Goal: Task Accomplishment & Management: Complete application form

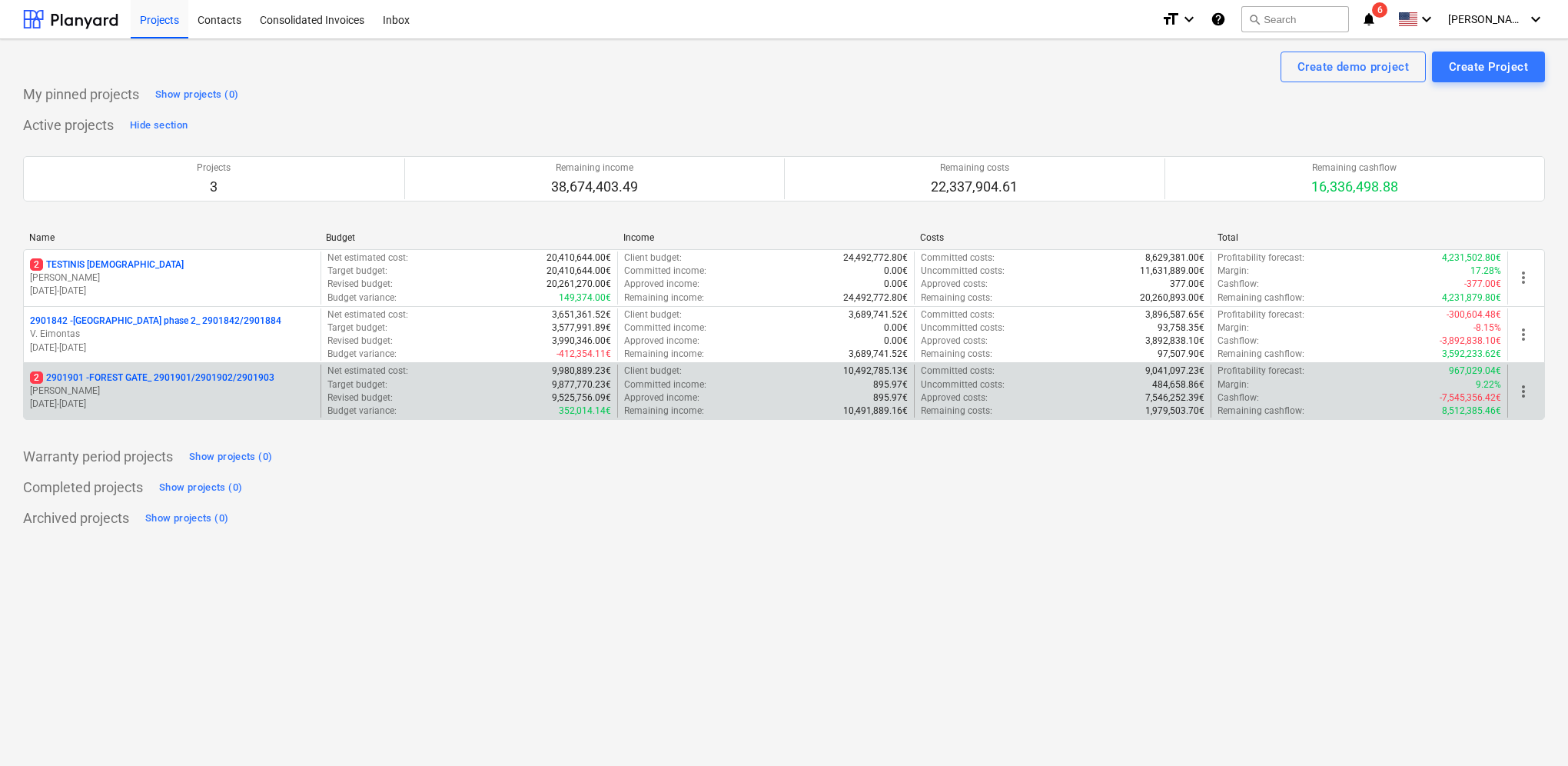
click at [203, 389] on p "[PERSON_NAME]" at bounding box center [173, 390] width 285 height 13
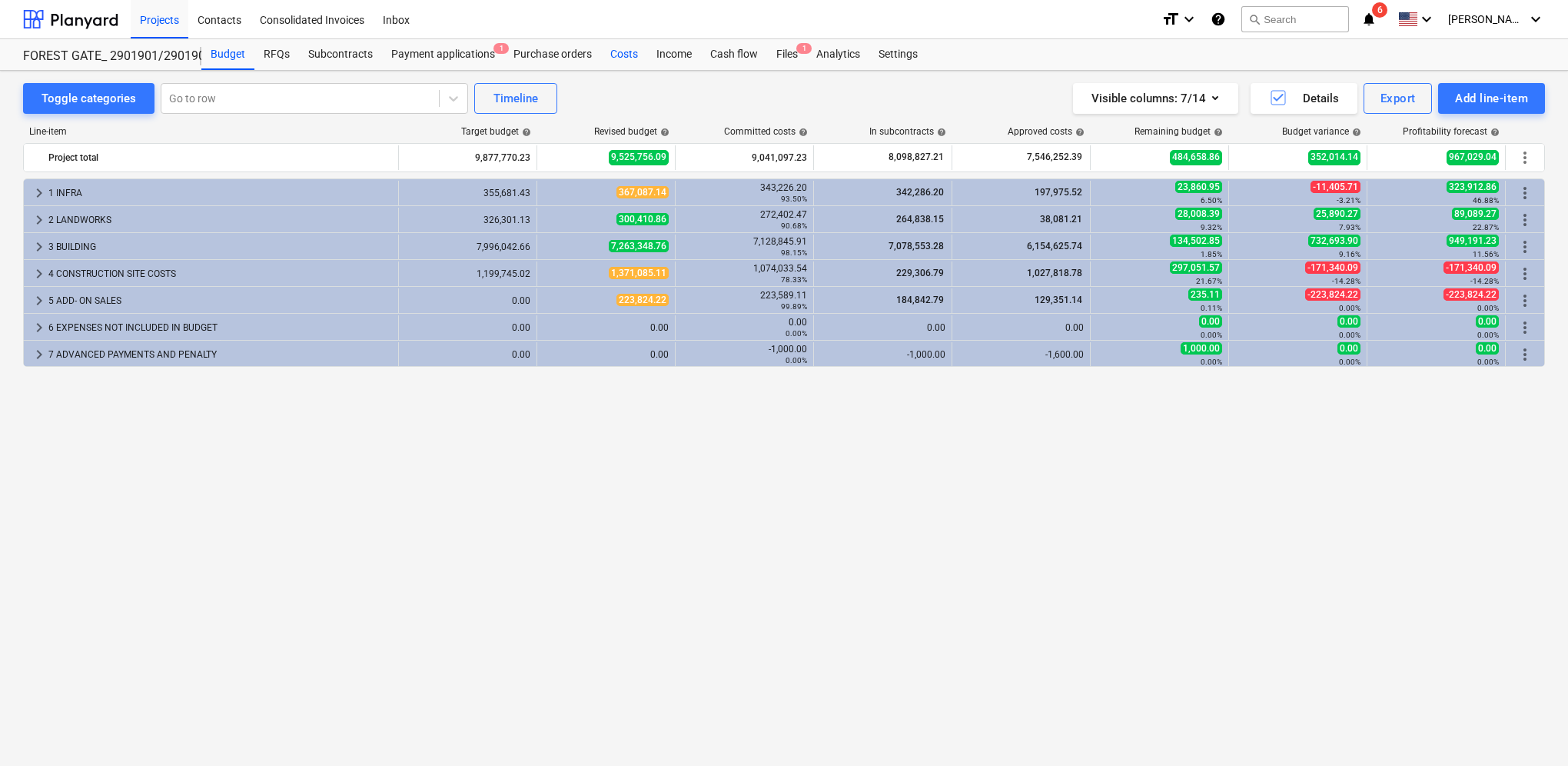
click at [622, 56] on div "Costs" at bounding box center [623, 54] width 46 height 31
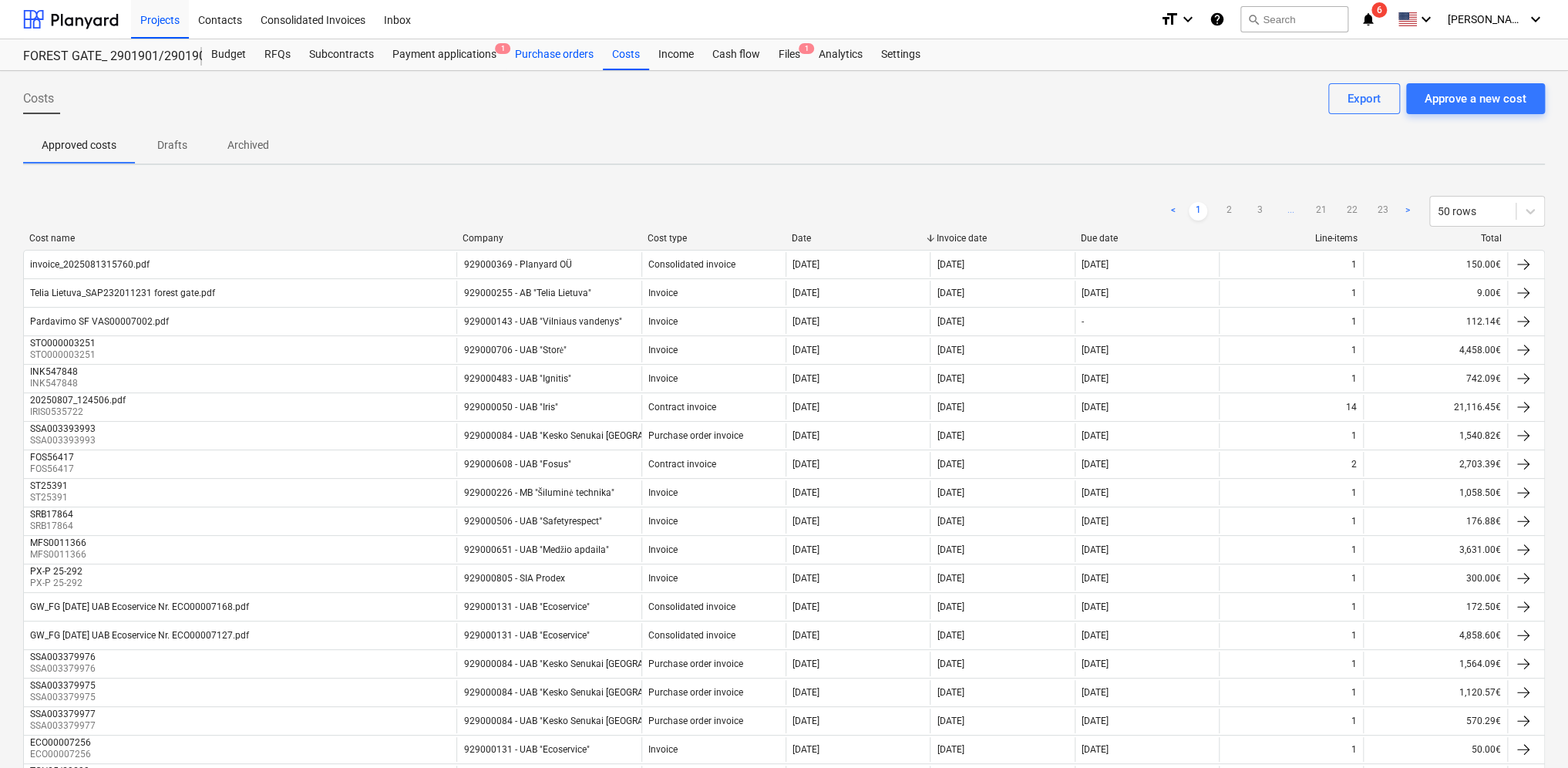
click at [558, 55] on div "Purchase orders" at bounding box center [554, 55] width 97 height 31
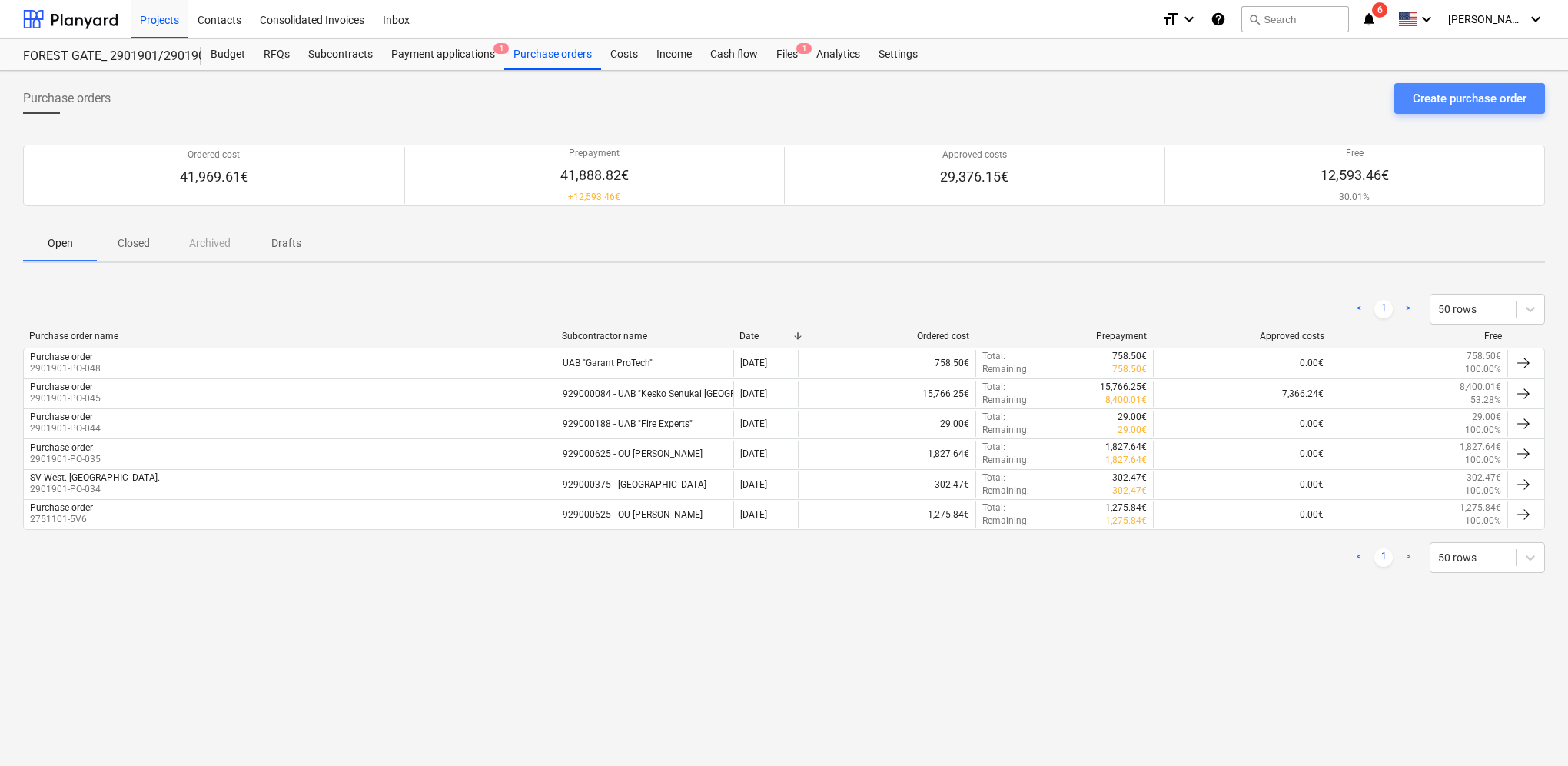
click at [1498, 96] on div "Create purchase order" at bounding box center [1470, 99] width 113 height 20
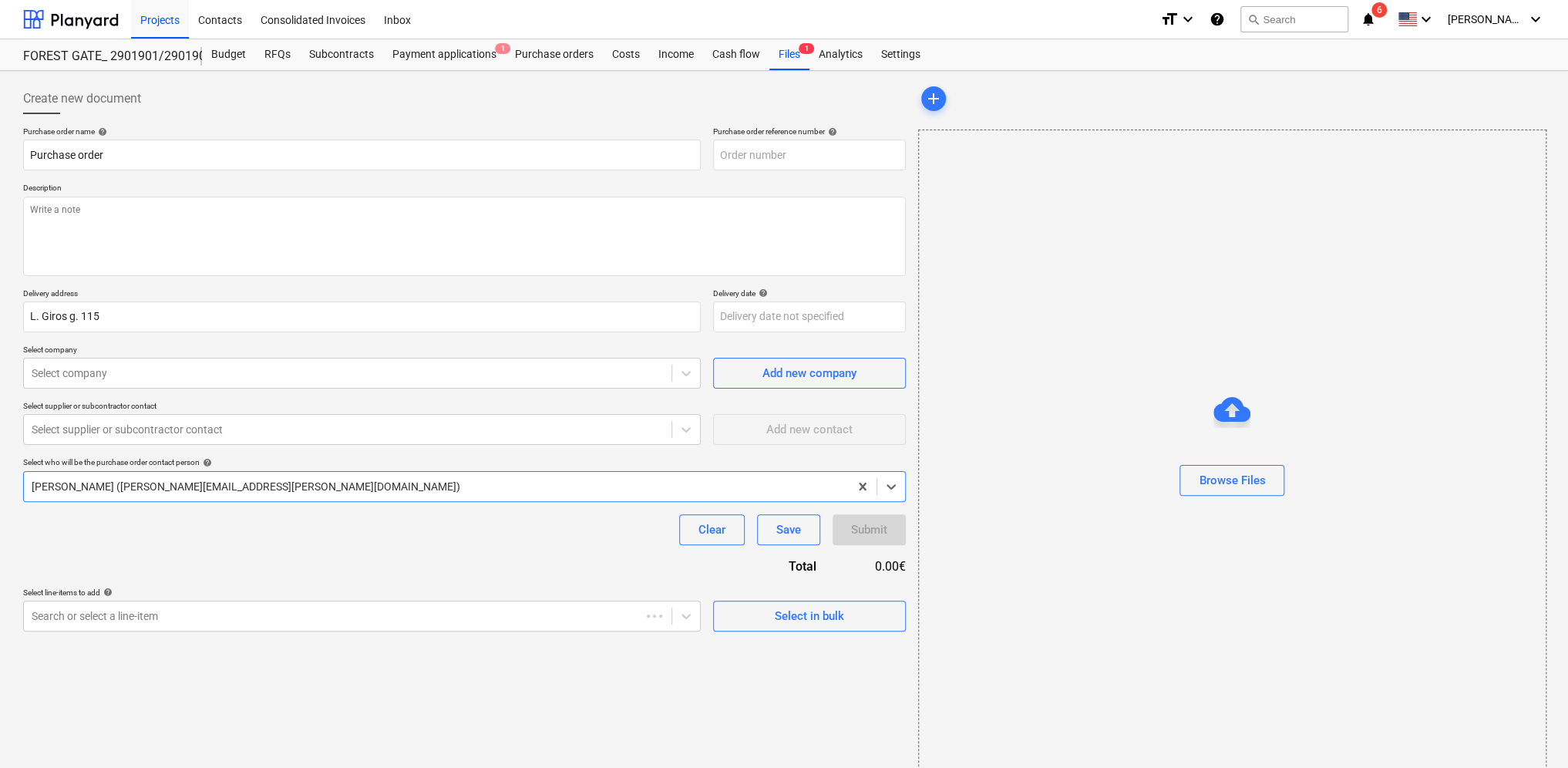
type textarea "x"
type input "2901901-PO-049"
click at [1276, 475] on button "Browse Files" at bounding box center [1232, 480] width 104 height 31
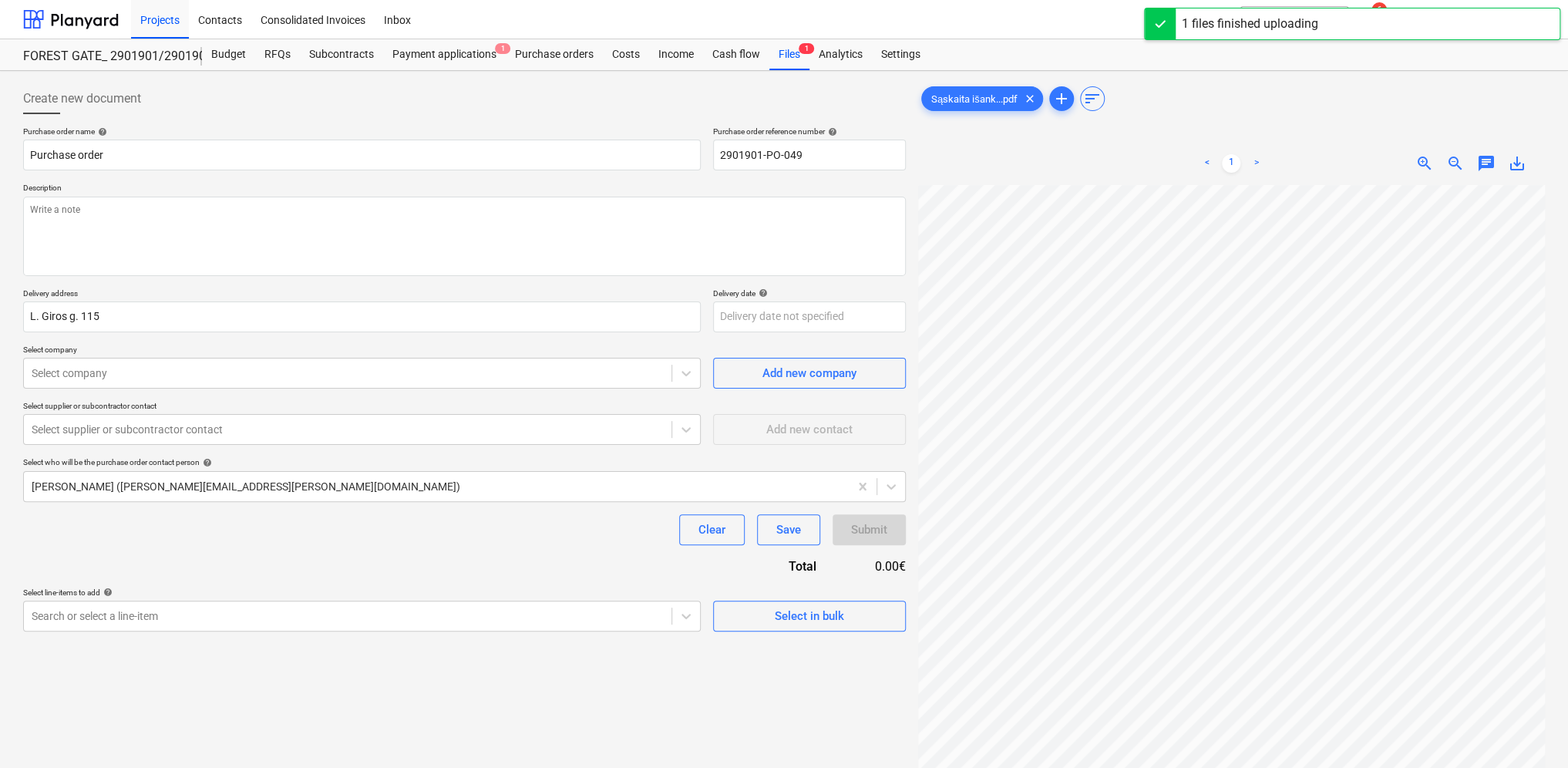
click at [1453, 165] on span "zoom_out" at bounding box center [1456, 164] width 19 height 19
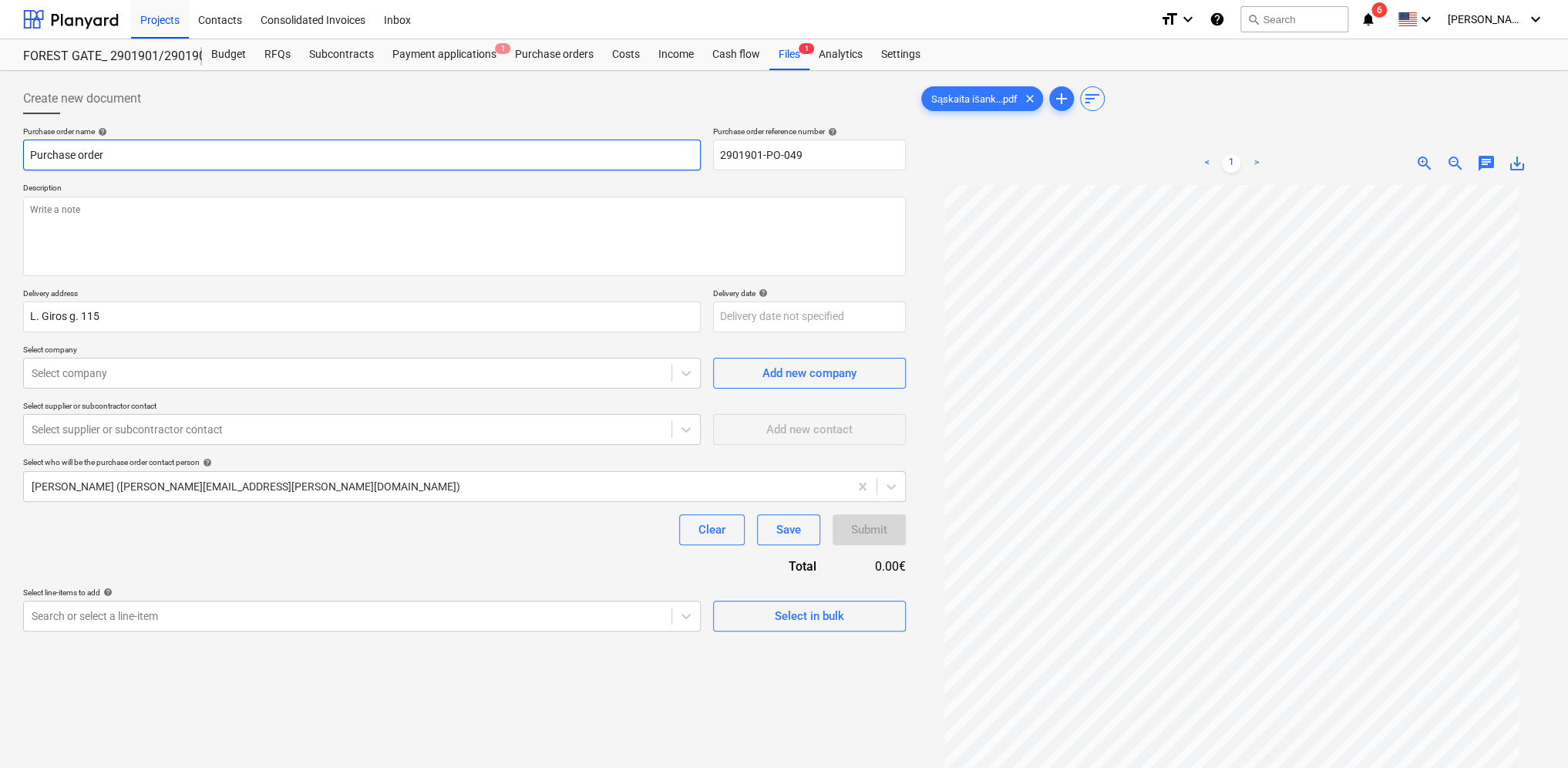
click at [176, 157] on input "Purchase order" at bounding box center [362, 155] width 678 height 31
click at [150, 213] on textarea at bounding box center [465, 236] width 883 height 80
type textarea "x"
type textarea "I"
type textarea "x"
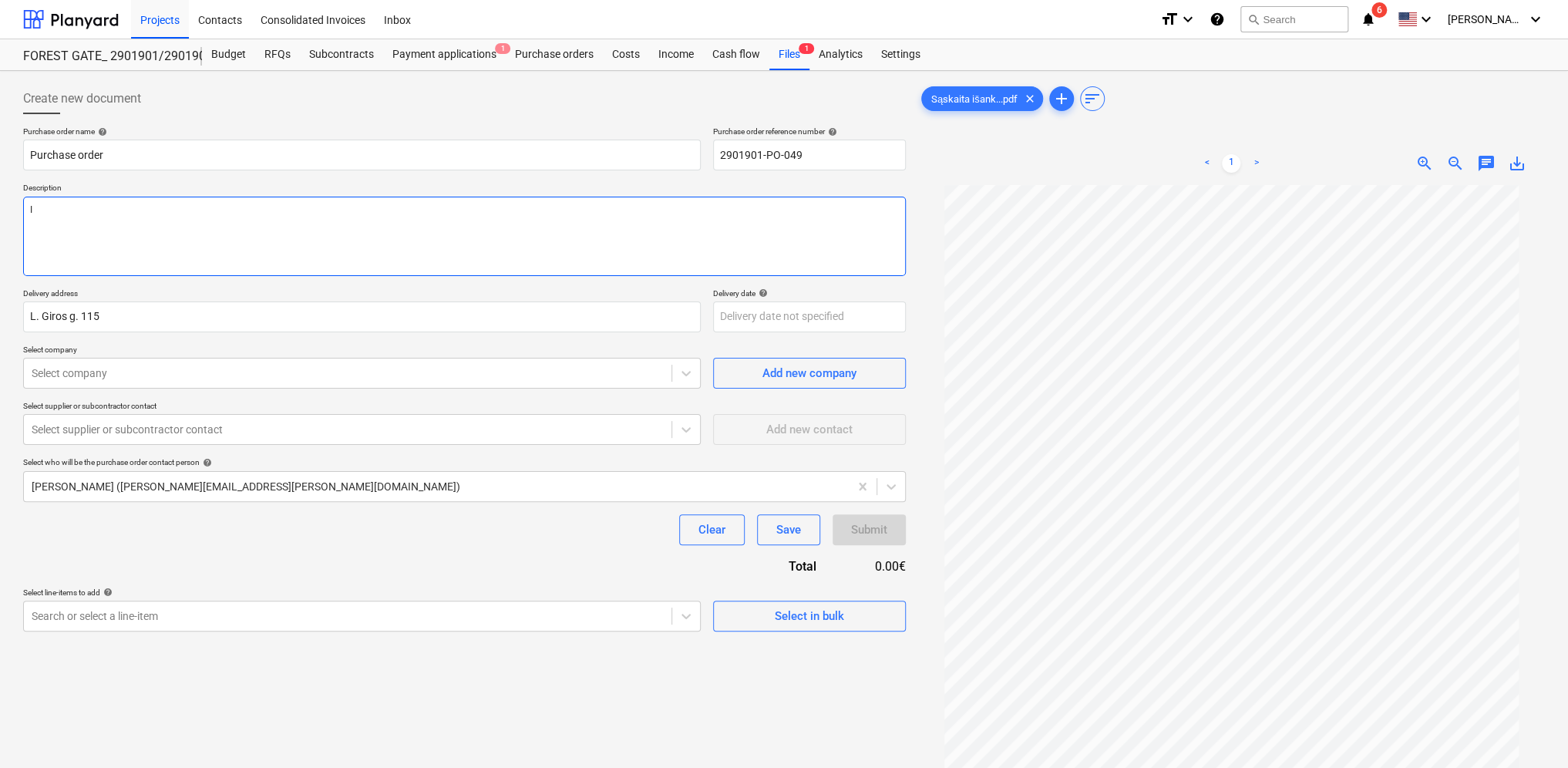
type textarea "Iš"
type textarea "x"
type textarea "Iša"
type textarea "x"
type textarea "Išan"
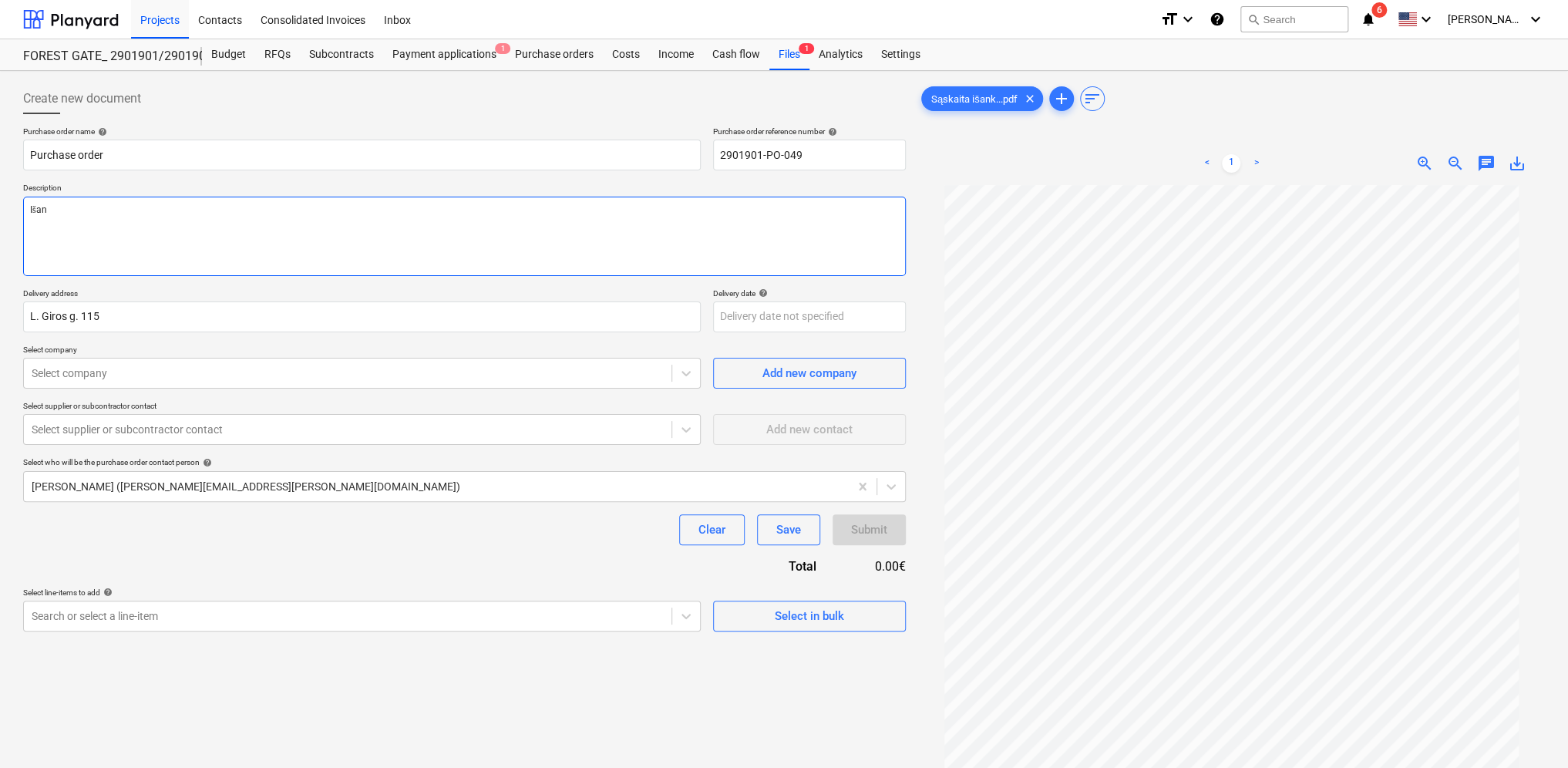
type textarea "x"
type textarea "Išank"
type textarea "x"
type textarea "Išanks"
type textarea "x"
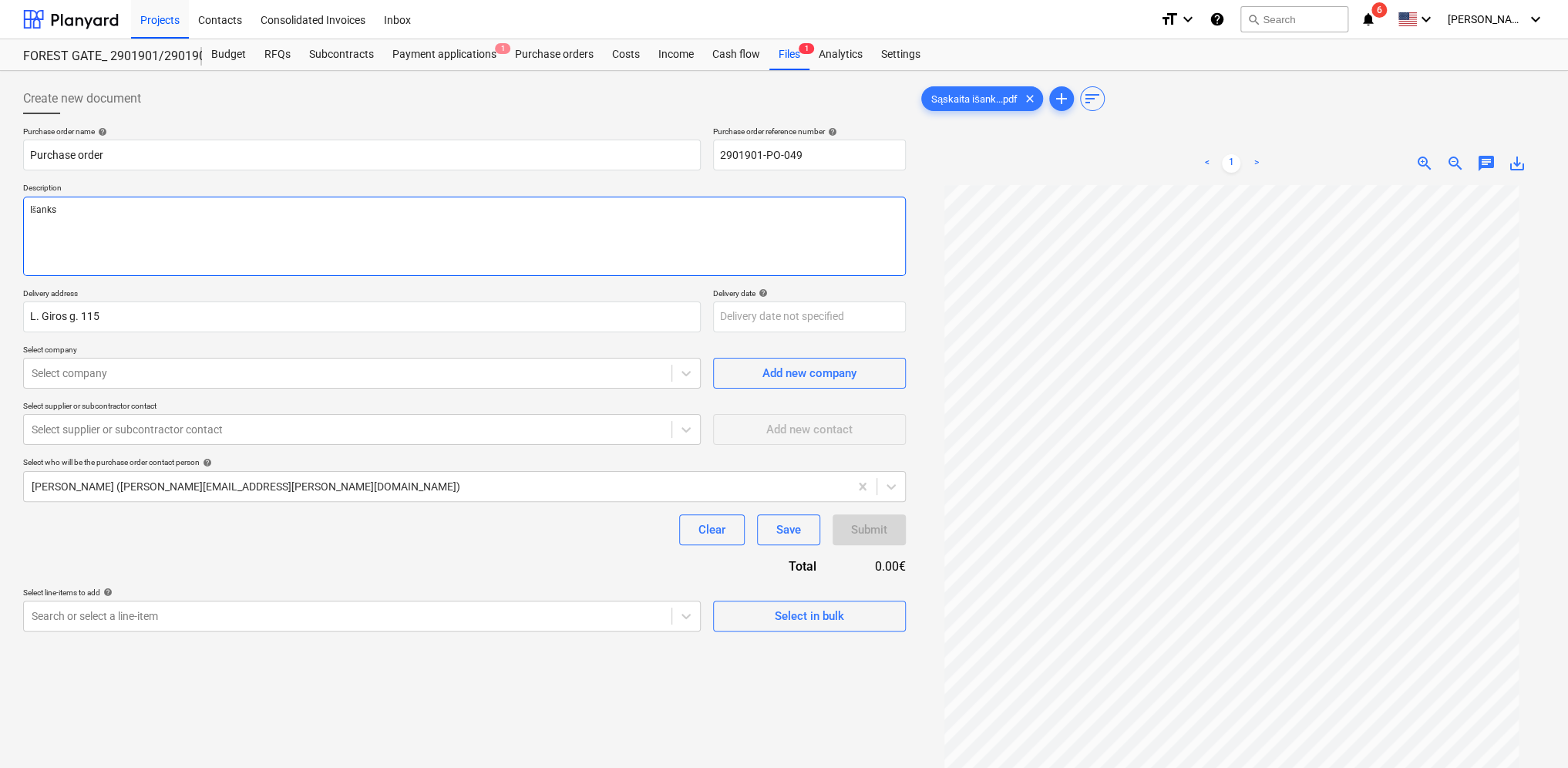
type textarea "Išankst"
type textarea "x"
type textarea "Išanksti"
type textarea "x"
type textarea "Išankstin"
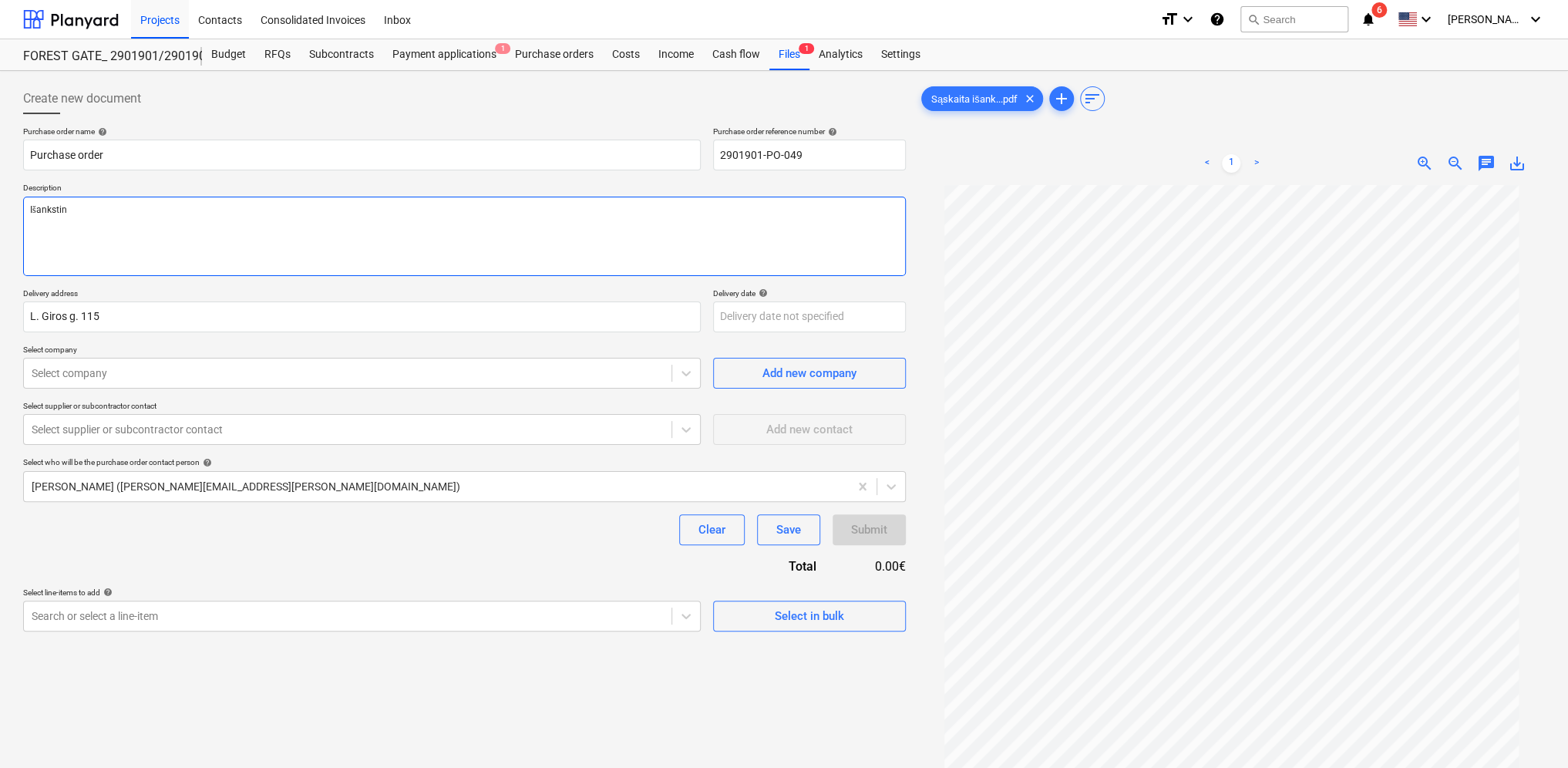
type textarea "x"
type textarea "Išankstinė"
type textarea "x"
type textarea "Išankstinė"
type textarea "x"
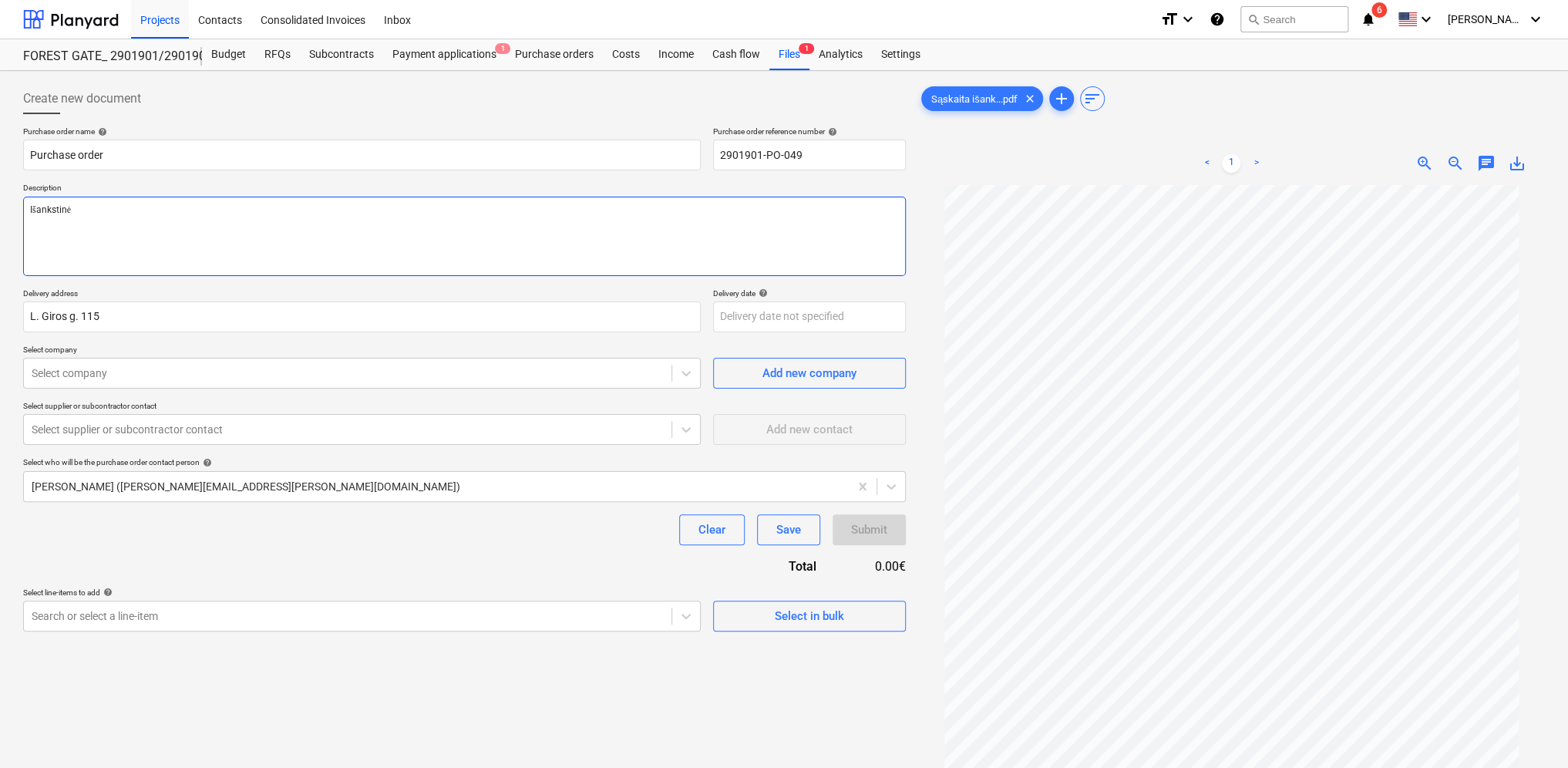
type textarea "Išankstinė s"
type textarea "x"
type textarea "Išankstinė są"
type textarea "x"
type textarea "Išankstinė sąs"
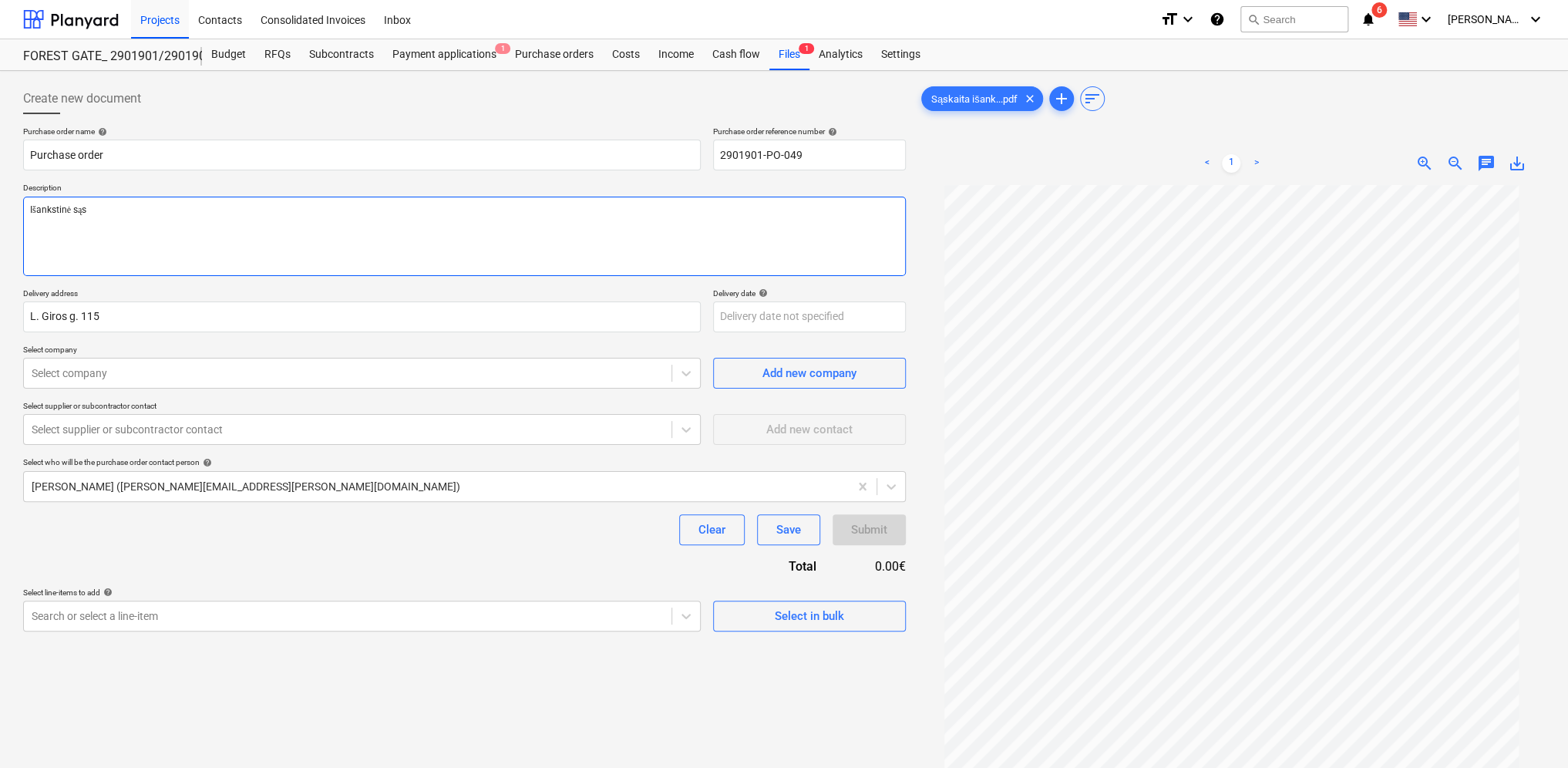
type textarea "x"
type textarea "Išankstinė sąsk"
type textarea "x"
type textarea "Išankstinė sąska"
type textarea "x"
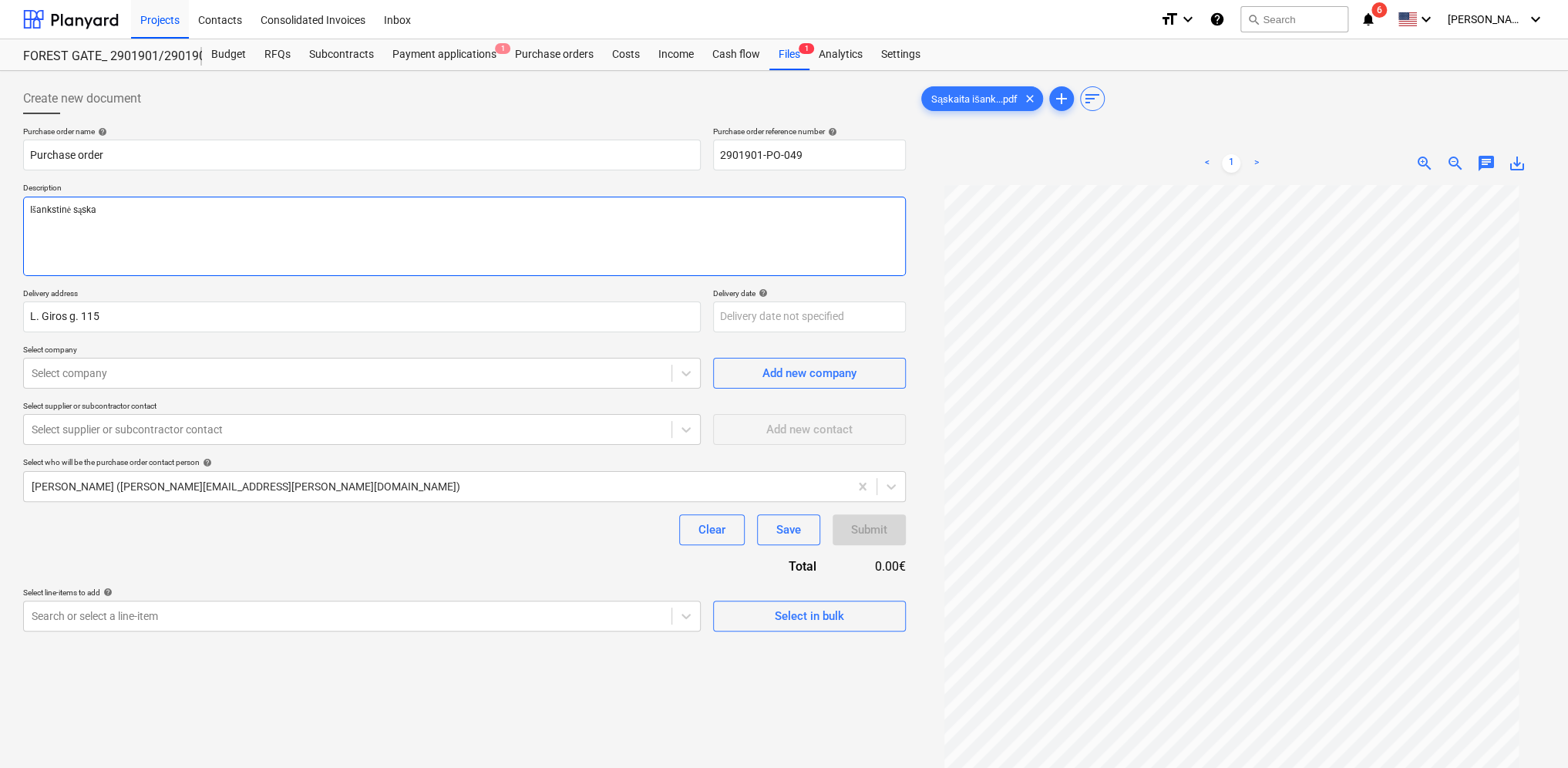
type textarea "Išankstinė sąskai"
type textarea "x"
type textarea "Išankstinė sąskait"
type textarea "x"
type textarea "Išankstinė sąskaita"
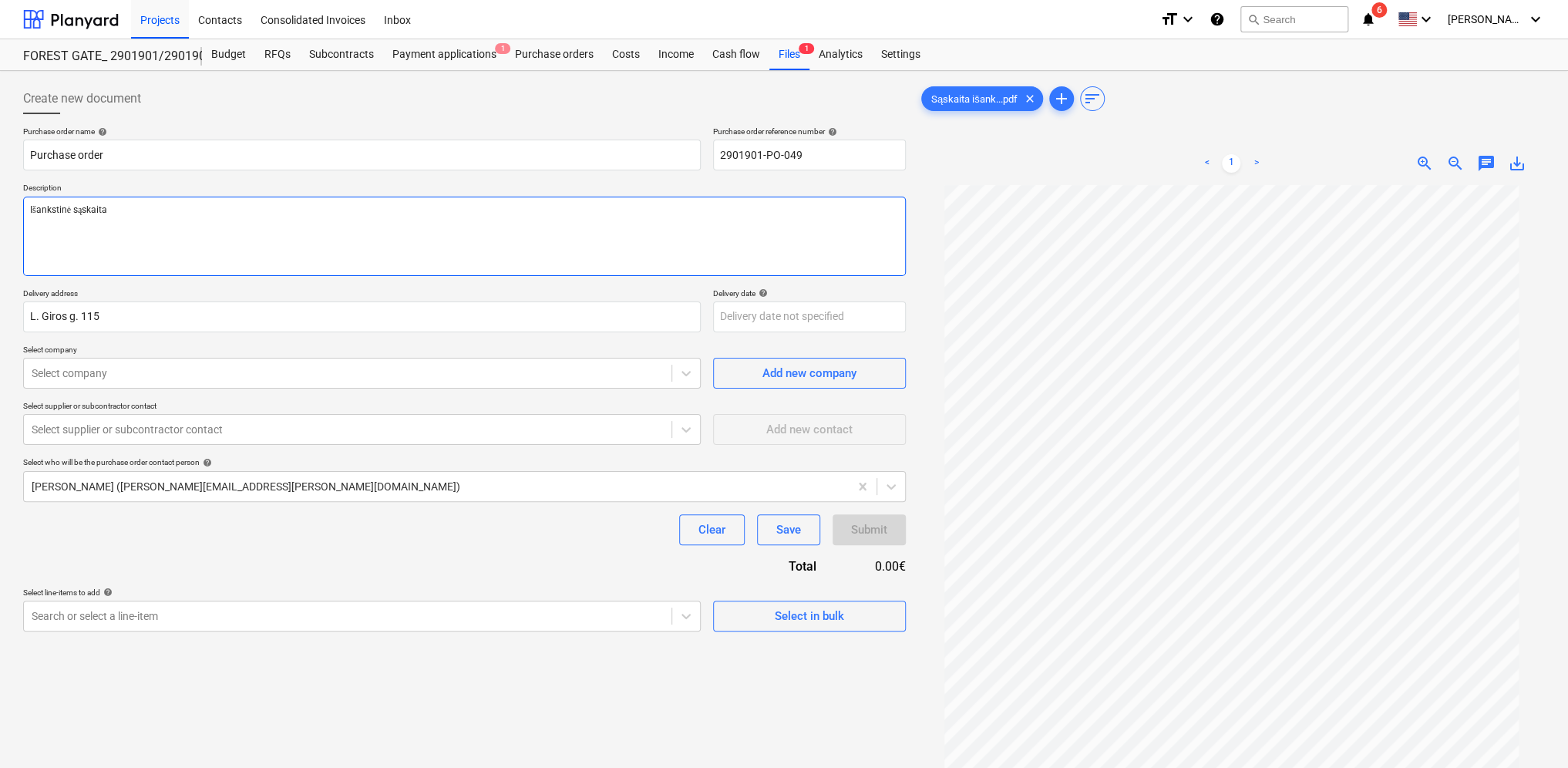
type textarea "x"
type textarea "Išankstinė sąskaita"
type textarea "x"
type textarea "Išankstinė sąskaita p"
type textarea "x"
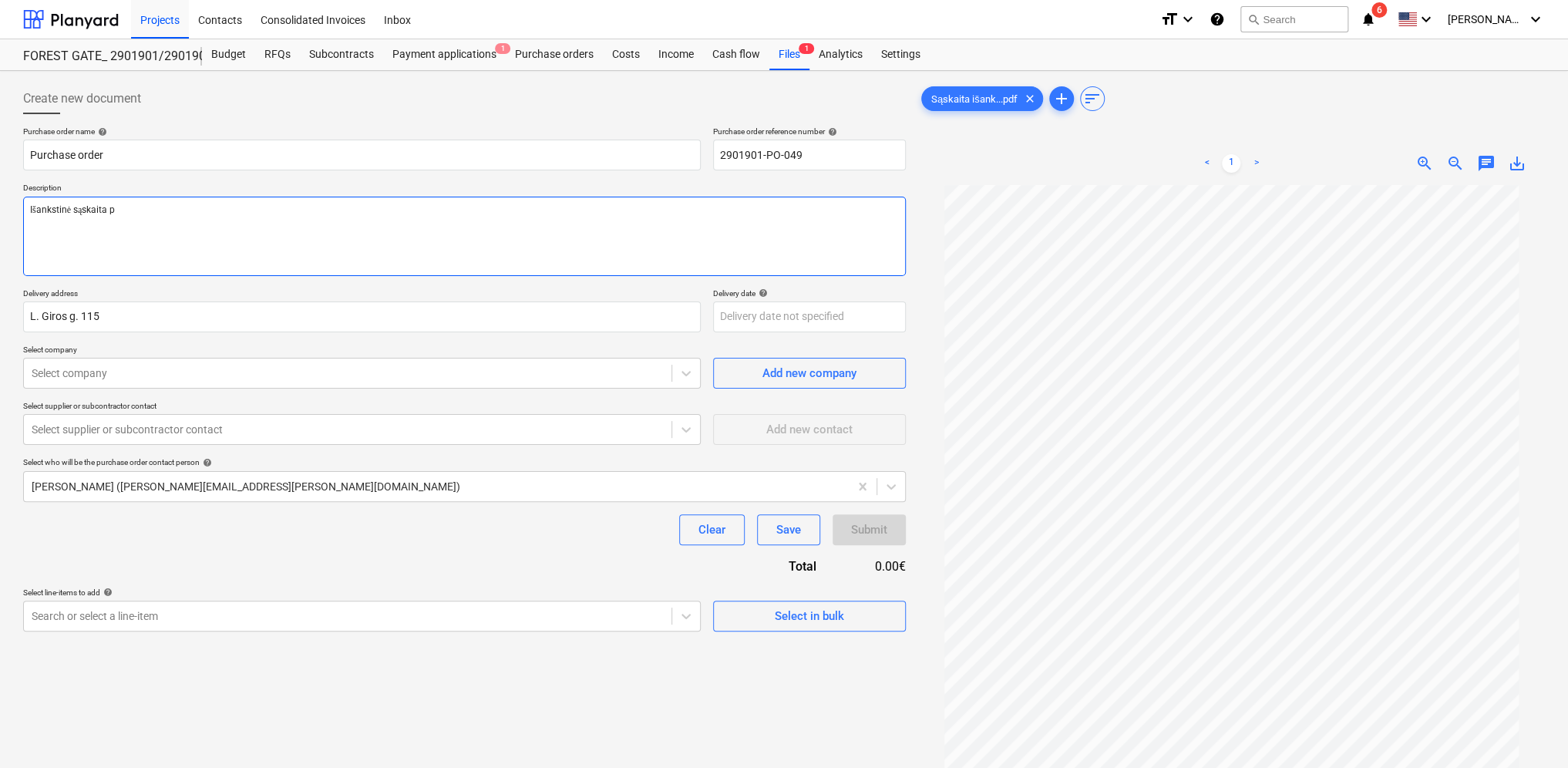
type textarea "Išankstinė sąskaita pa"
type textarea "x"
type textarea "Išankstinė sąskaita pag"
type textarea "x"
type textarea "Išankstinė sąskaita paga"
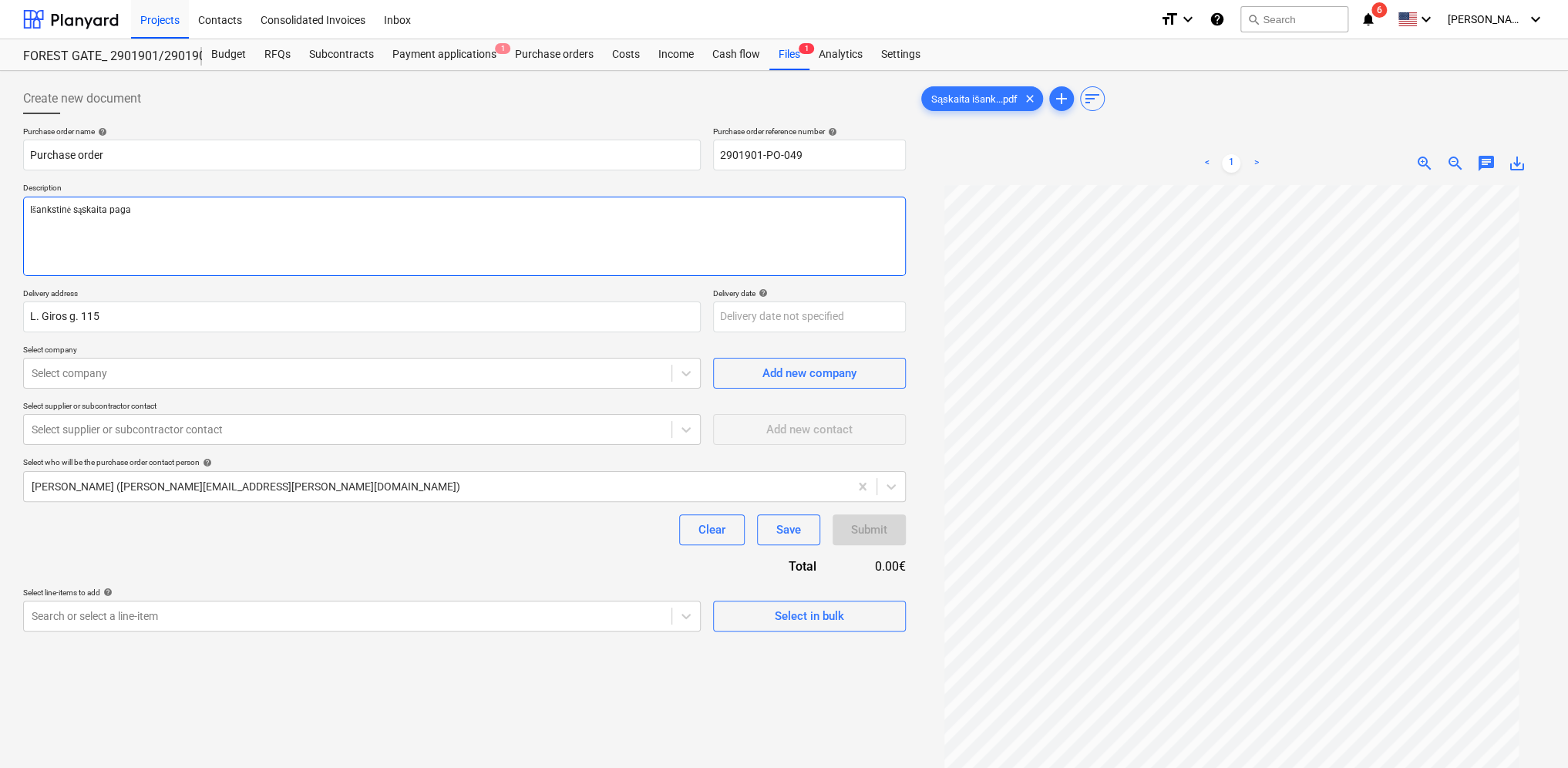
type textarea "x"
type textarea "Išankstinė sąskaita pagal"
type textarea "x"
type textarea "Išankstinė sąskaita pagal"
type textarea "x"
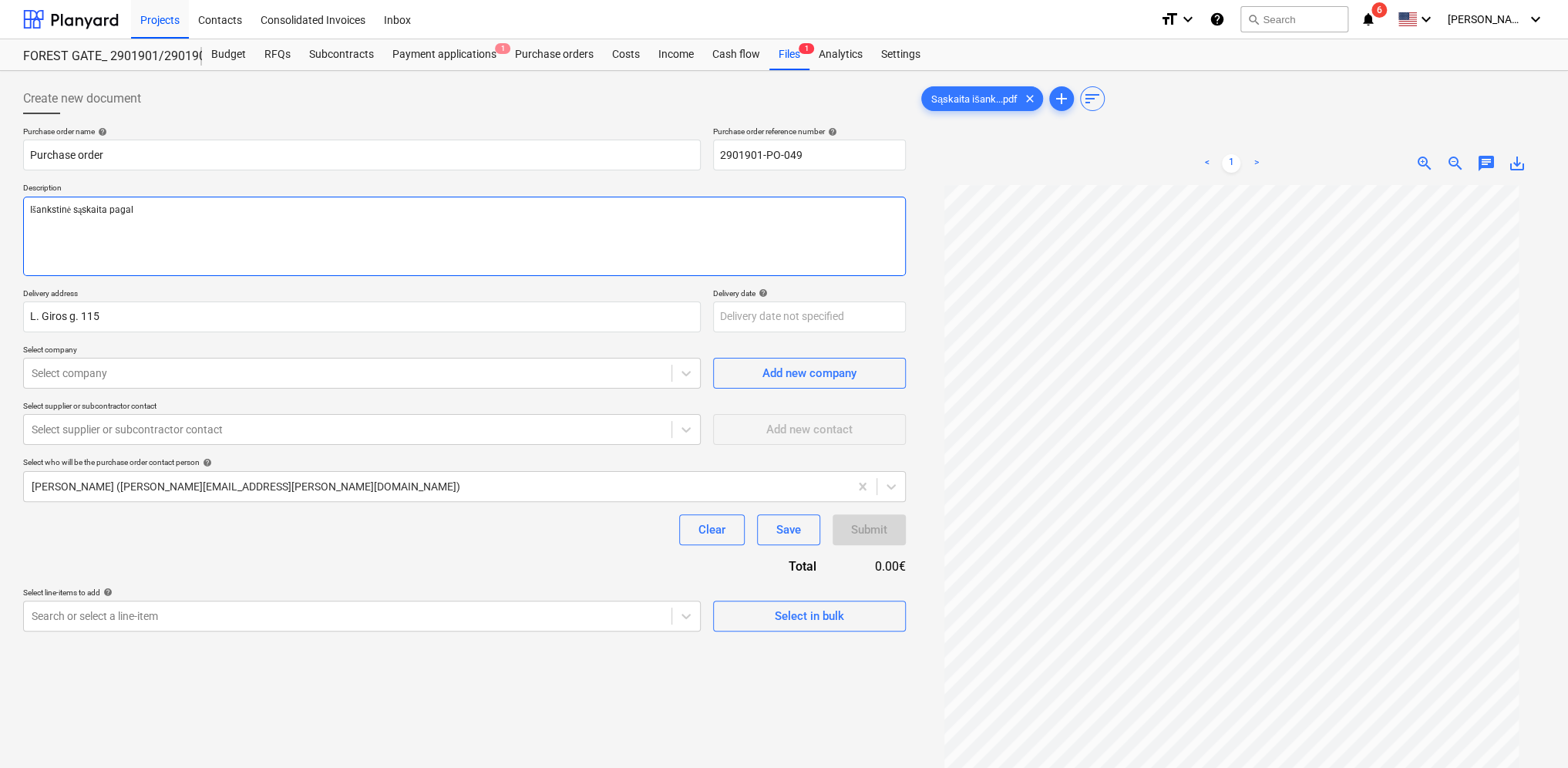
type textarea "Išankstinė sąskaita pagal p"
type textarea "x"
type textarea "Išankstinė sąskaita pagal pa"
type textarea "x"
type textarea "Išankstinė sąskaita pagal pas"
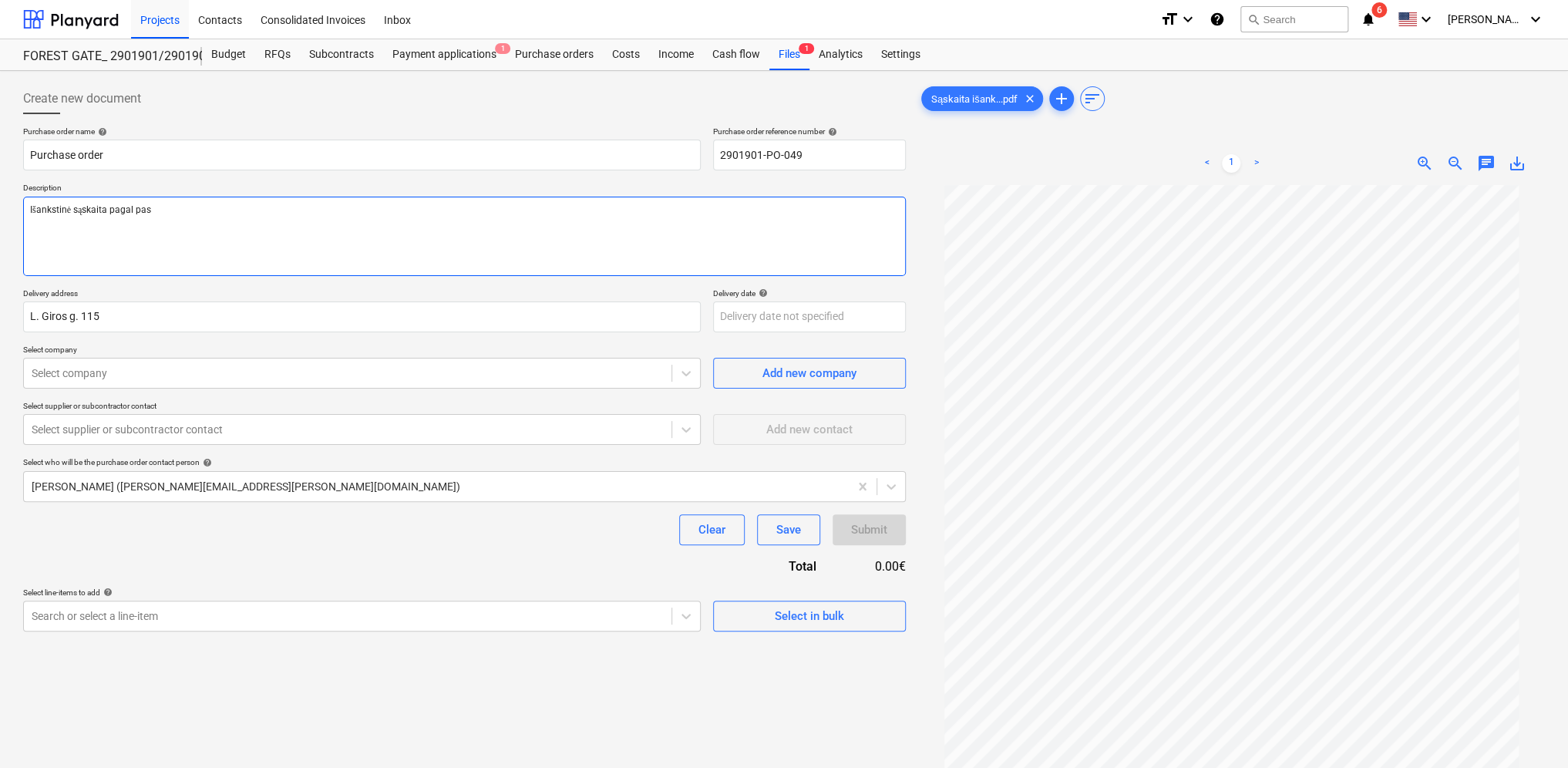
type textarea "x"
type textarea "Išankstinė sąskaita pagal pasi"
type textarea "x"
type textarea "Išankstinė sąskaita pagal pasir"
type textarea "x"
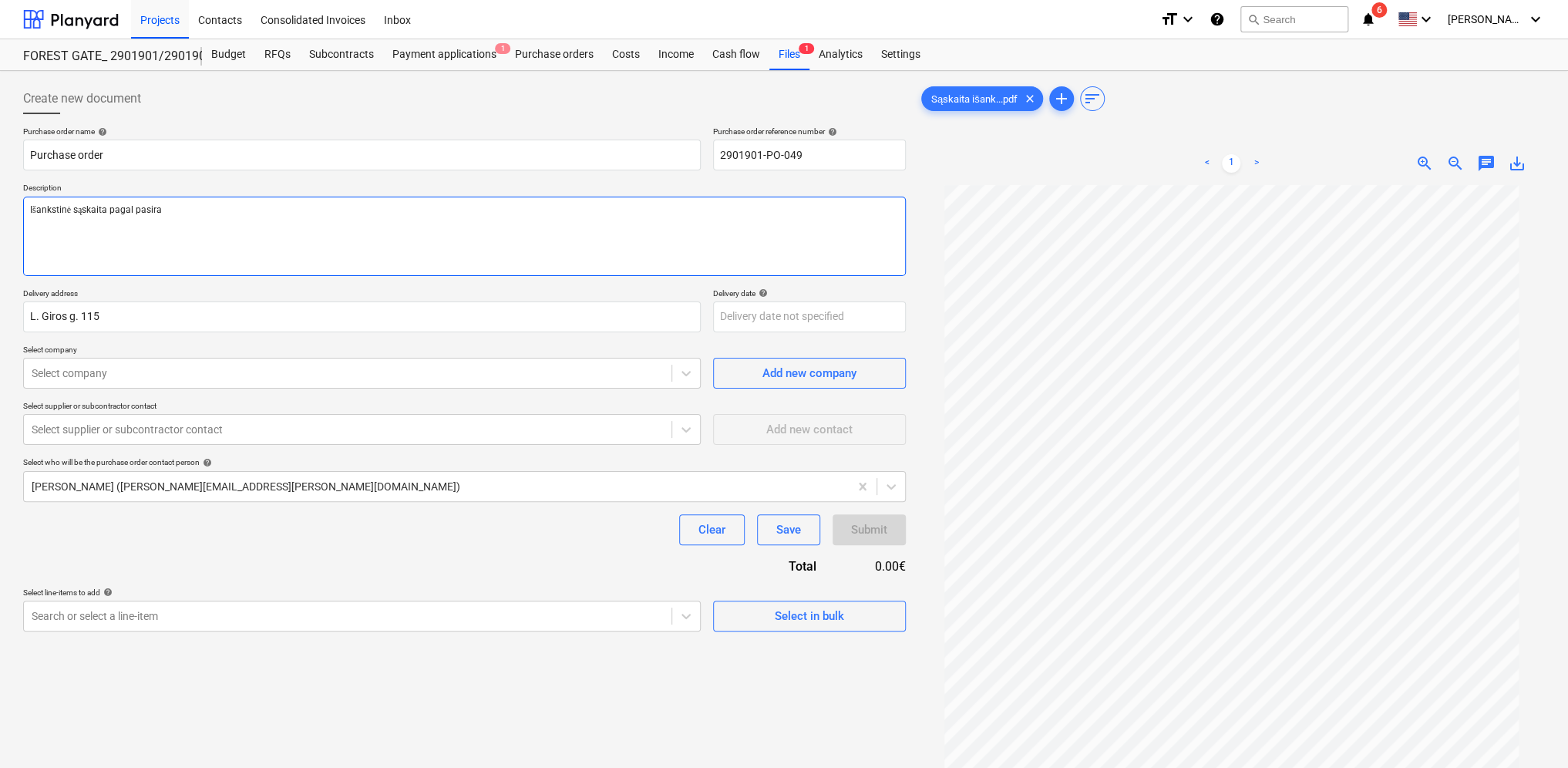
type textarea "Išankstinė sąskaita pagal pasiraš"
type textarea "x"
type textarea "Išankstinė sąskaita pagal pasirašy"
type textarea "x"
type textarea "Išankstinė sąskaita pagal pasirašyt"
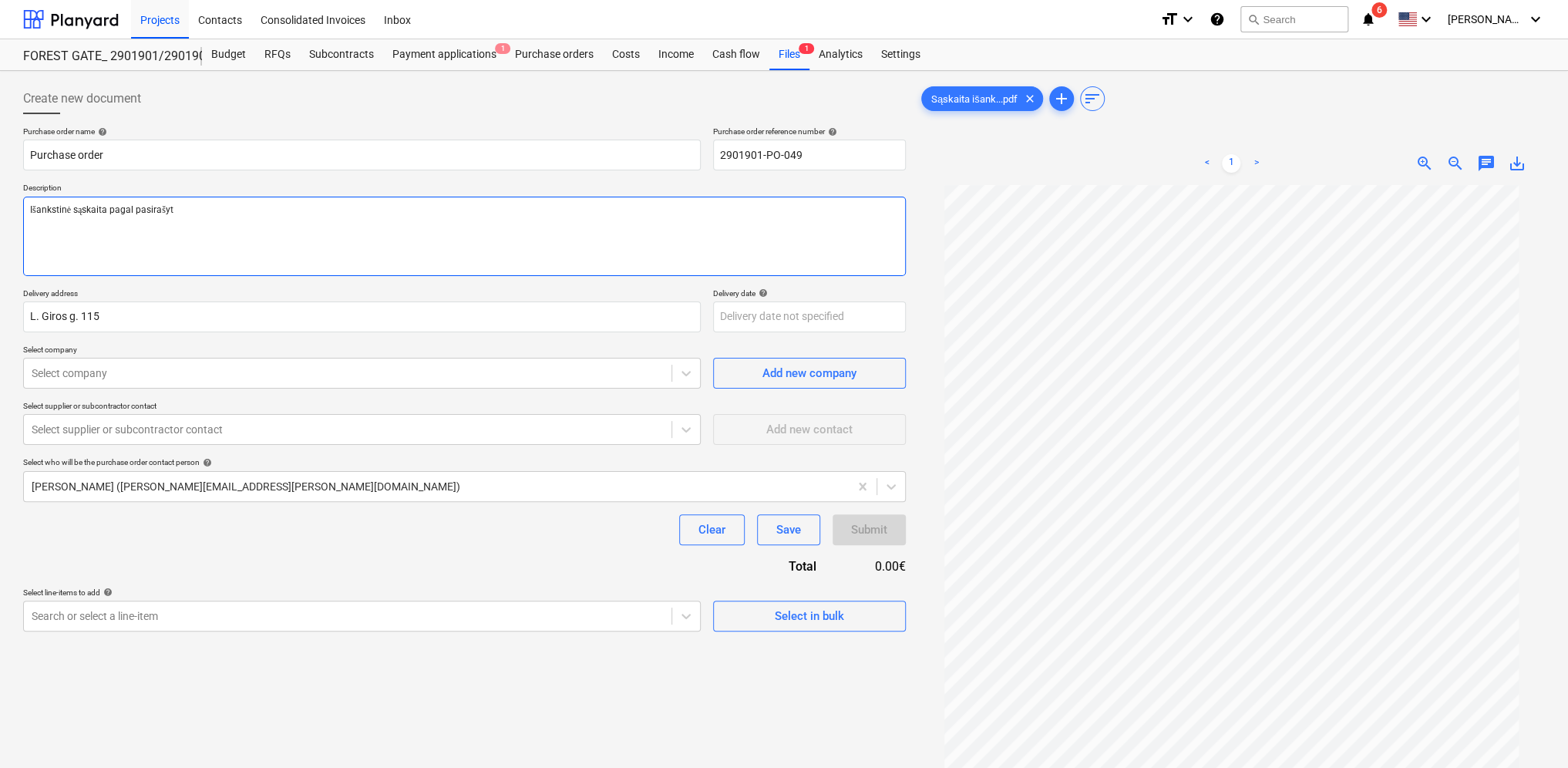
type textarea "x"
type textarea "Išankstinė sąskaita pagal pasirašytą"
type textarea "x"
type textarea "Išankstinė sąskaita pagal pasirašytą"
type textarea "x"
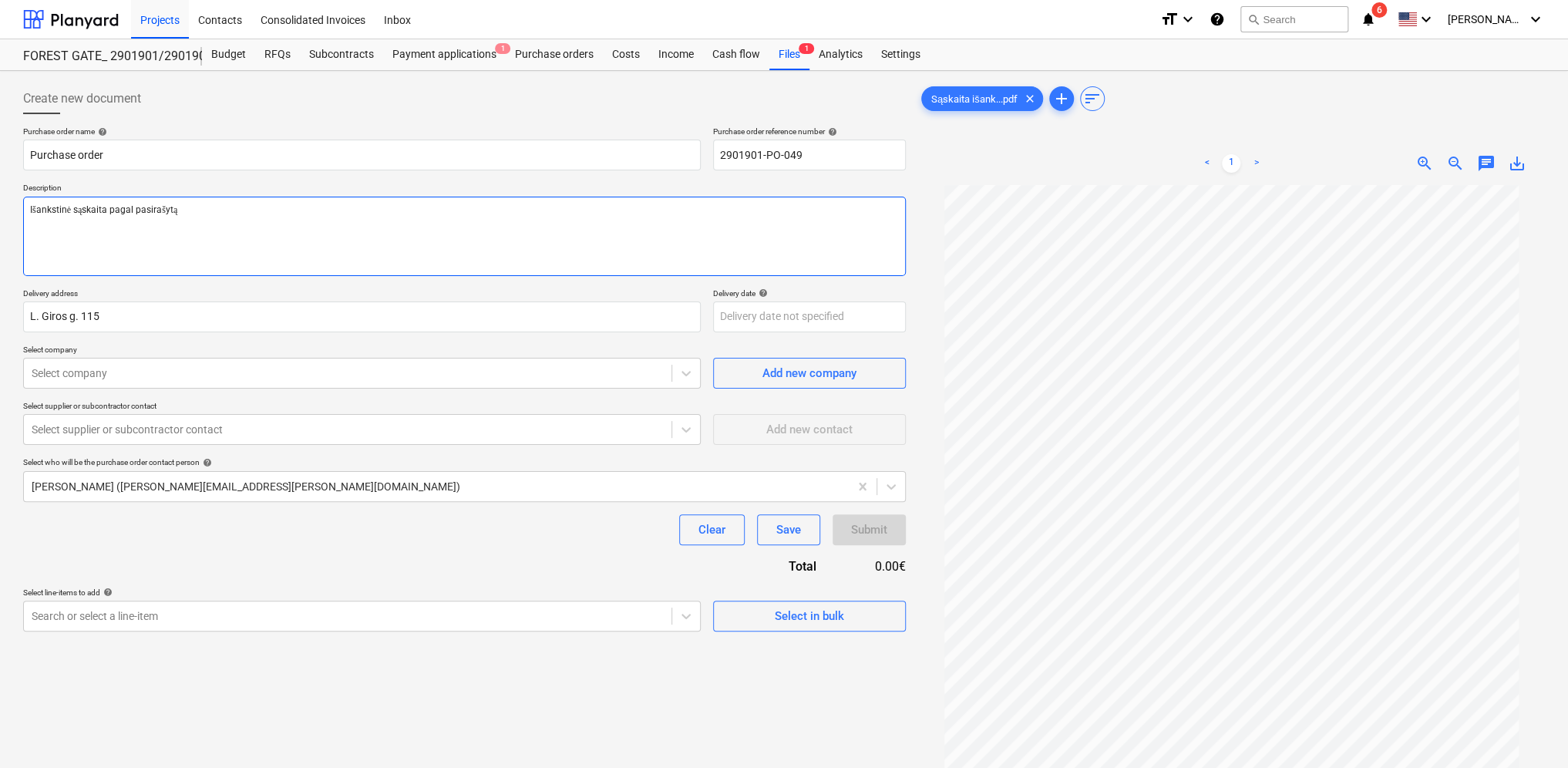
type textarea "Išankstinė sąskaita pagal pasirašytą s"
type textarea "x"
type textarea "Išankstinė sąskaita pagal pasirašytą su"
type textarea "x"
type textarea "Išankstinė sąskaita pagal pasirašytą sut"
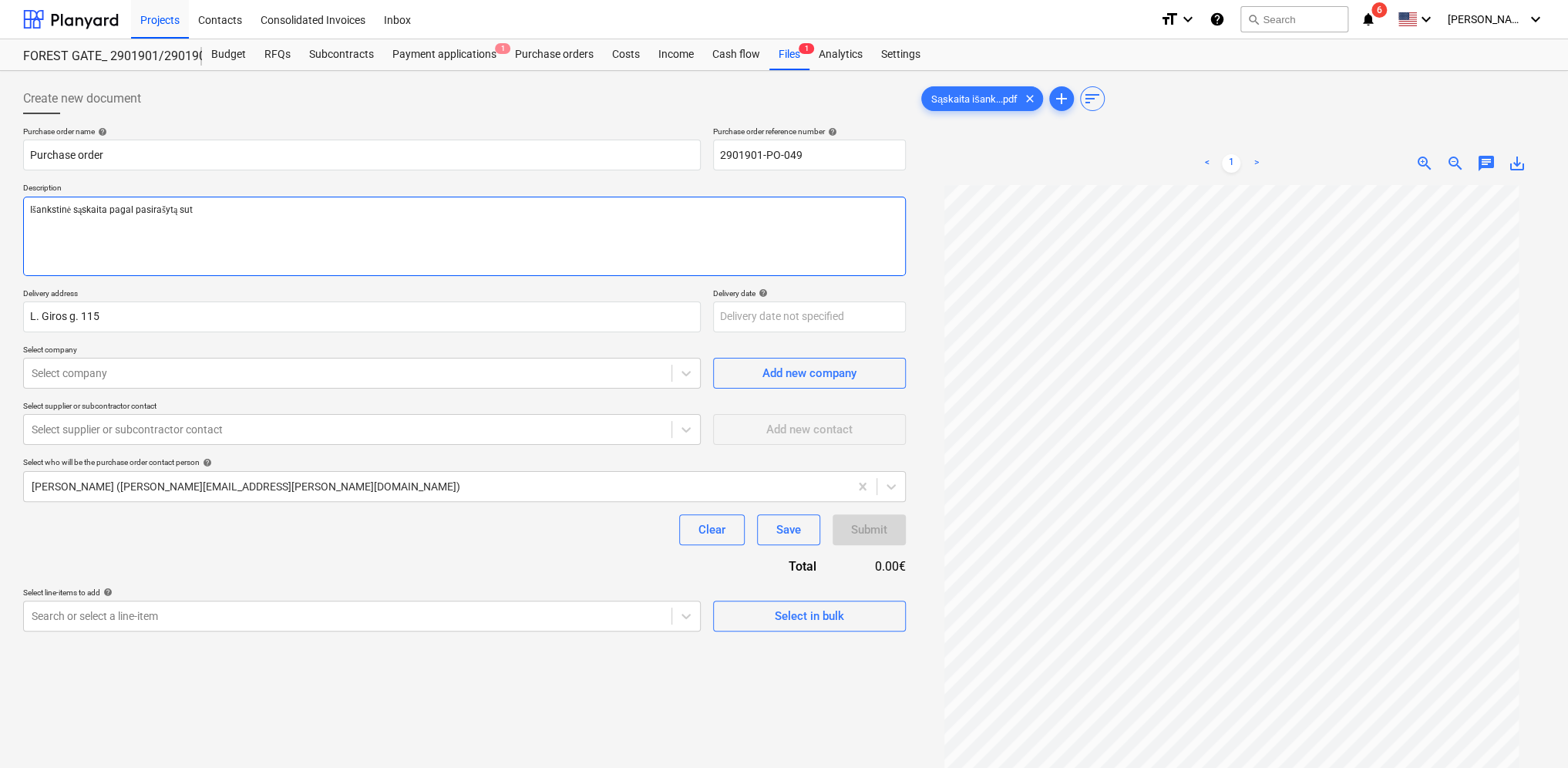
type textarea "x"
type textarea "Išankstinė sąskaita pagal pasirašytą suta"
type textarea "x"
type textarea "Išankstinė sąskaita pagal pasirašytą [PERSON_NAME]"
type textarea "x"
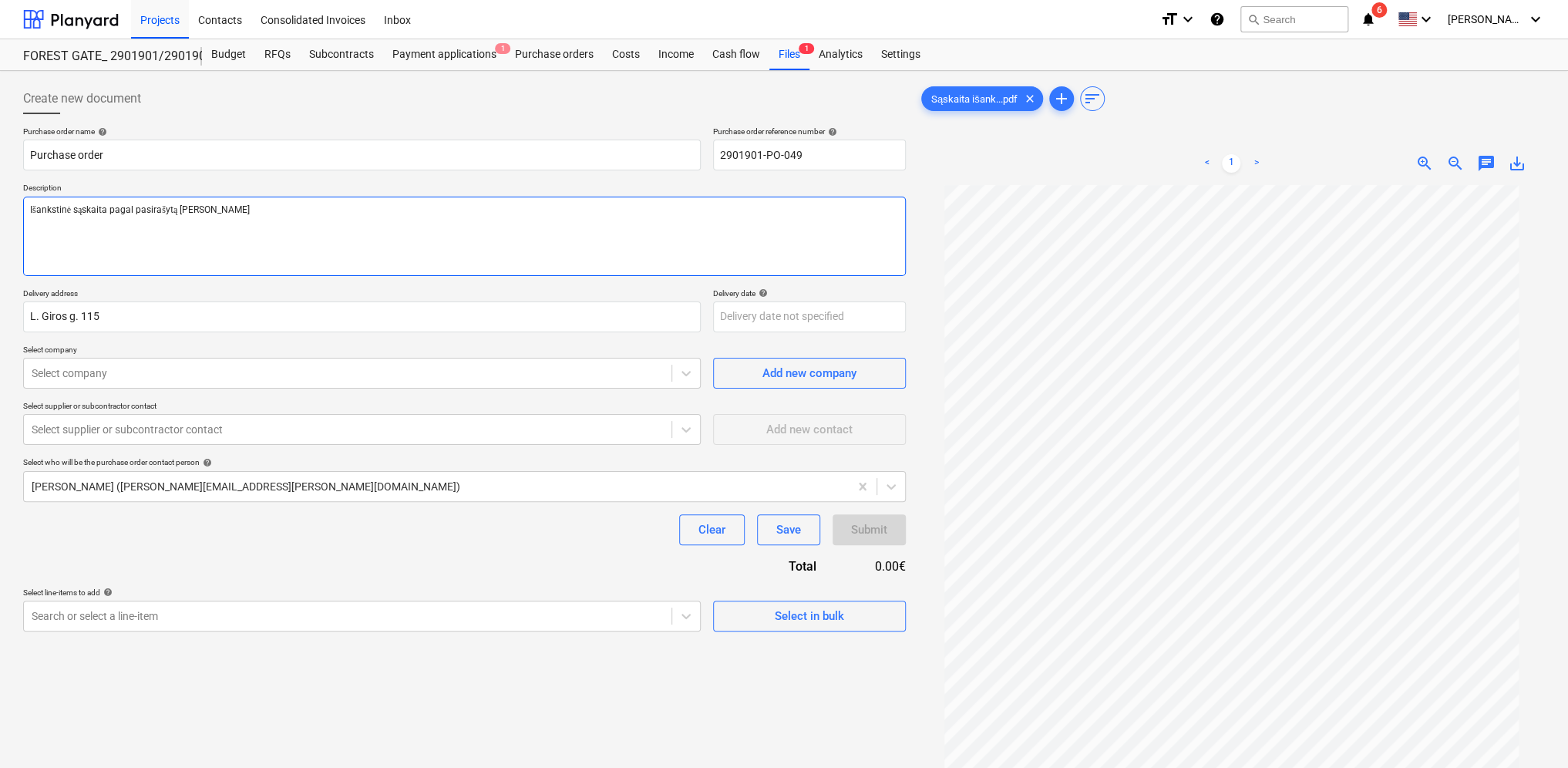
type textarea "Išankstinė sąskaita pagal pasirašytą sutart"
type textarea "x"
type textarea "Išankstinė sąskaita pagal pasirašytą sutartį"
type textarea "x"
type textarea "Išankstinė sąskaita pagal pasirašytą sutartį"
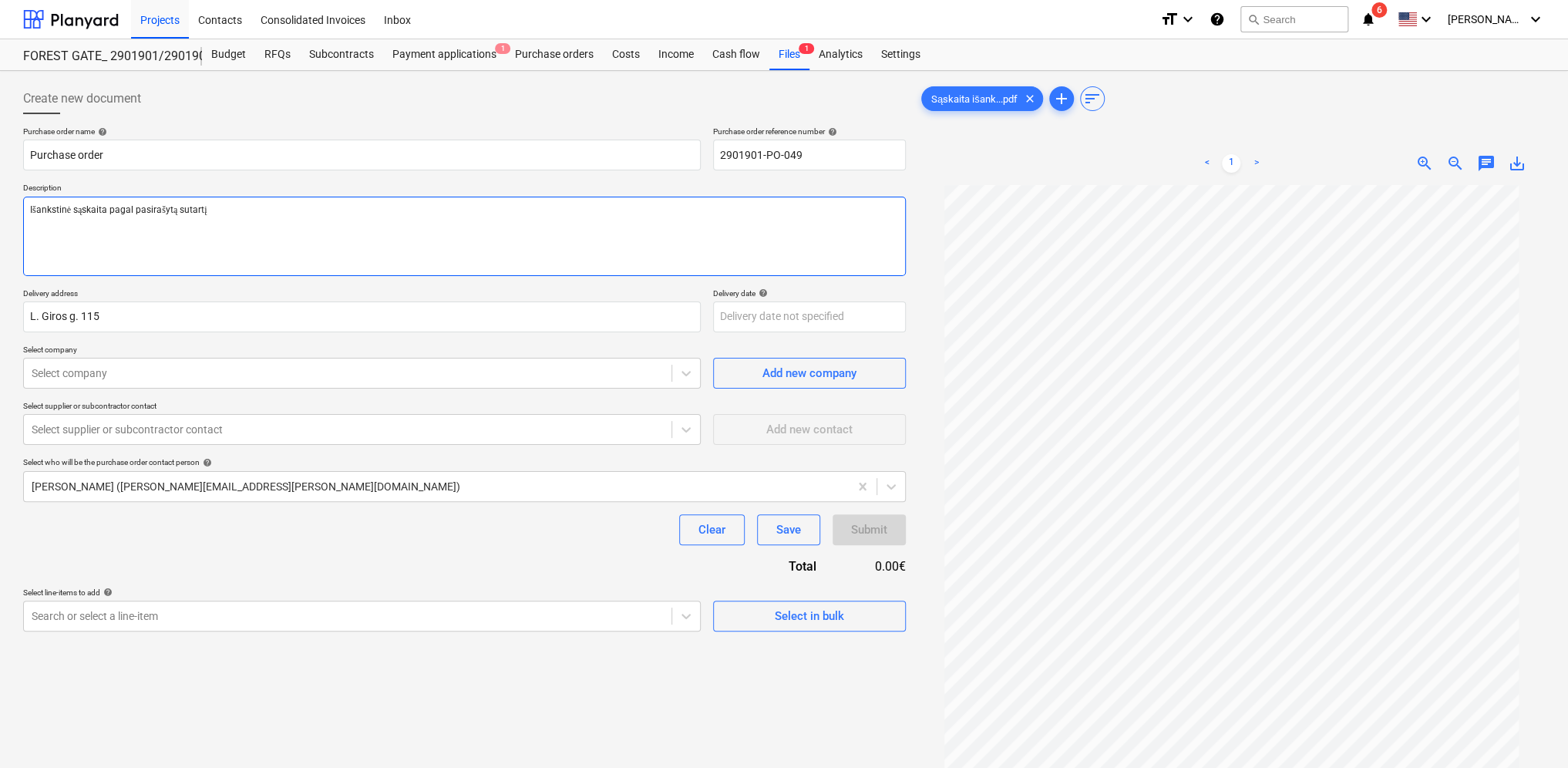
type textarea "x"
type textarea "Išankstinė sąskaita pagal pasirašytą sutartį U"
type textarea "x"
type textarea "Išankstinė sąskaita pagal pasirašytą sutartį UA"
type textarea "x"
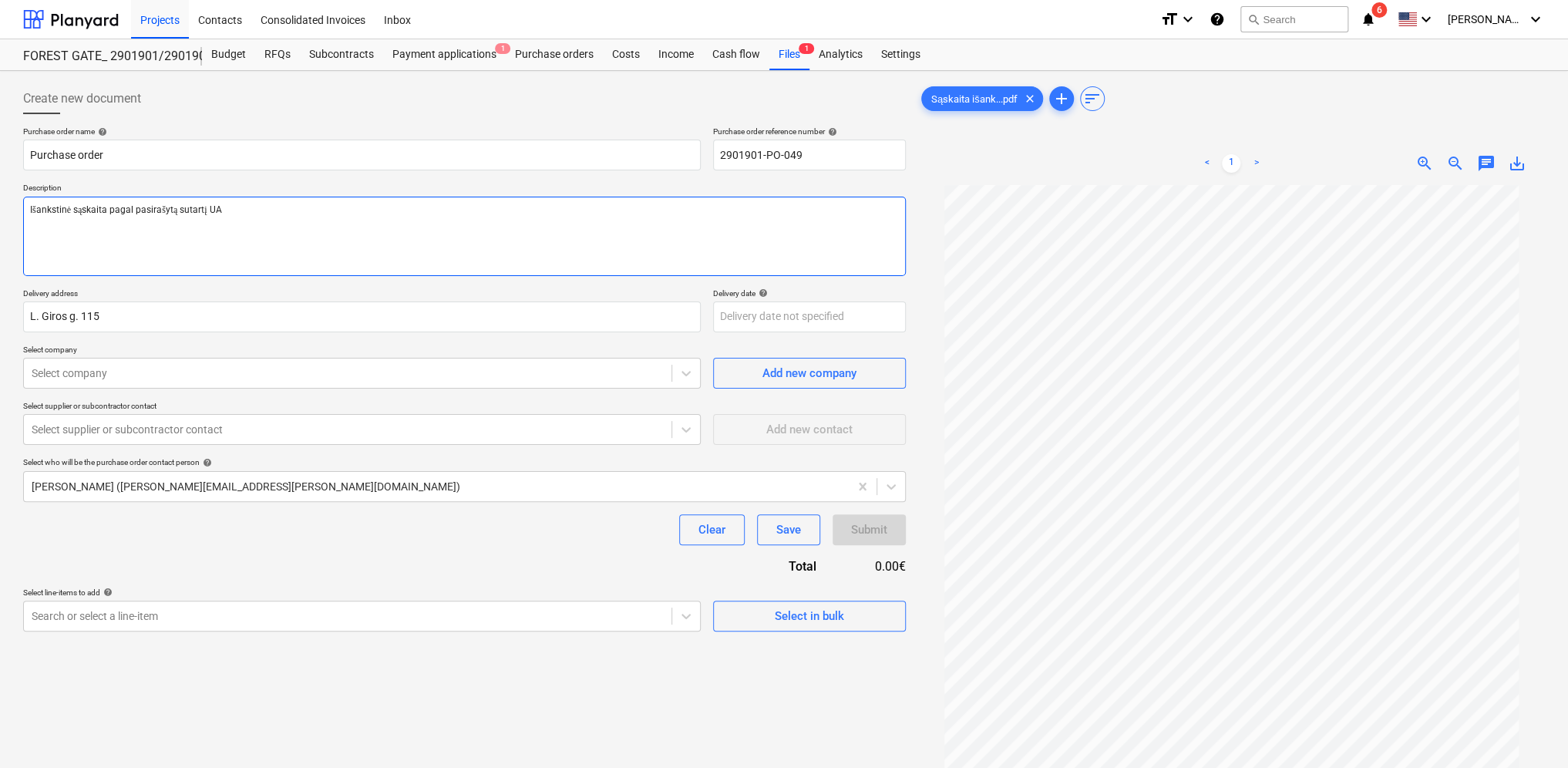
type textarea "Išankstinė sąskaita pagal pasirašytą sutartį UAB"
type textarea "x"
type textarea "Išankstinė sąskaita pagal pasirašytą sutartį UAB"
type textarea "x"
type textarea "Išankstinė sąskaita pagal pasirašytą sutartį UAB C"
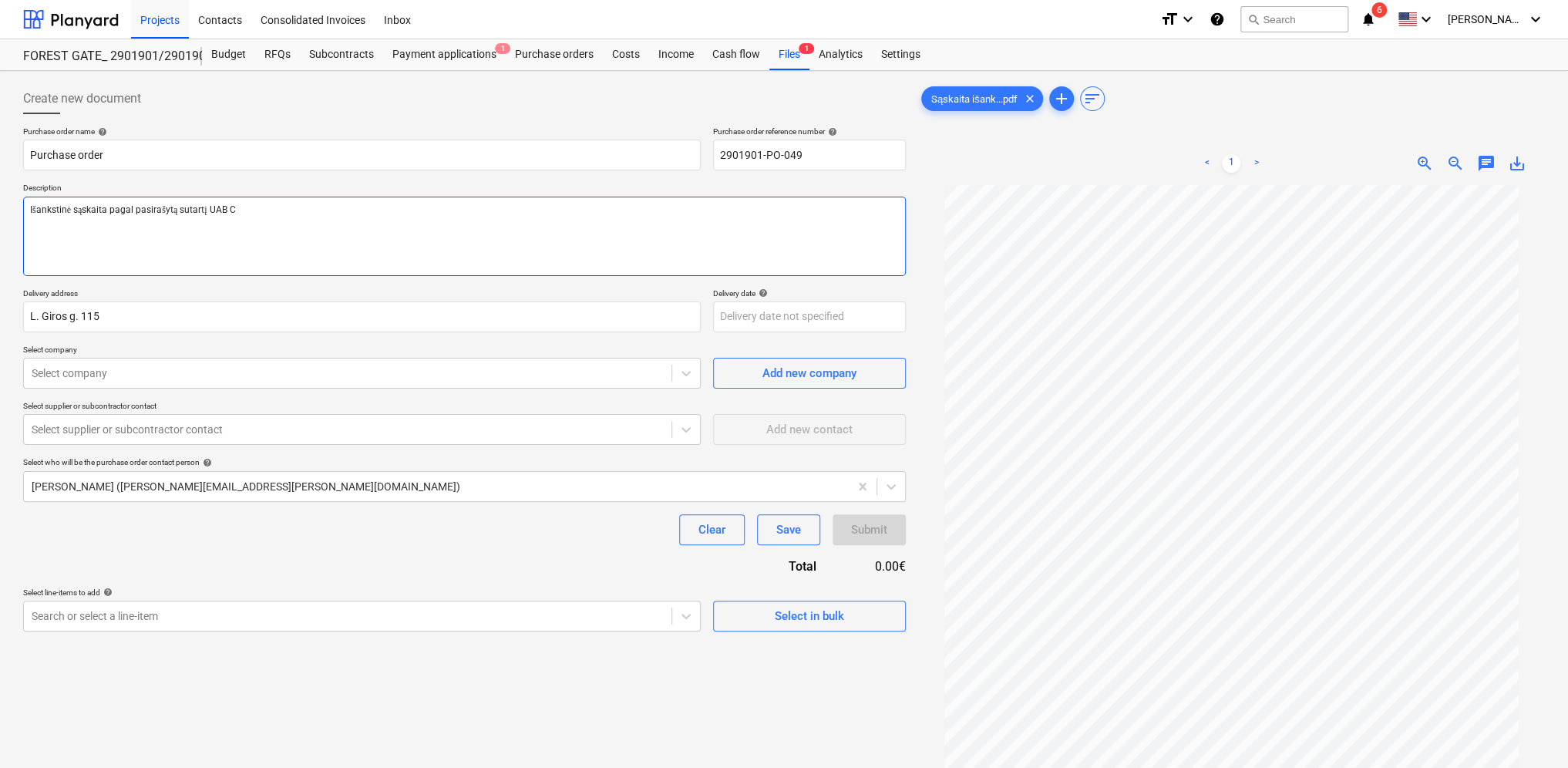
type textarea "x"
type textarea "Išankstinė sąskaita pagal pasirašytą sutartį UAB Cl"
type textarea "x"
type textarea "Išankstinė sąskaita pagal pasirašytą sutartį UAB Cle"
type textarea "x"
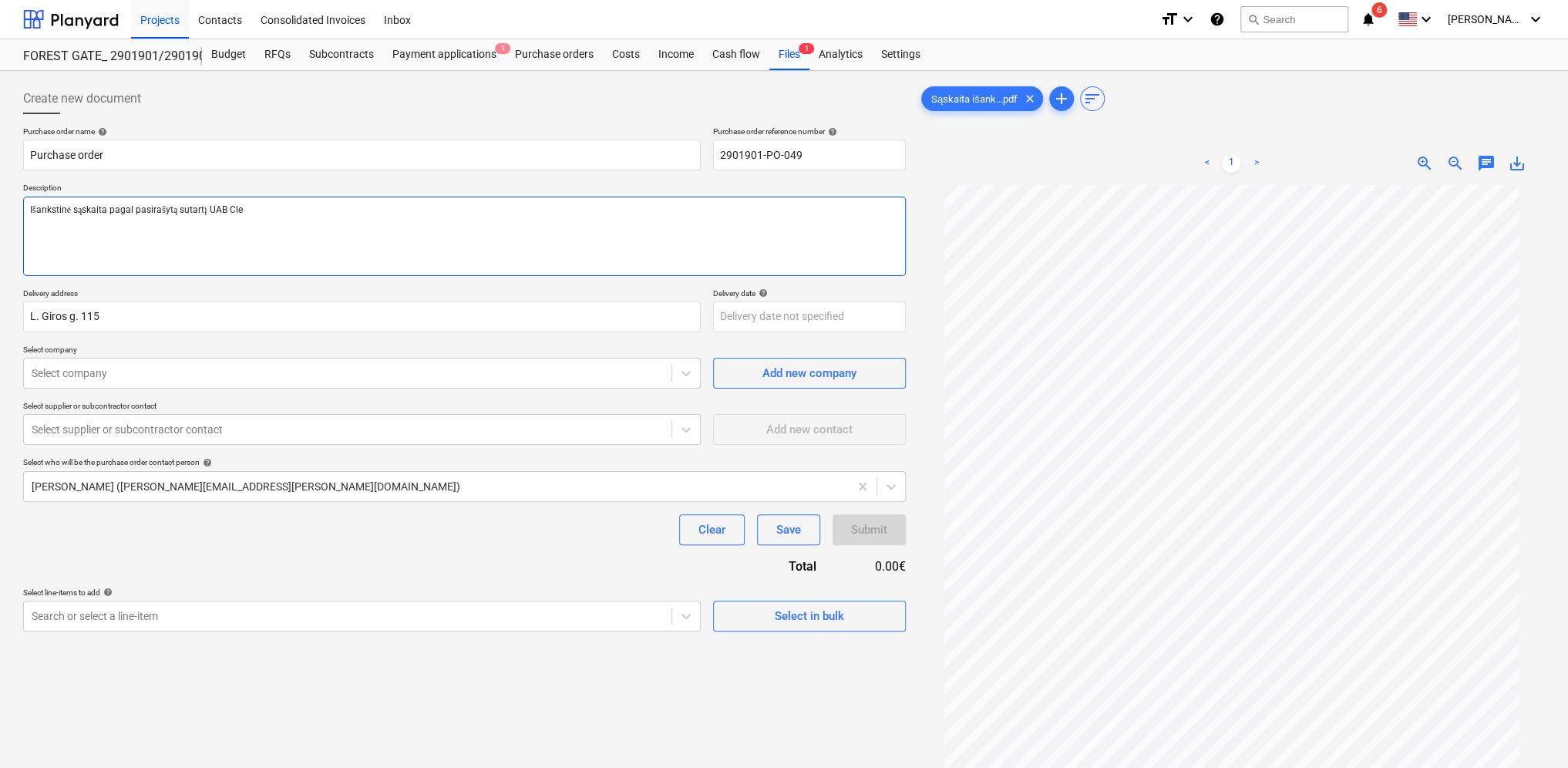
type textarea "Išankstinė sąskaita pagal pasirašytą sutartį UAB Clea"
type textarea "x"
type textarea "Išankstinė sąskaita pagal pasirašytą sutartį UAB Clean"
type textarea "x"
type textarea "Išankstinė sąskaita pagal pasirašytą sutartį UAB Clean"
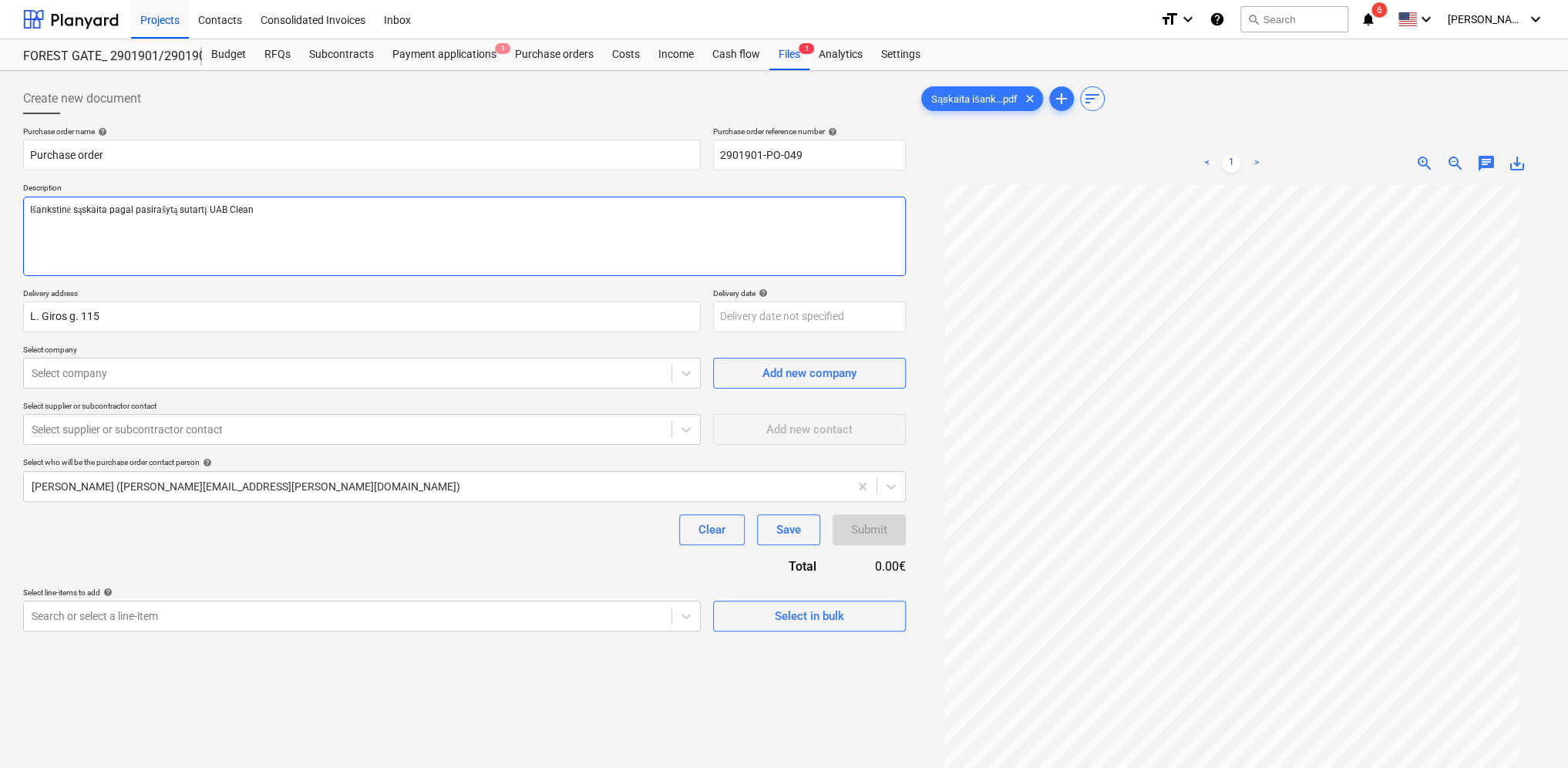
type textarea "x"
type textarea "Išankstinė sąskaita pagal pasirašytą sutartį UAB Clean S"
type textarea "x"
type textarea "Išankstinė sąskaita pagal pasirašytą sutartį UAB Clean So"
type textarea "x"
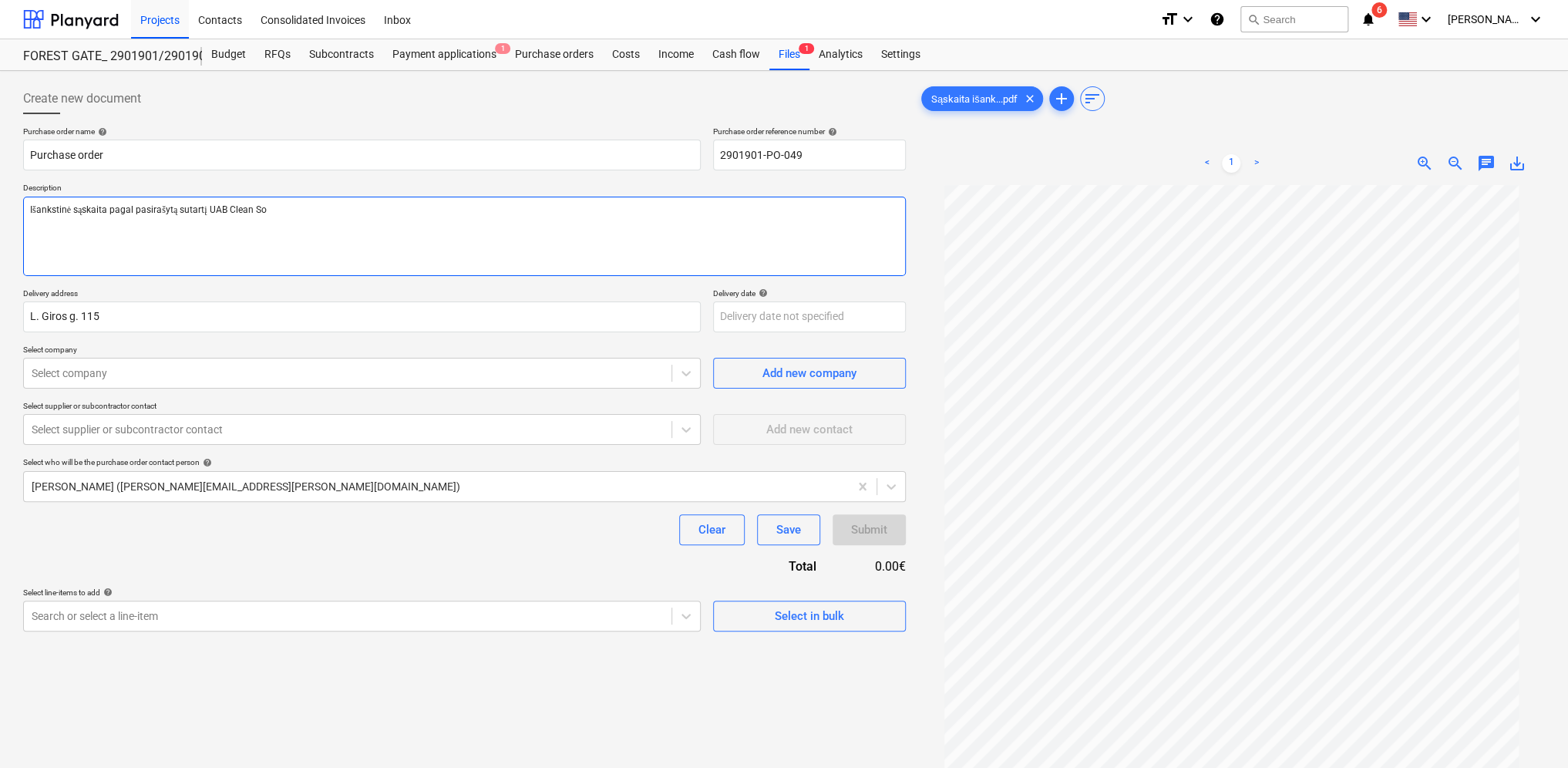
type textarea "Išankstinė sąskaita pagal pasirašytą sutartį UAB Clean Sol"
type textarea "x"
type textarea "Išankstinė sąskaita pagal pasirašytą sutartį UAB Clean Solu"
type textarea "x"
type textarea "Išankstinė sąskaita pagal pasirašytą sutartį UAB Clean Solut"
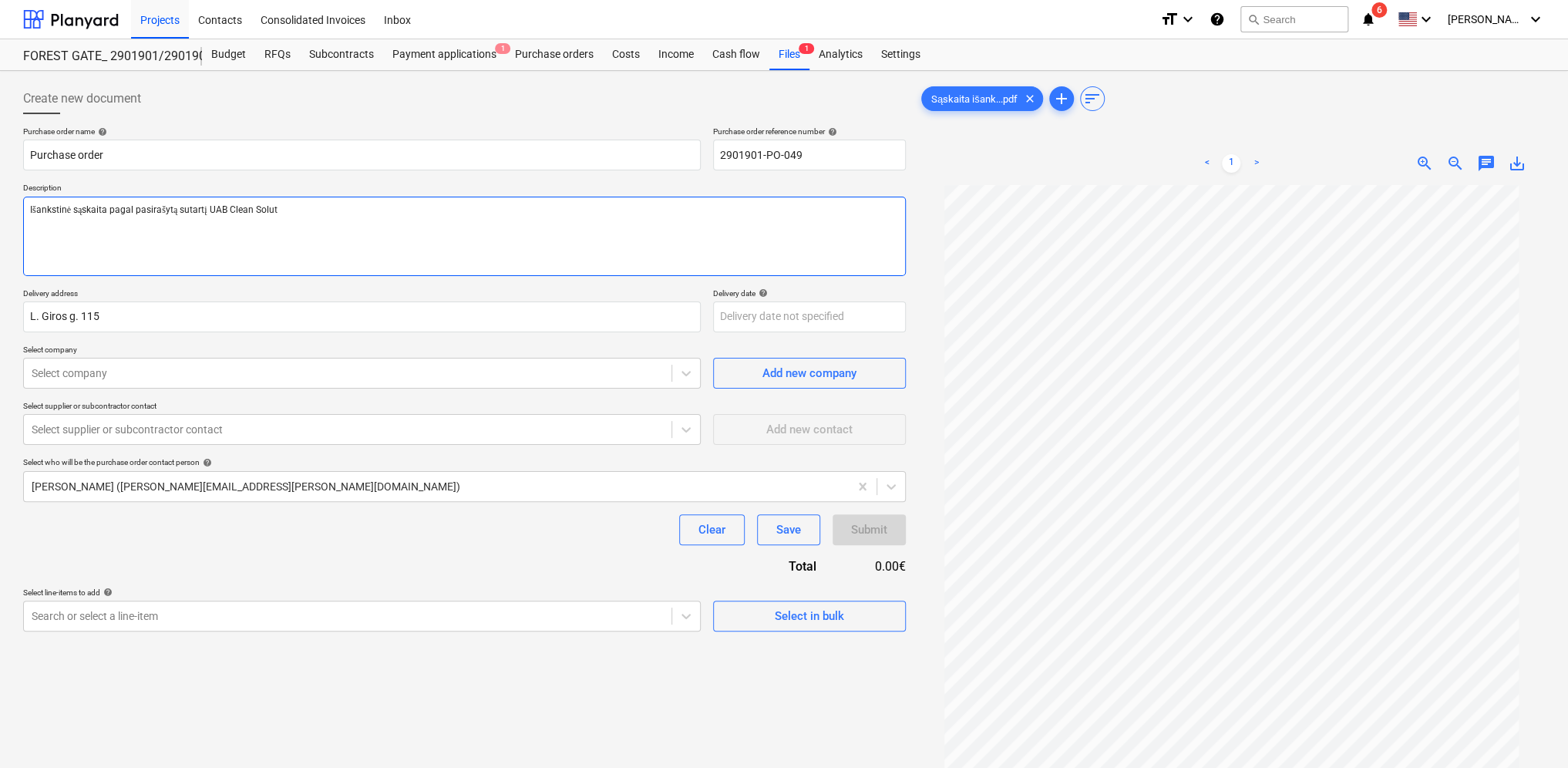
type textarea "x"
type textarea "Išankstinė sąskaita pagal pasirašytą sutartį UAB Clean Soluti"
type textarea "x"
type textarea "Išankstinė sąskaita pagal pasirašytą sutartį UAB Clean Solutio"
type textarea "x"
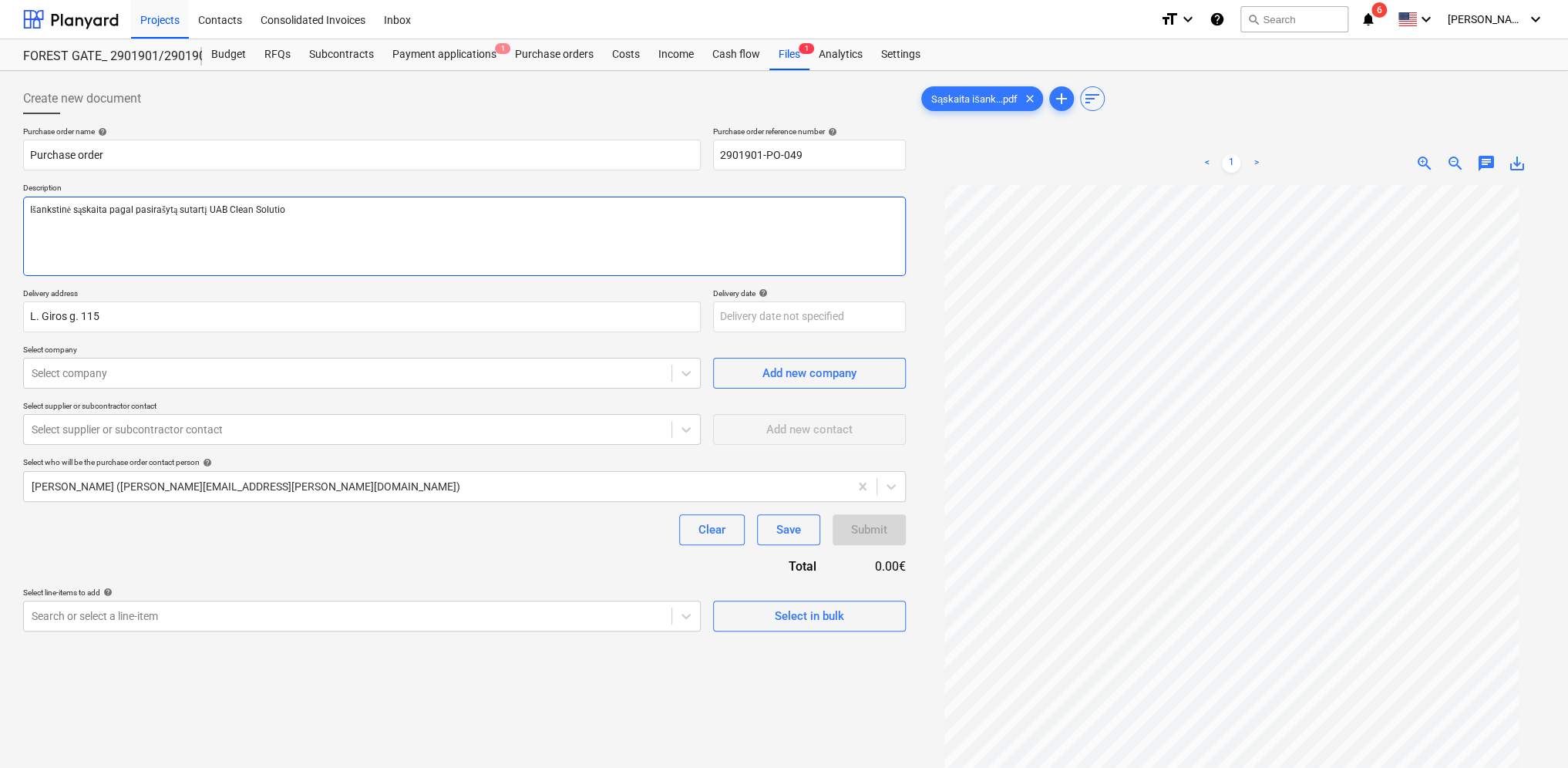
type textarea "Išankstinė sąskaita pagal pasirašytą sutartį UAB Clean Solution"
type textarea "x"
type textarea "Išankstinė sąskaita pagal pasirašytą sutartį UAB Clean Solutions"
type textarea "x"
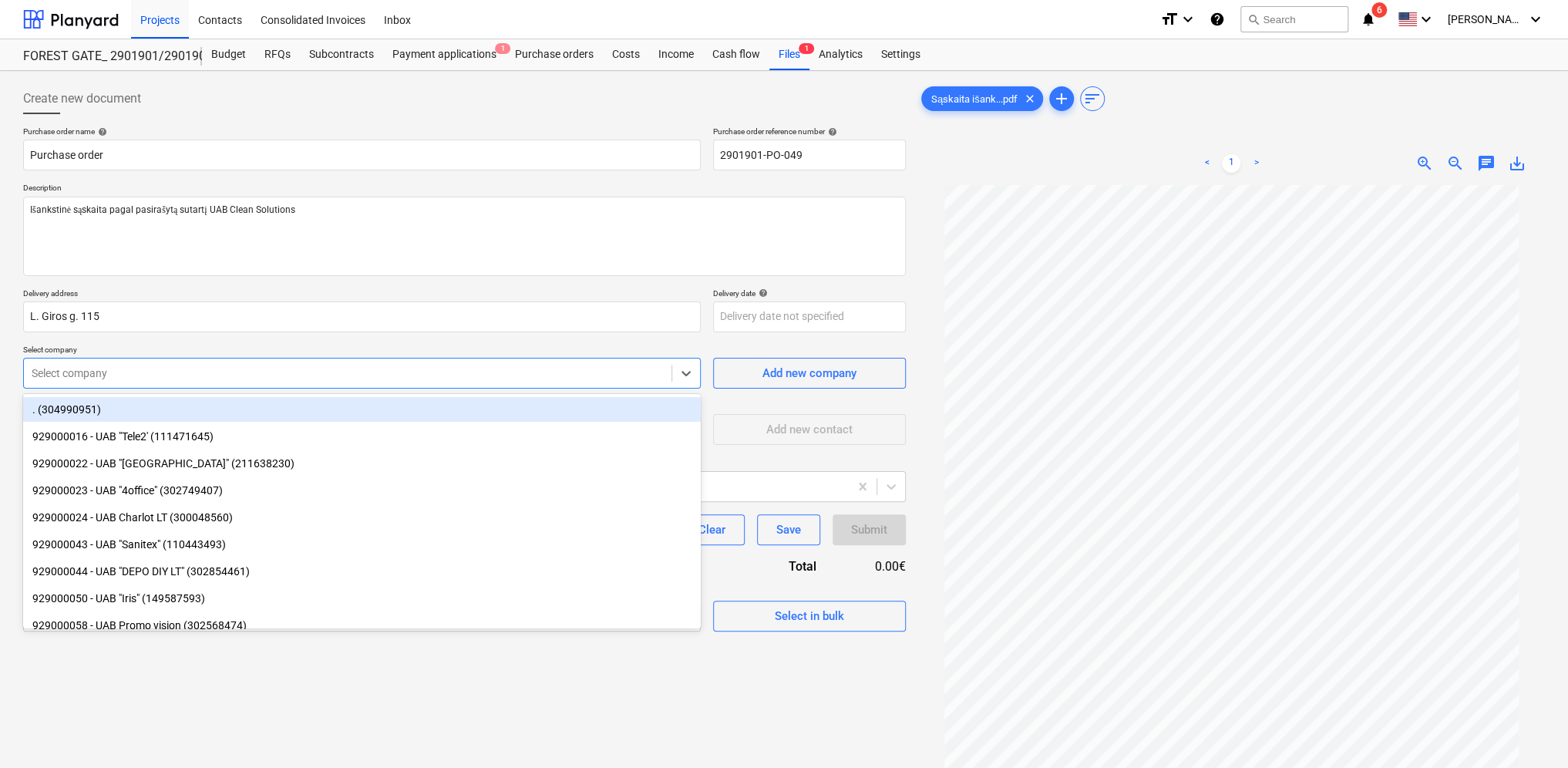
click at [131, 369] on div at bounding box center [348, 373] width 632 height 16
type input "UAB C"
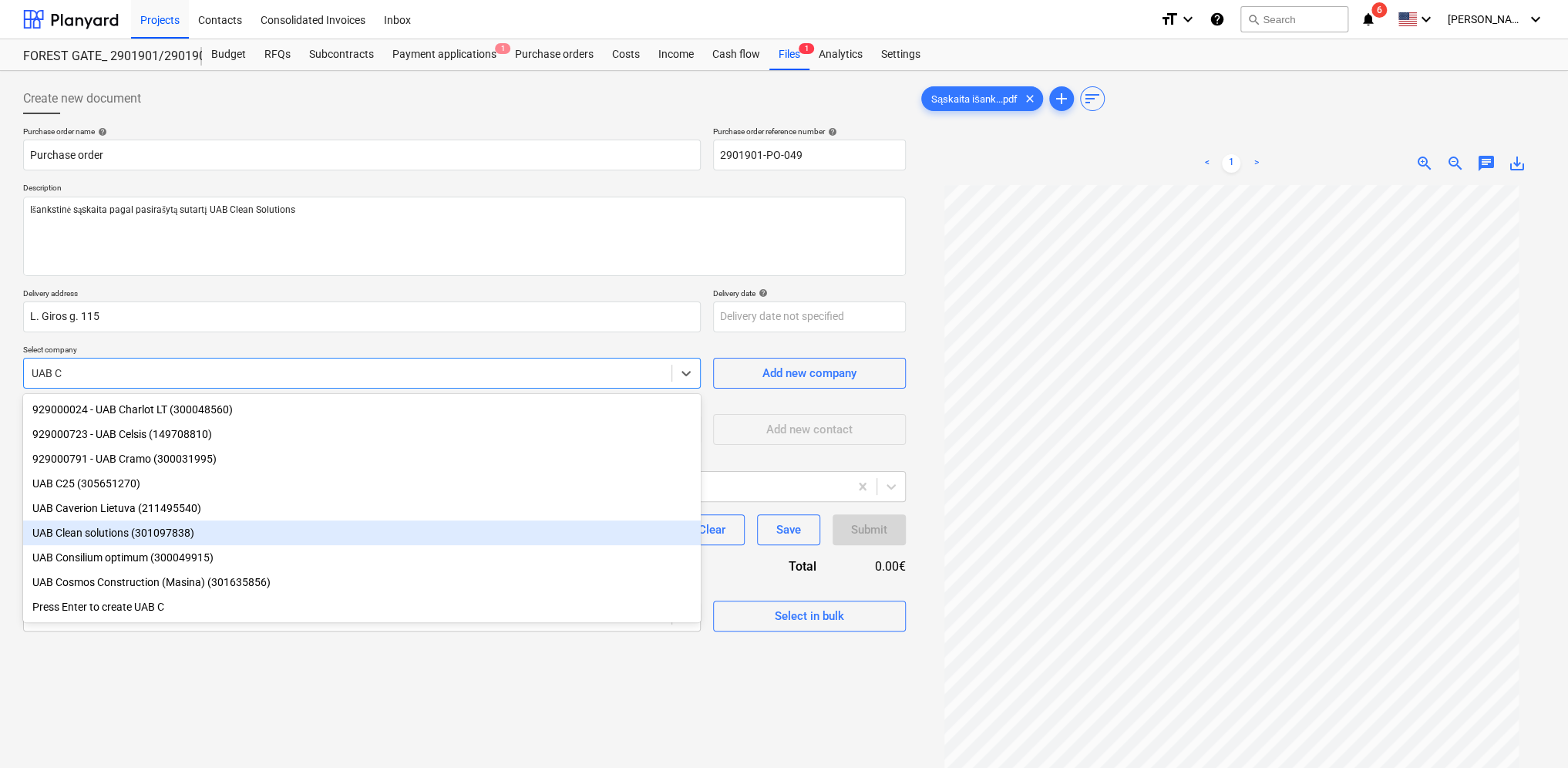
click at [121, 529] on div "UAB Clean solutions (301097838)" at bounding box center [362, 533] width 678 height 25
type textarea "x"
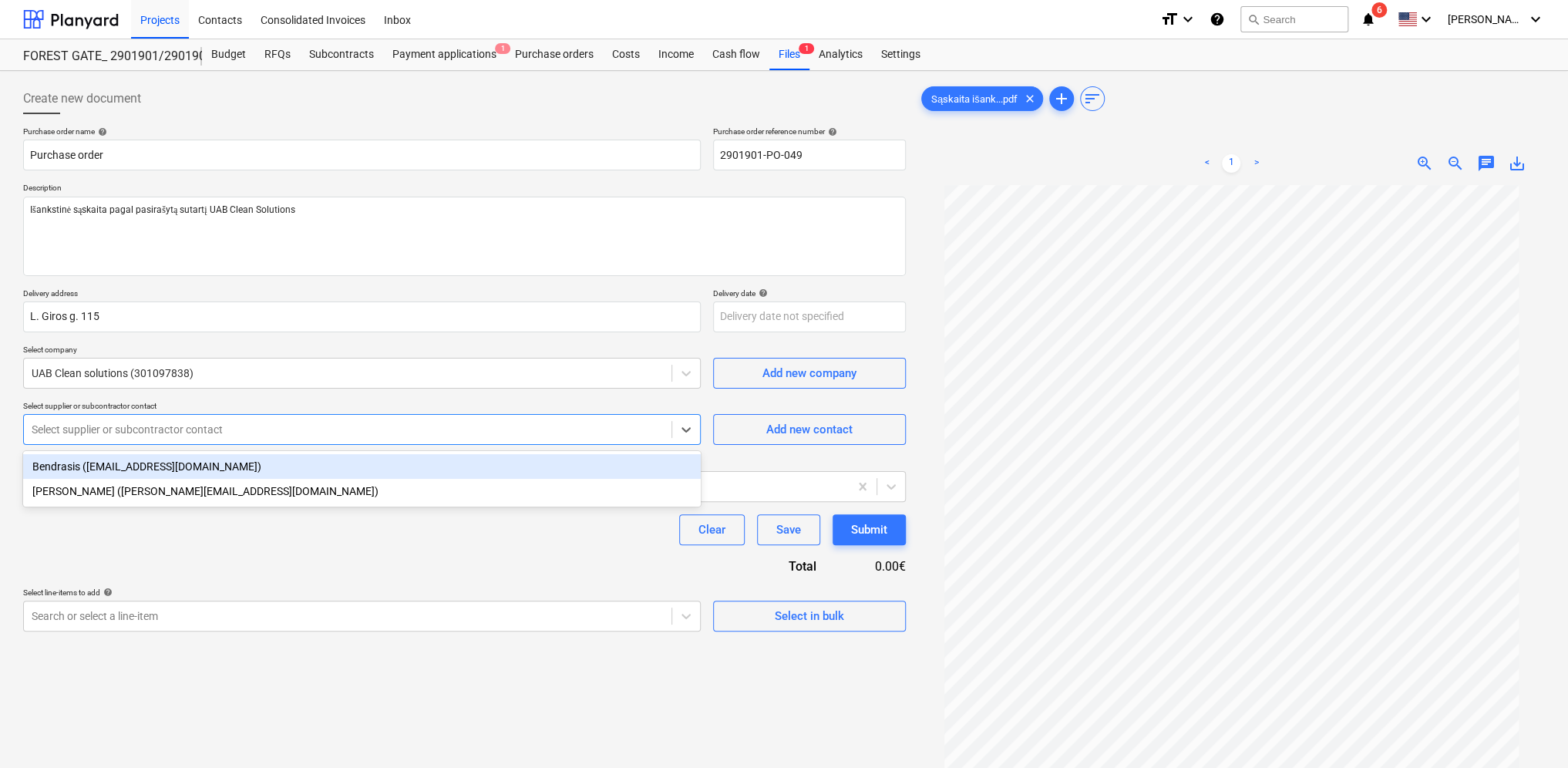
click at [108, 433] on div at bounding box center [348, 430] width 632 height 16
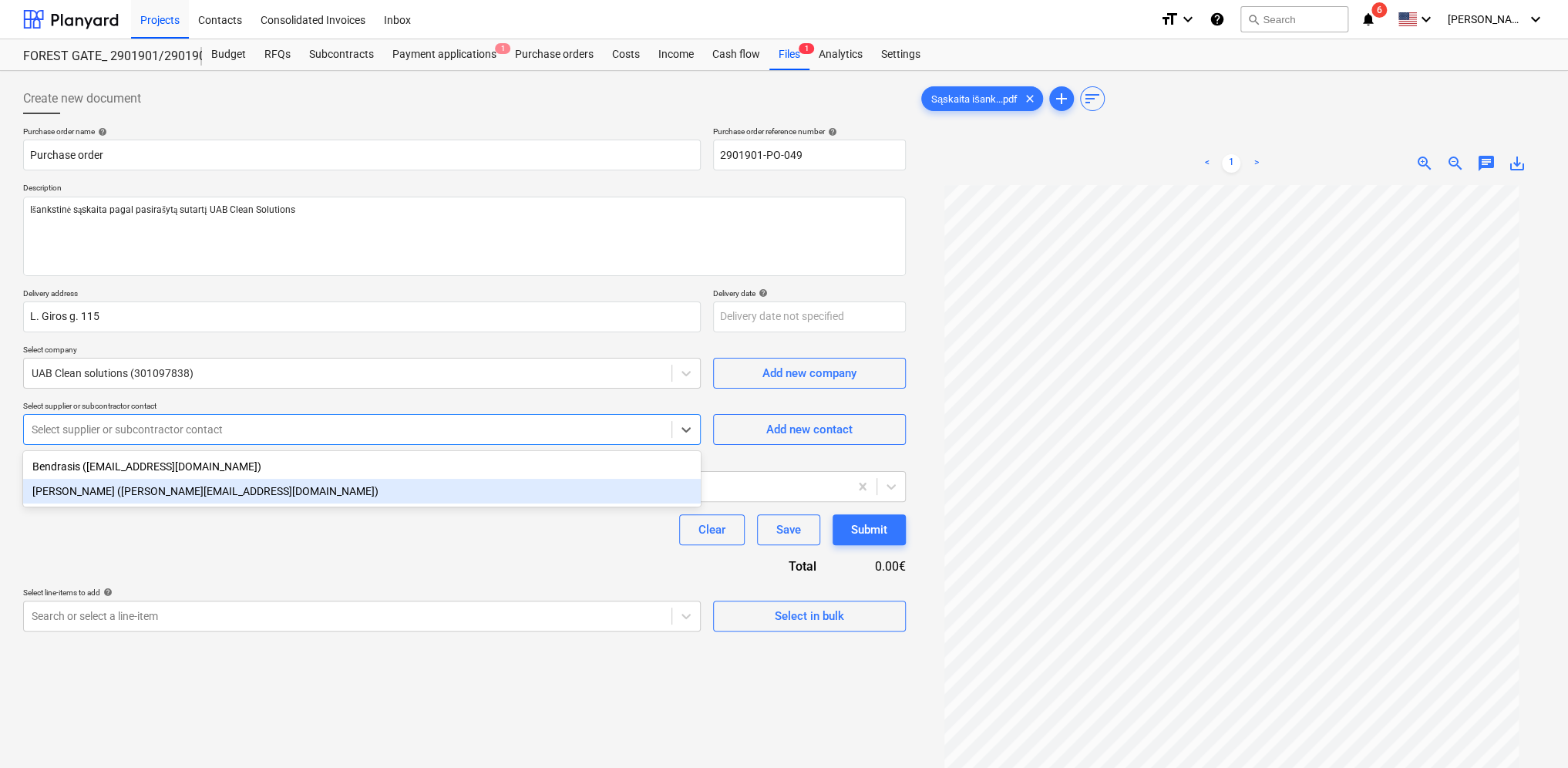
click at [96, 489] on div "[PERSON_NAME] ([PERSON_NAME][EMAIL_ADDRESS][DOMAIN_NAME])" at bounding box center [362, 491] width 678 height 25
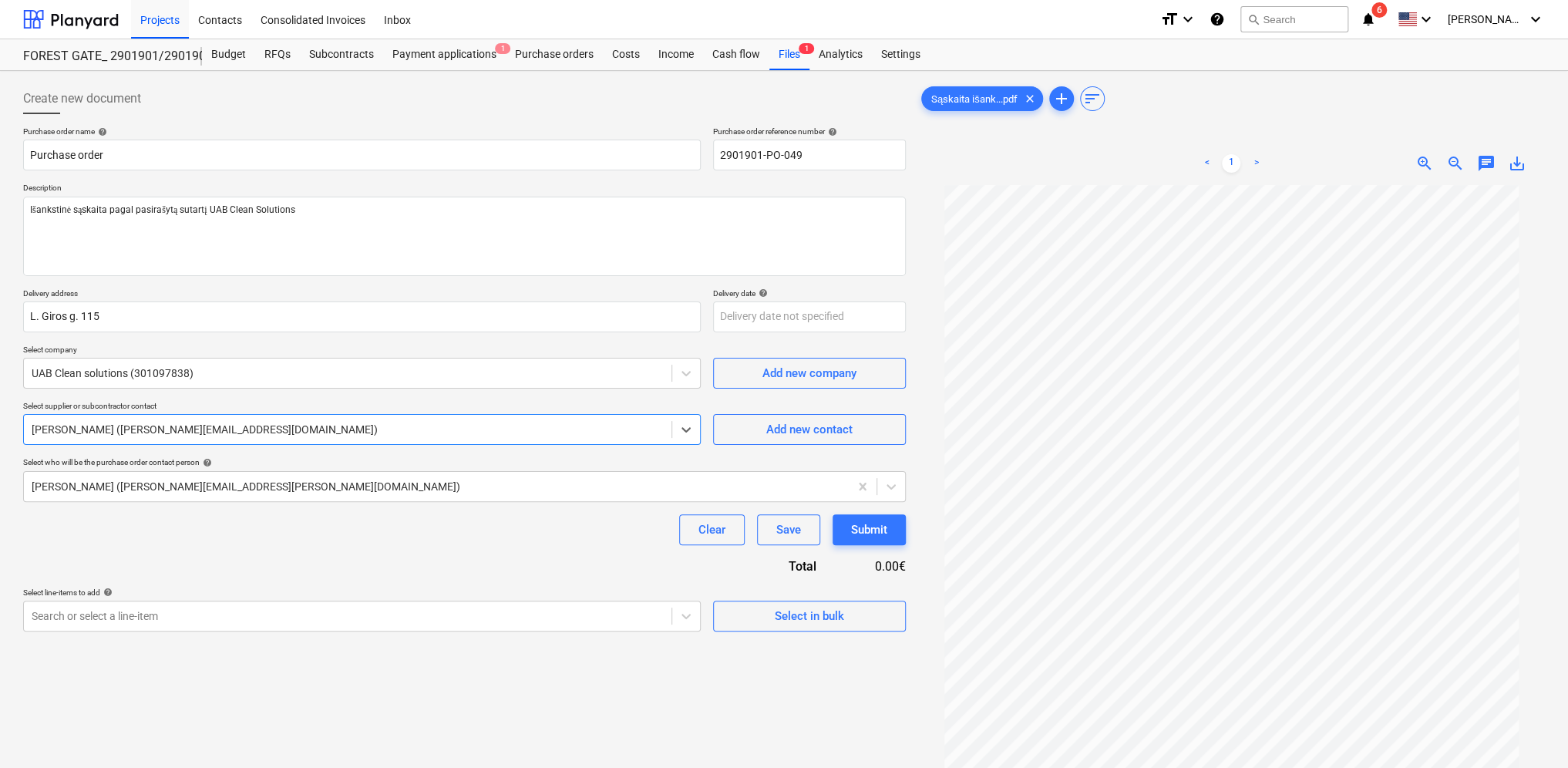
type textarea "x"
click at [219, 539] on div "Clear Save Submit" at bounding box center [465, 530] width 883 height 31
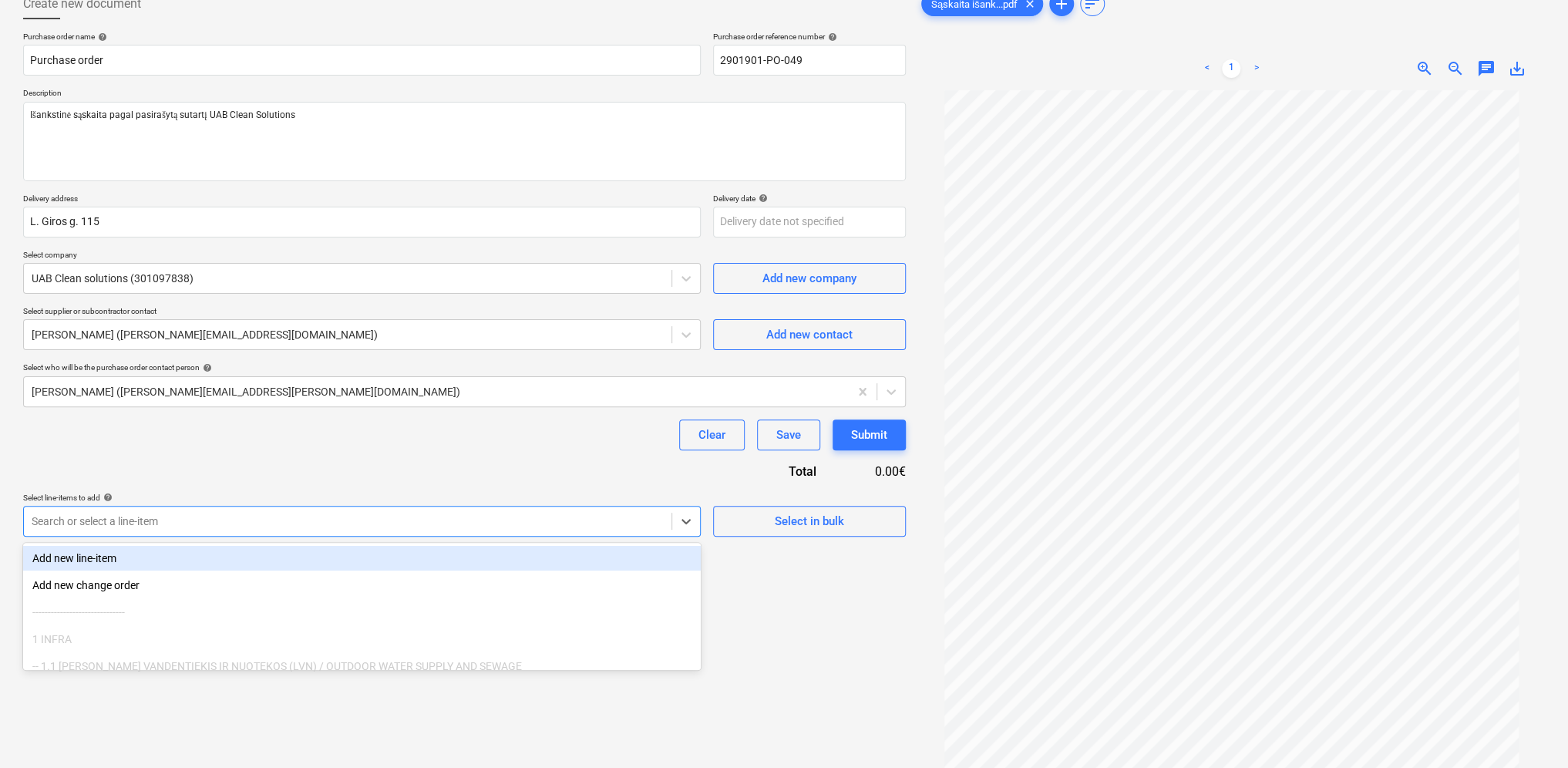
click at [147, 615] on body "Projects Contacts Consolidated Invoices Inbox format_size keyboard_arrow_down h…" at bounding box center [784, 288] width 1568 height 768
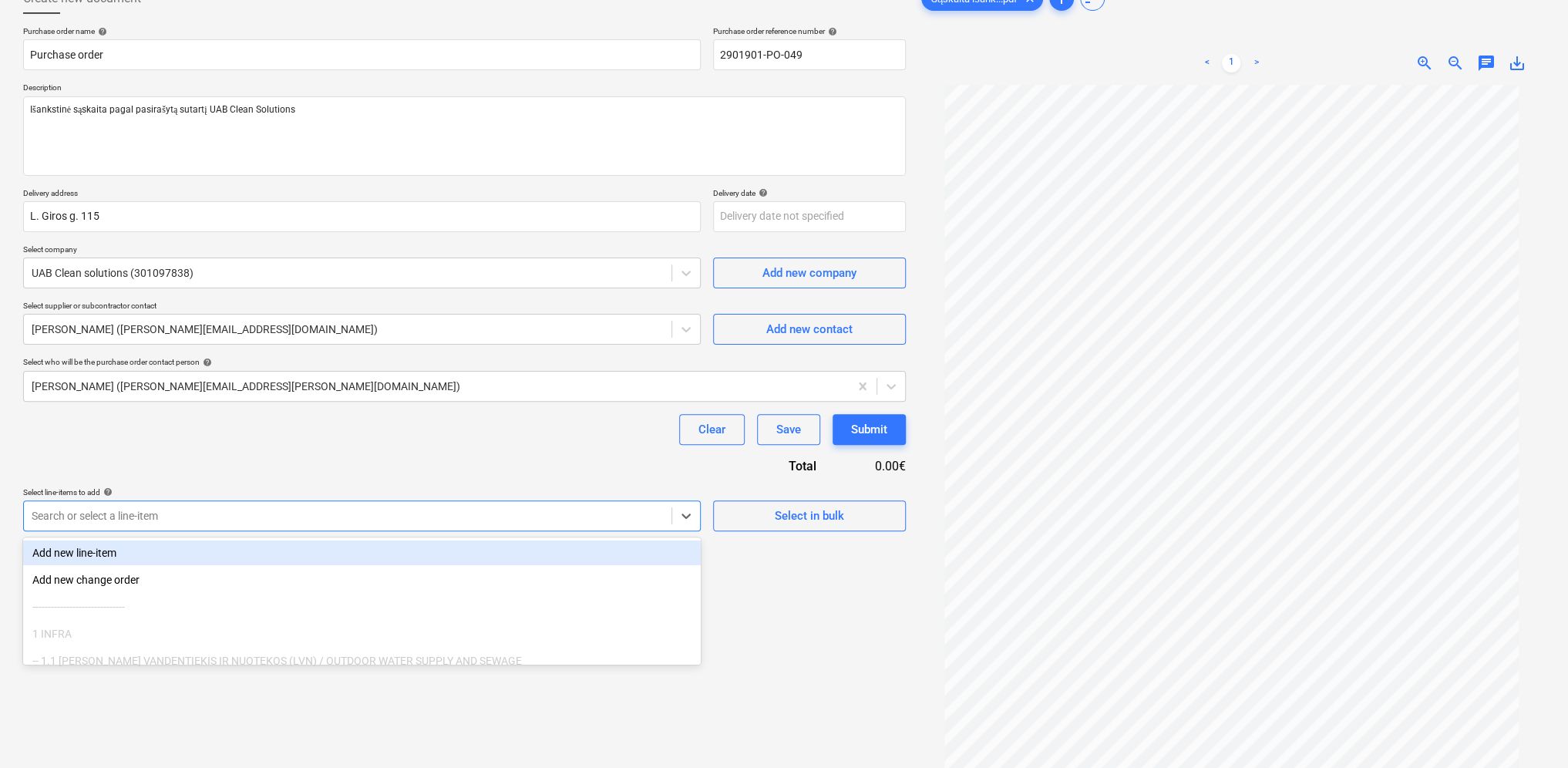
scroll to position [109, 0]
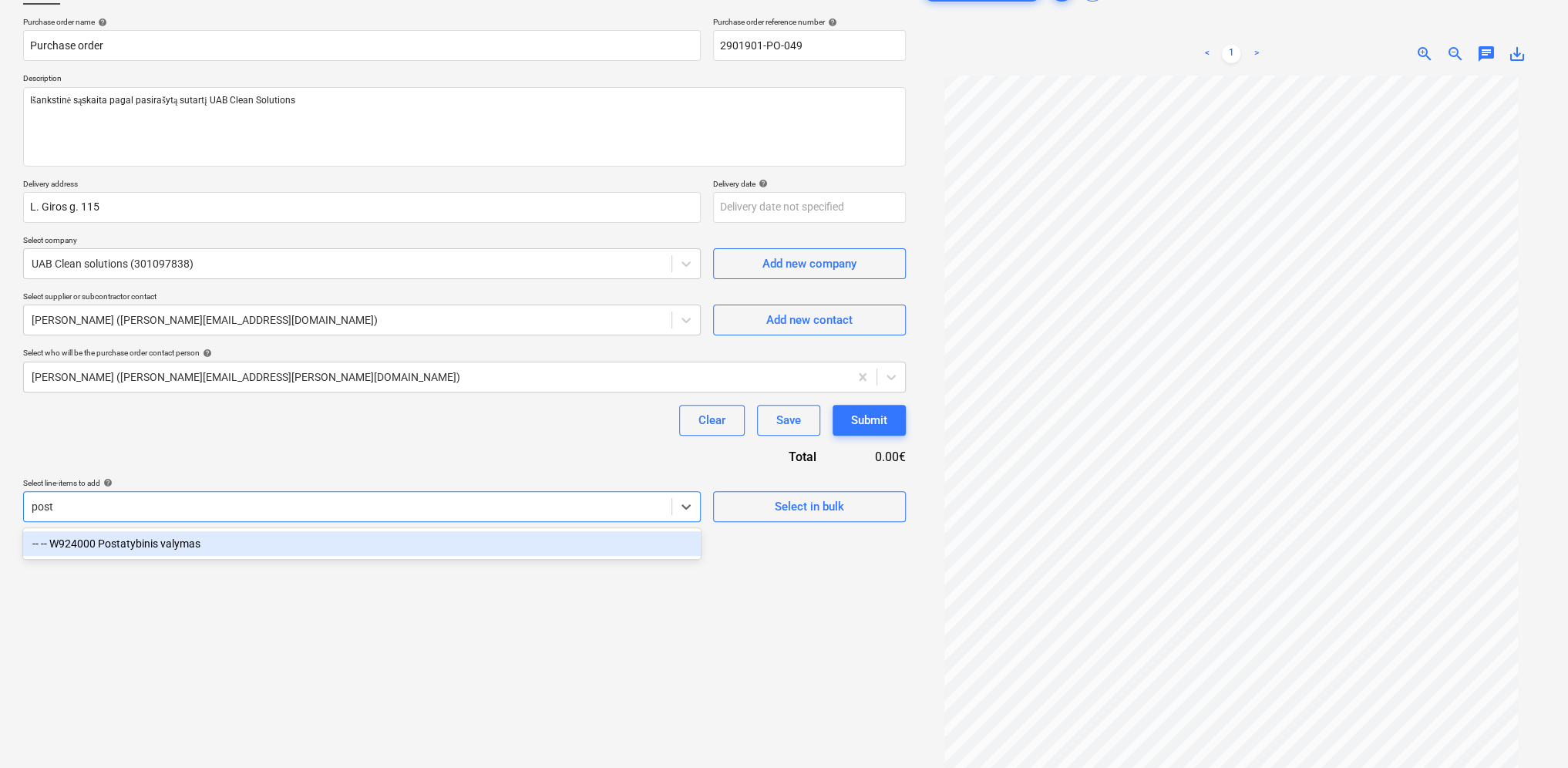
type input "posta"
click at [157, 540] on div "-- -- W924000 Postatybinis valymas" at bounding box center [362, 543] width 678 height 25
type textarea "x"
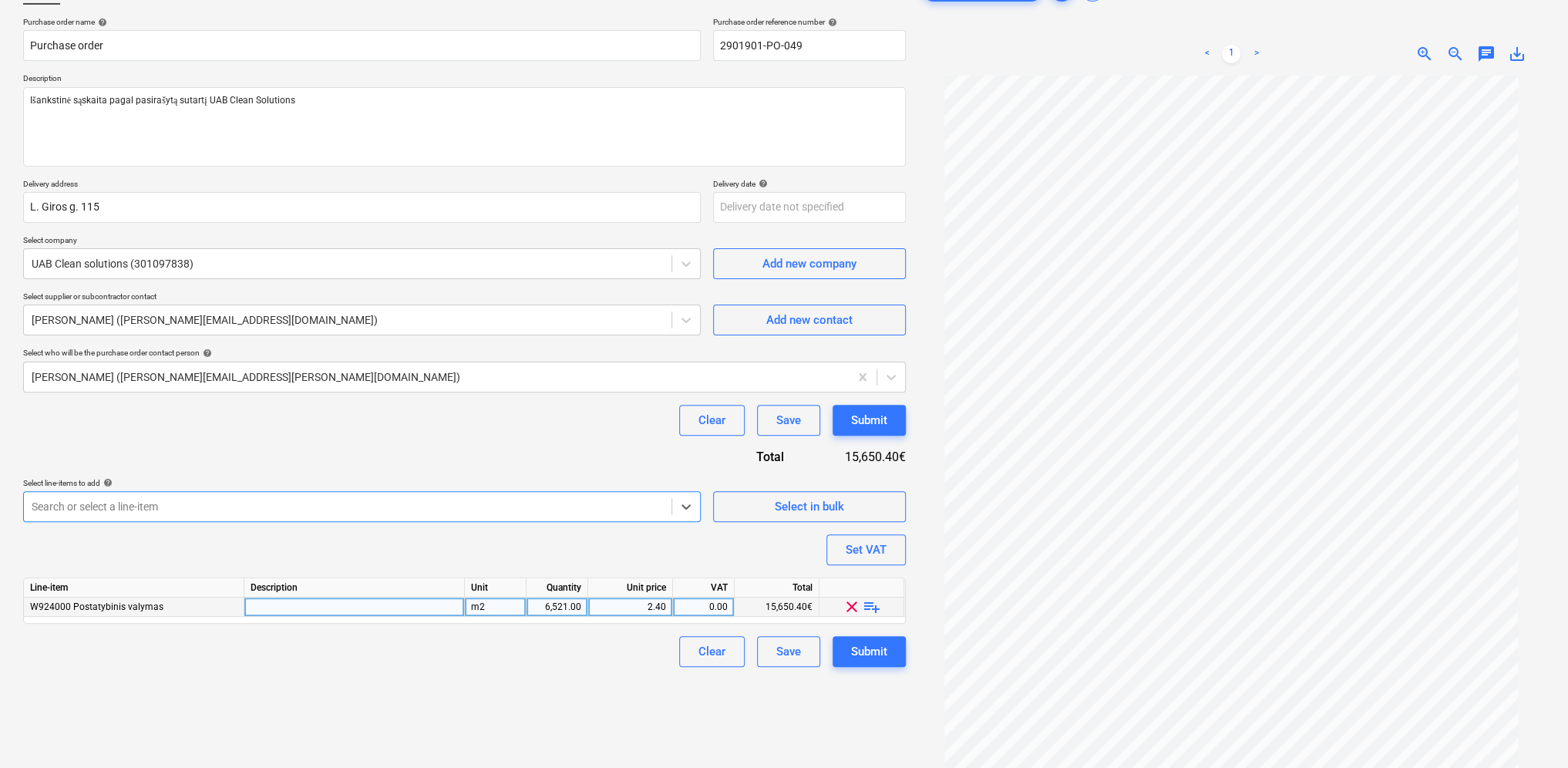
type textarea "x"
click at [566, 601] on div "6,521.00" at bounding box center [557, 607] width 48 height 19
click at [504, 605] on div "m2" at bounding box center [495, 607] width 62 height 19
type input "1"
type textarea "x"
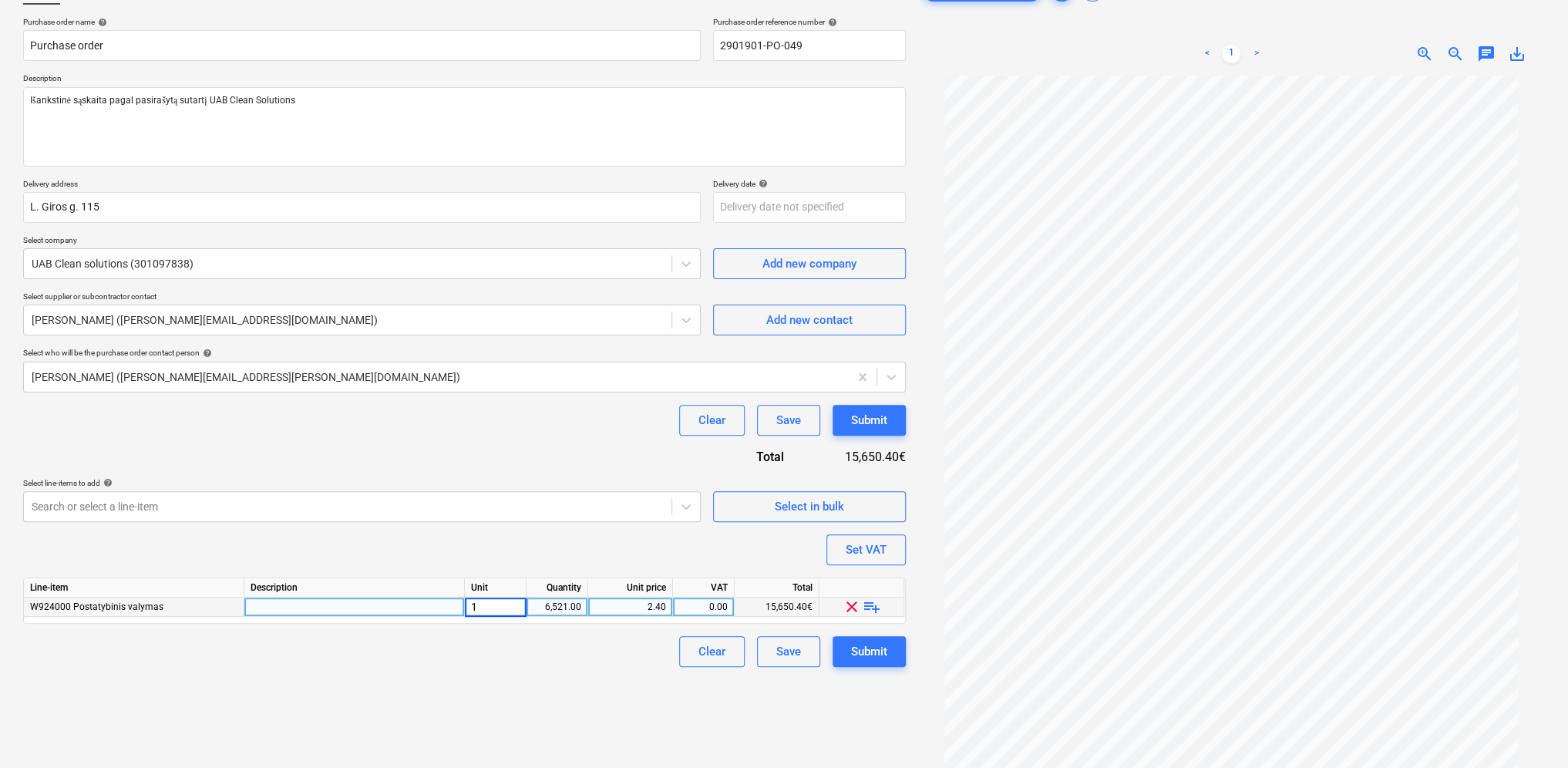
click at [567, 609] on div "6,521.00" at bounding box center [557, 607] width 48 height 19
click at [503, 607] on div "1" at bounding box center [495, 607] width 62 height 19
type input "m2"
type textarea "x"
click at [553, 651] on div "Clear Save Submit" at bounding box center [465, 652] width 883 height 31
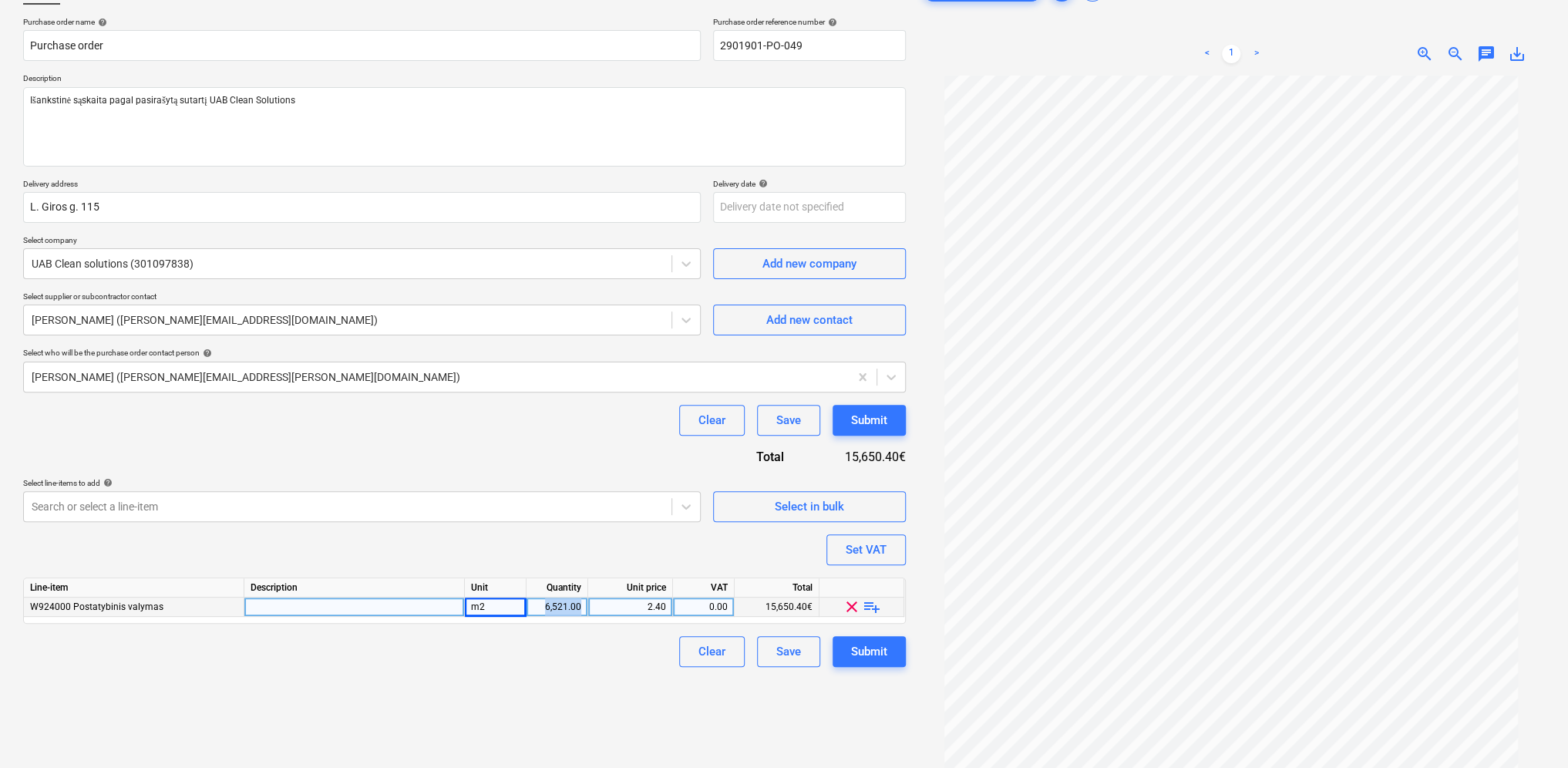
drag, startPoint x: 581, startPoint y: 607, endPoint x: 543, endPoint y: 602, distance: 38.3
click at [543, 602] on div "6,521.00" at bounding box center [557, 607] width 48 height 19
type input "1033.06"
click at [619, 675] on div "Create new document Purchase order name help Purchase order Purchase order refe…" at bounding box center [465, 387] width 895 height 839
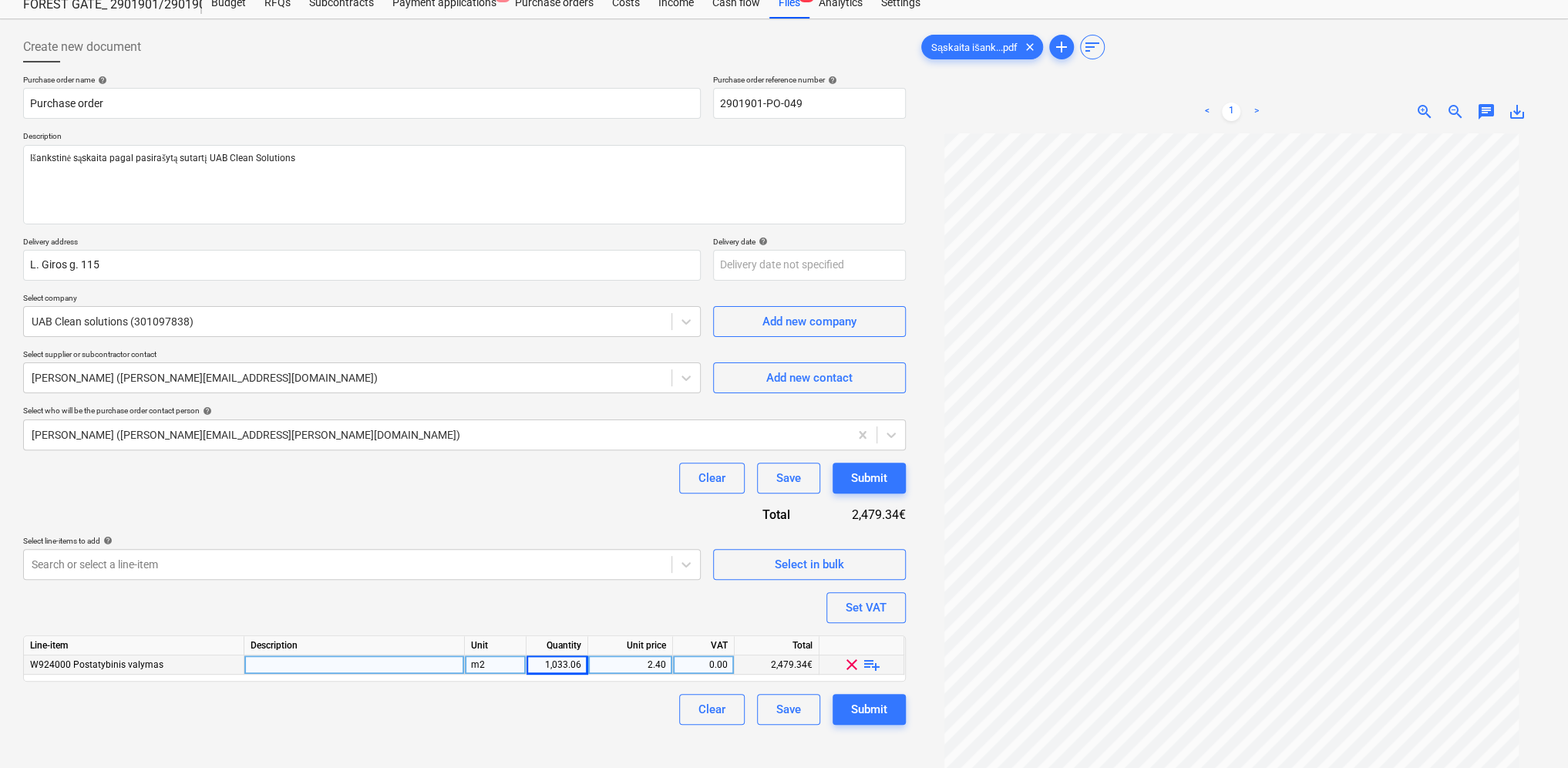
scroll to position [0, 0]
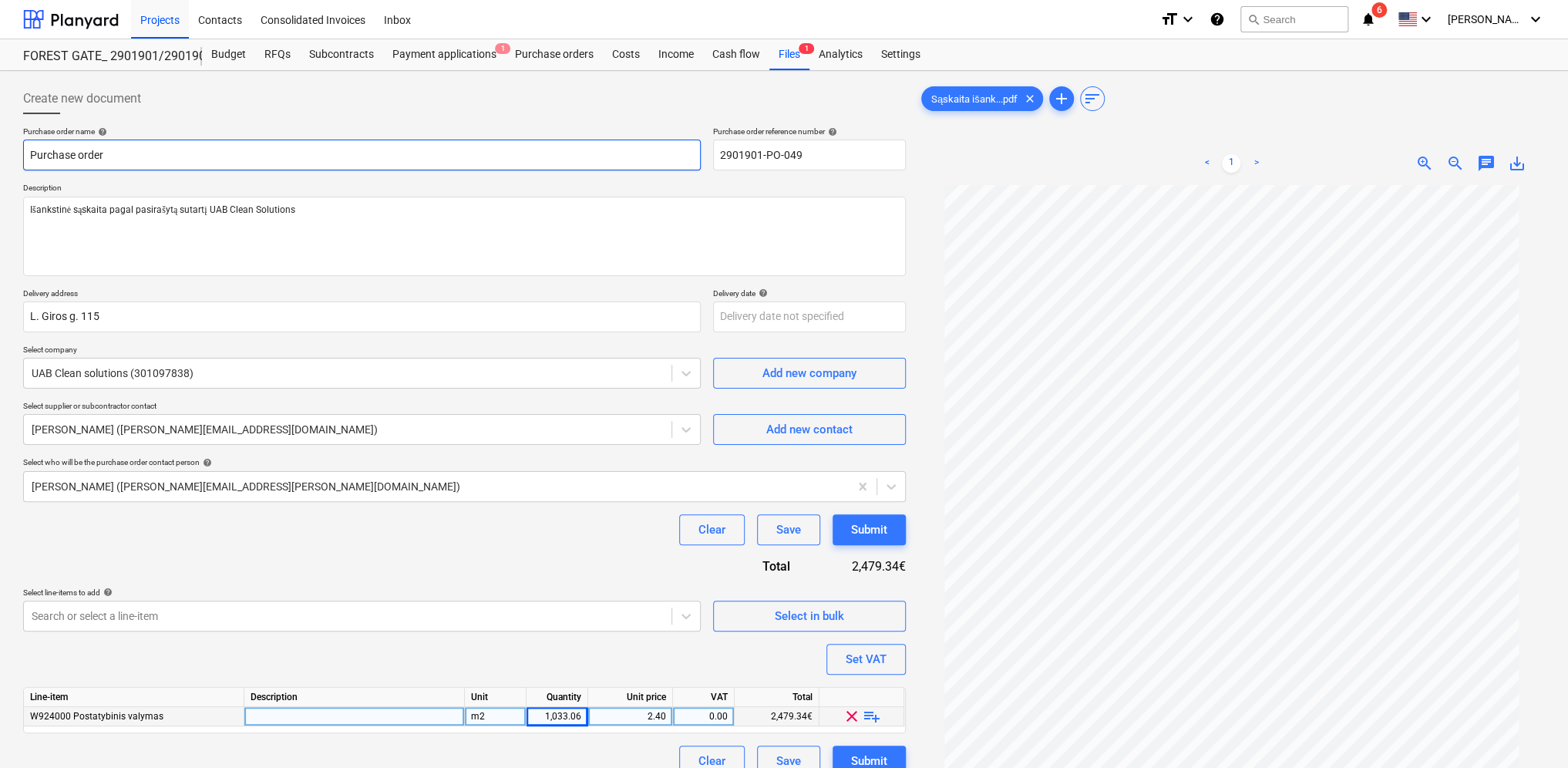
click at [165, 152] on input "Purchase order" at bounding box center [362, 155] width 678 height 31
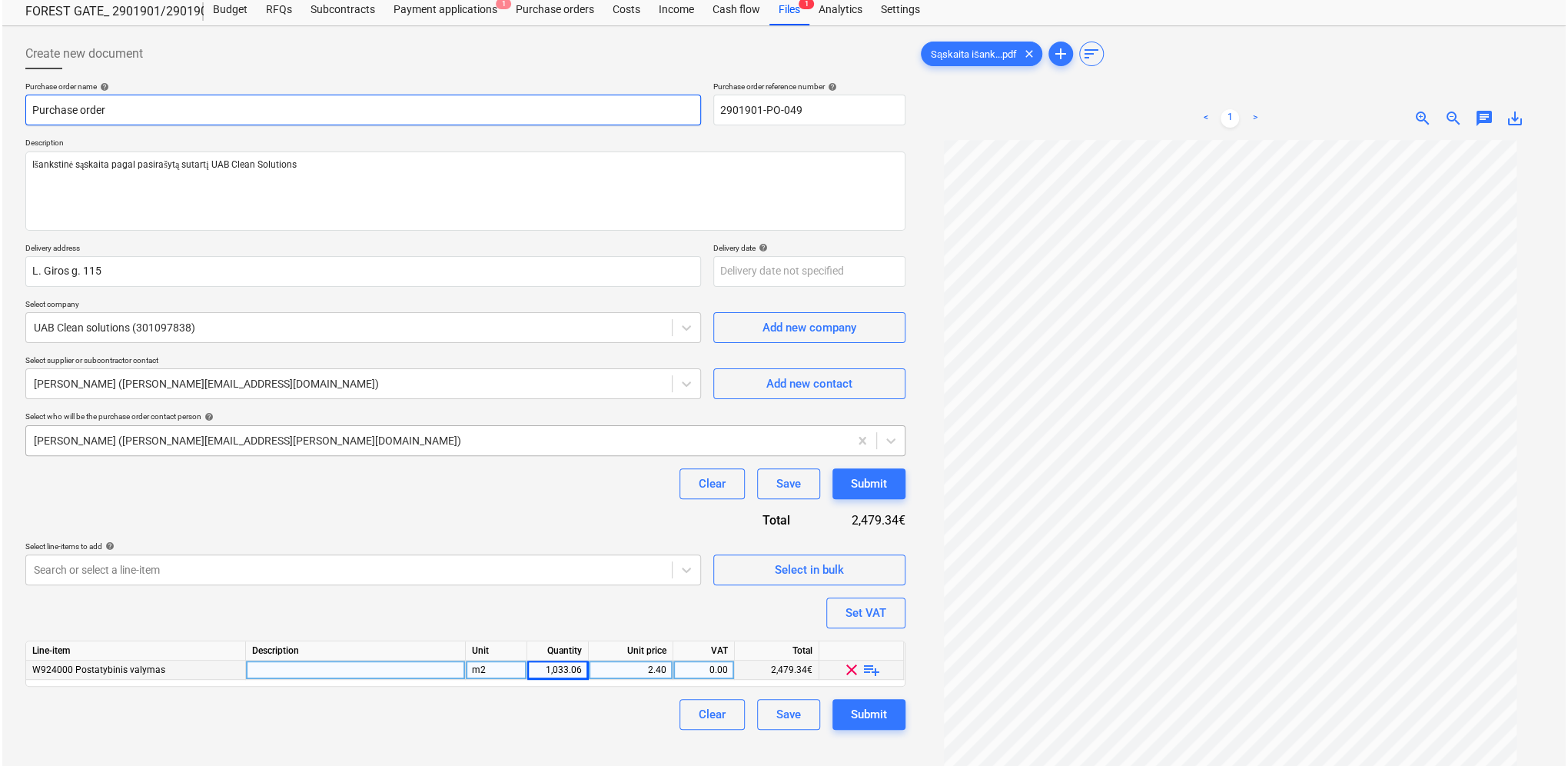
scroll to position [154, 0]
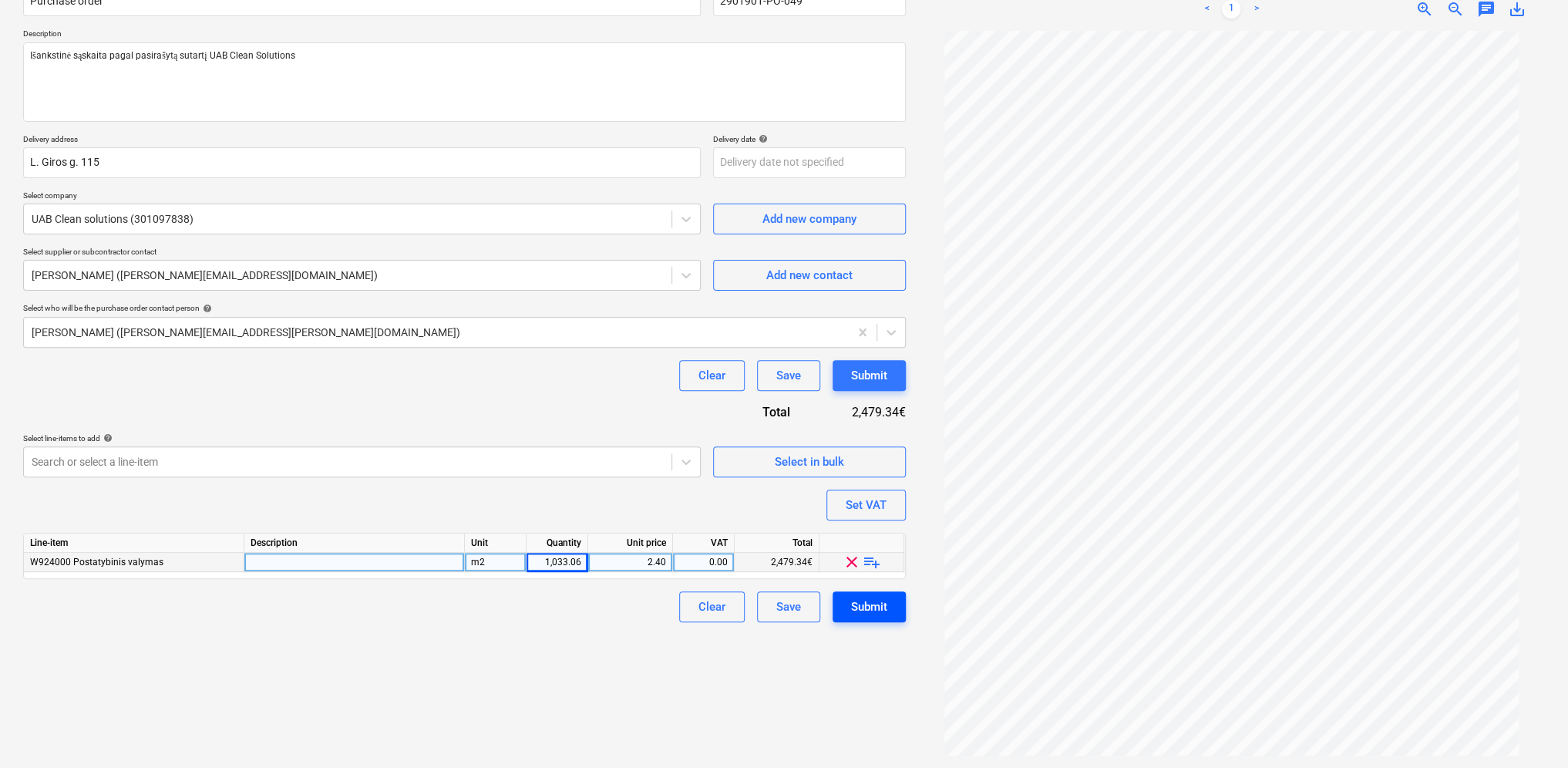
click at [888, 609] on button "Submit" at bounding box center [869, 607] width 73 height 31
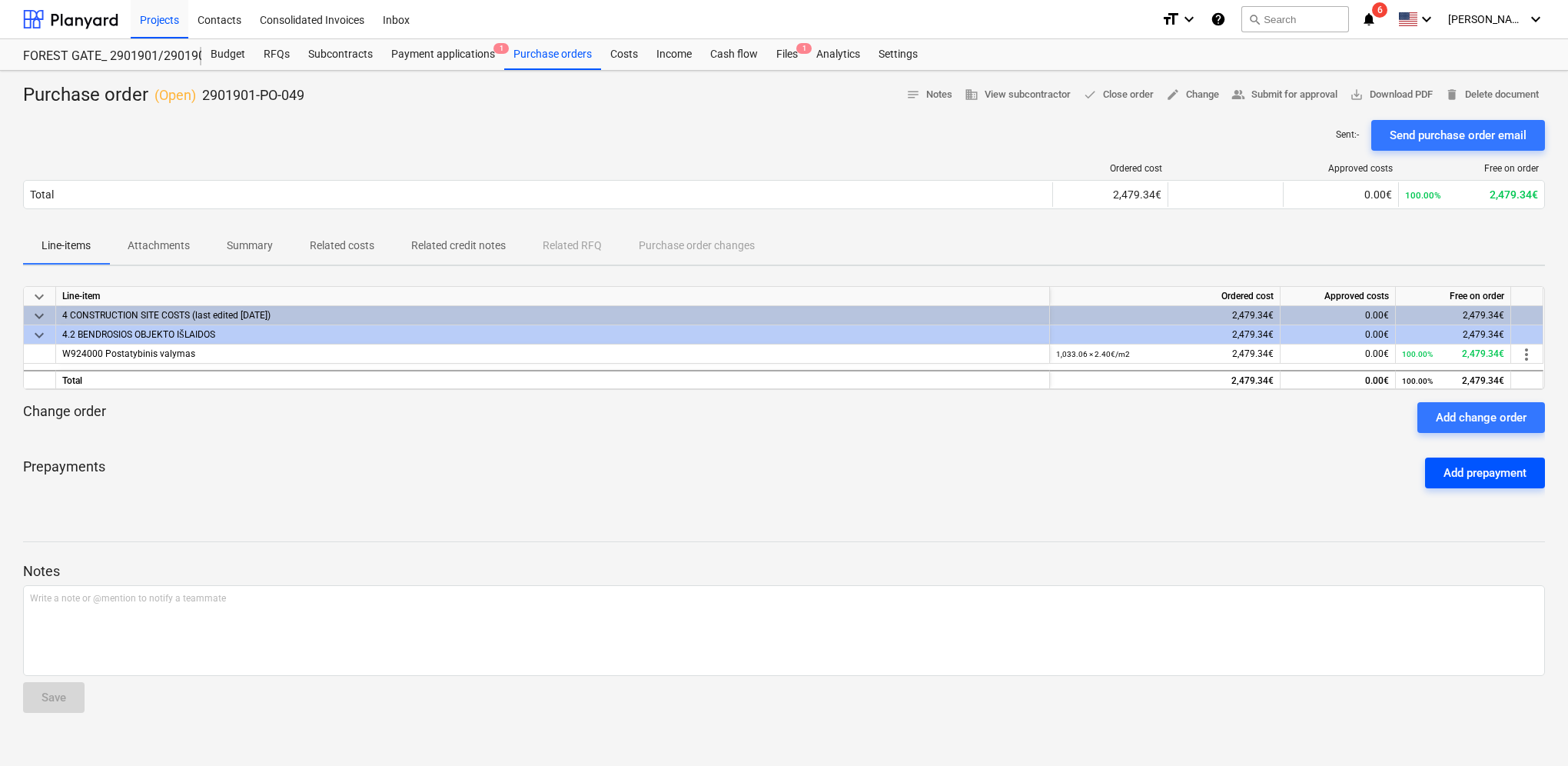
click at [1515, 472] on div "Add prepayment" at bounding box center [1485, 473] width 83 height 20
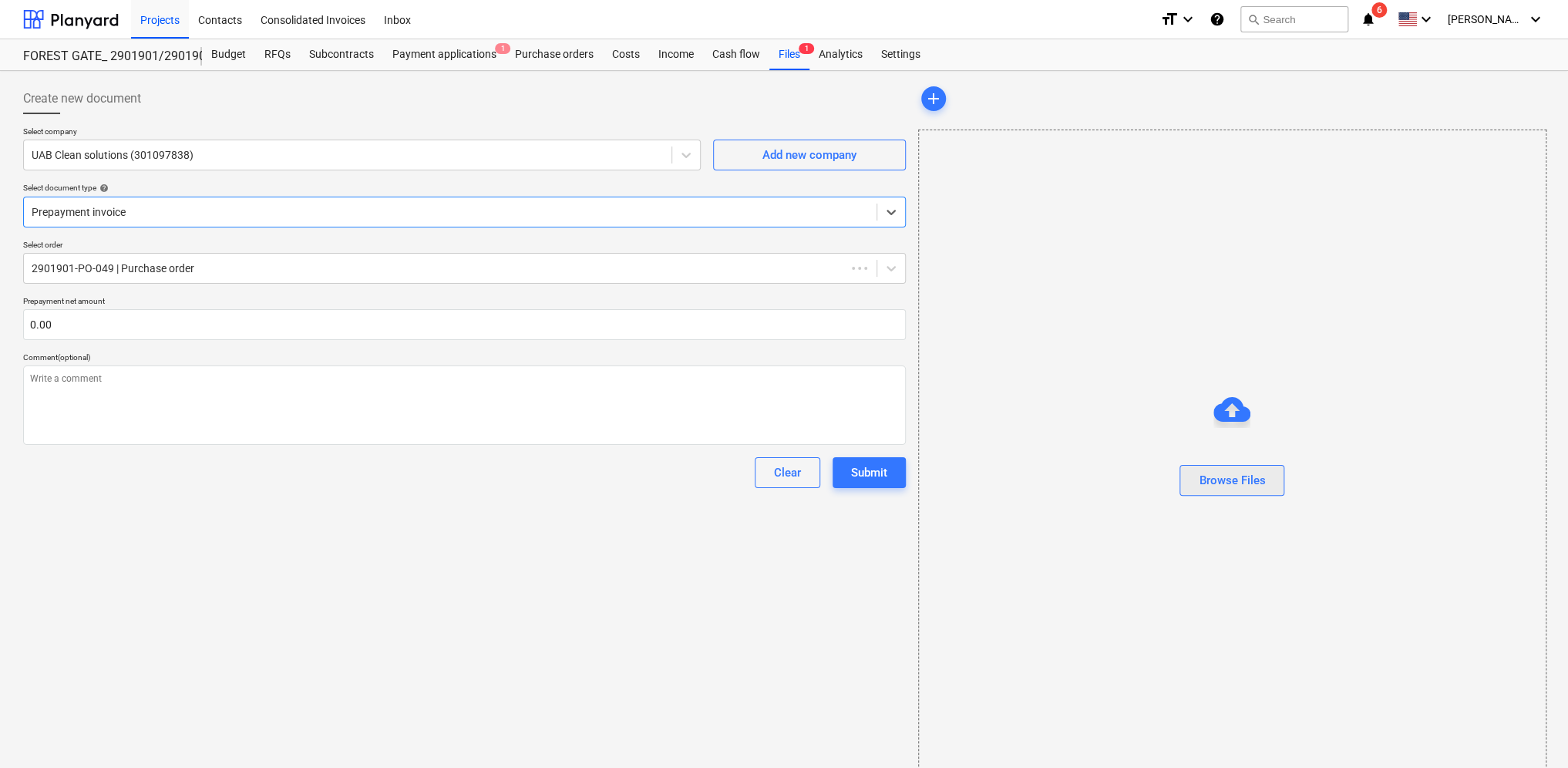
click at [1234, 484] on div "Browse Files" at bounding box center [1232, 480] width 66 height 20
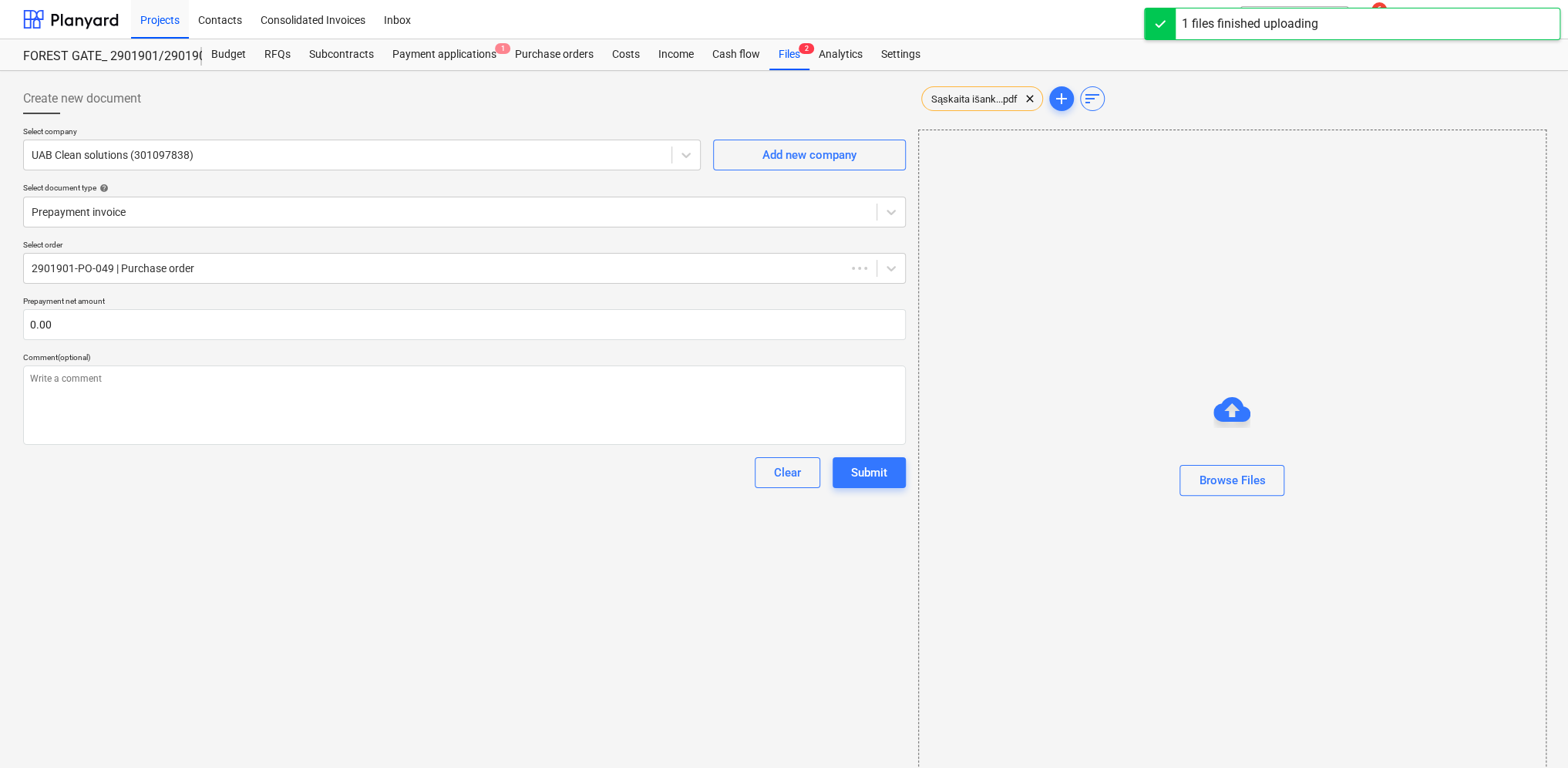
type textarea "x"
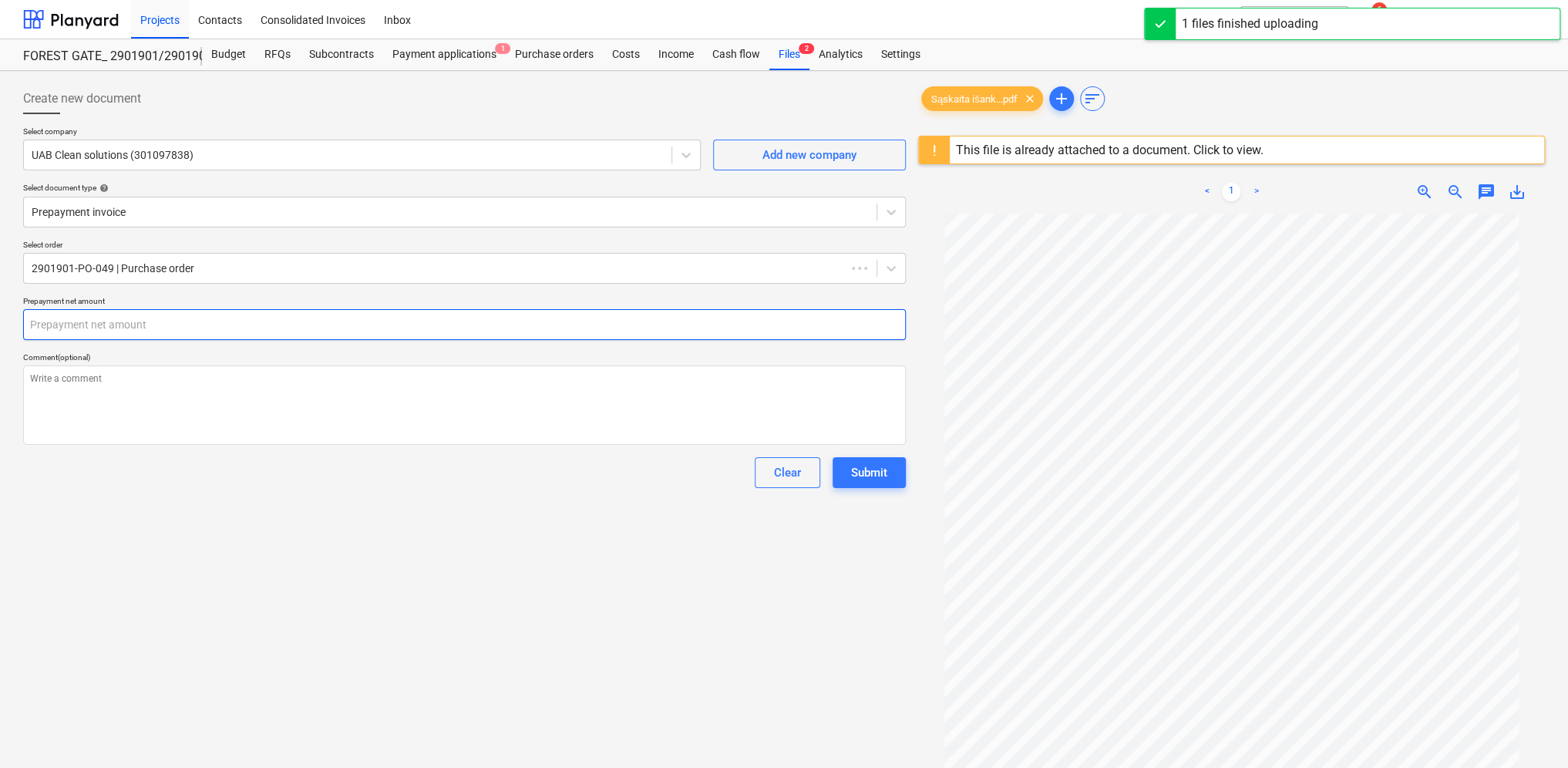
click at [107, 329] on input "text" at bounding box center [465, 325] width 883 height 31
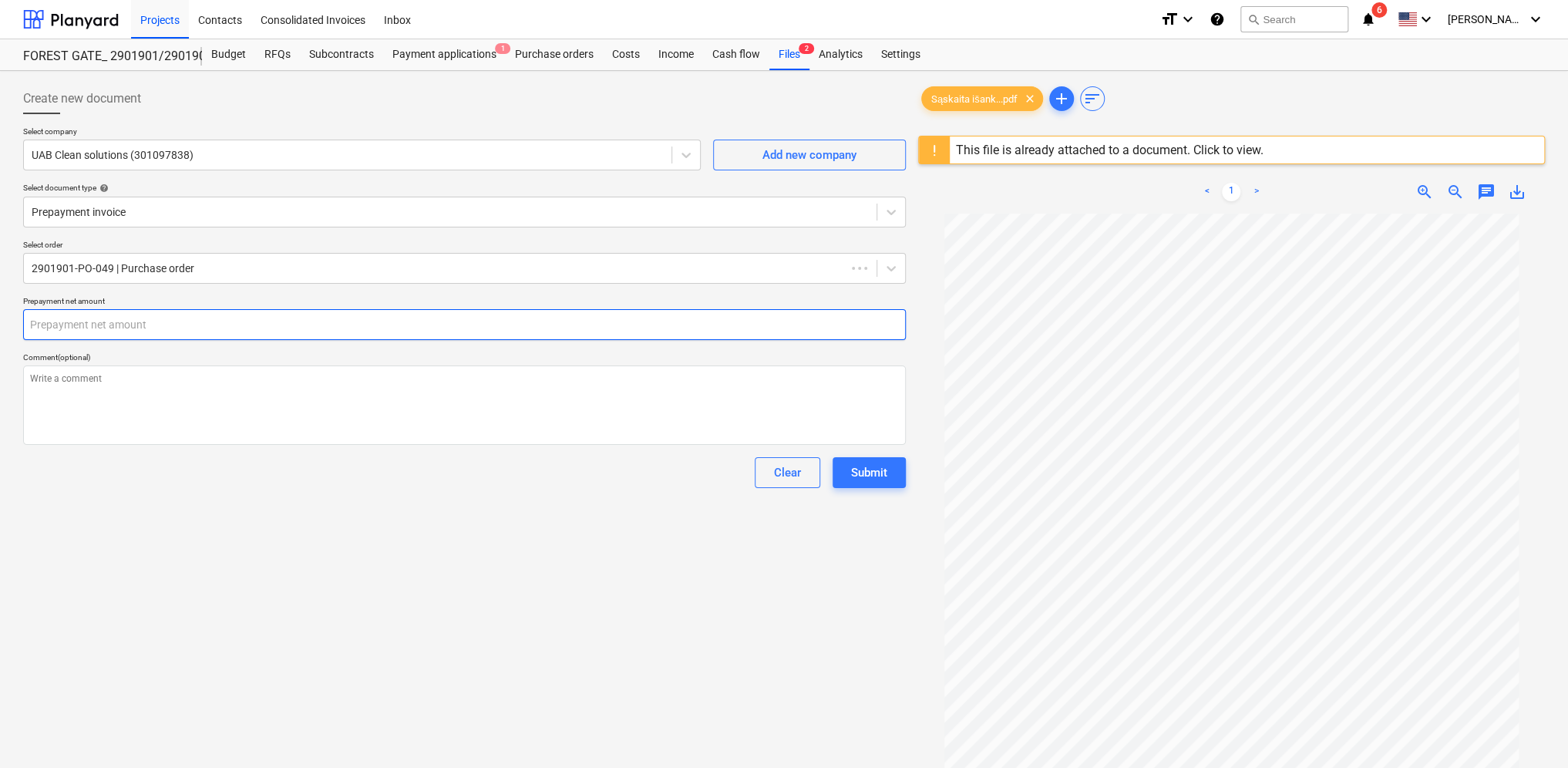
type textarea "x"
type input "2"
type textarea "x"
type input "24"
type textarea "x"
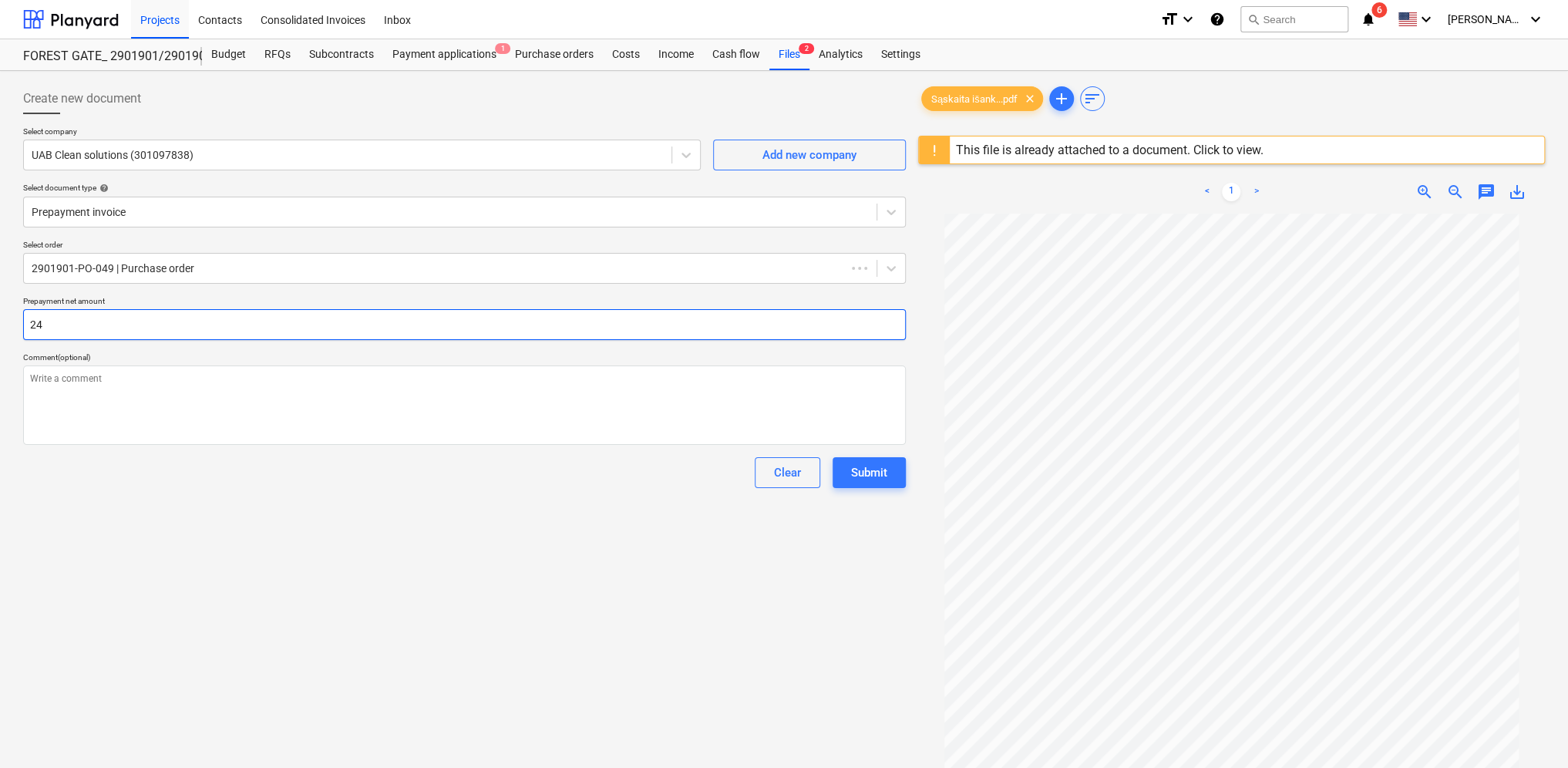
type input "247"
type textarea "x"
type input "2479"
type textarea "x"
type input "2479."
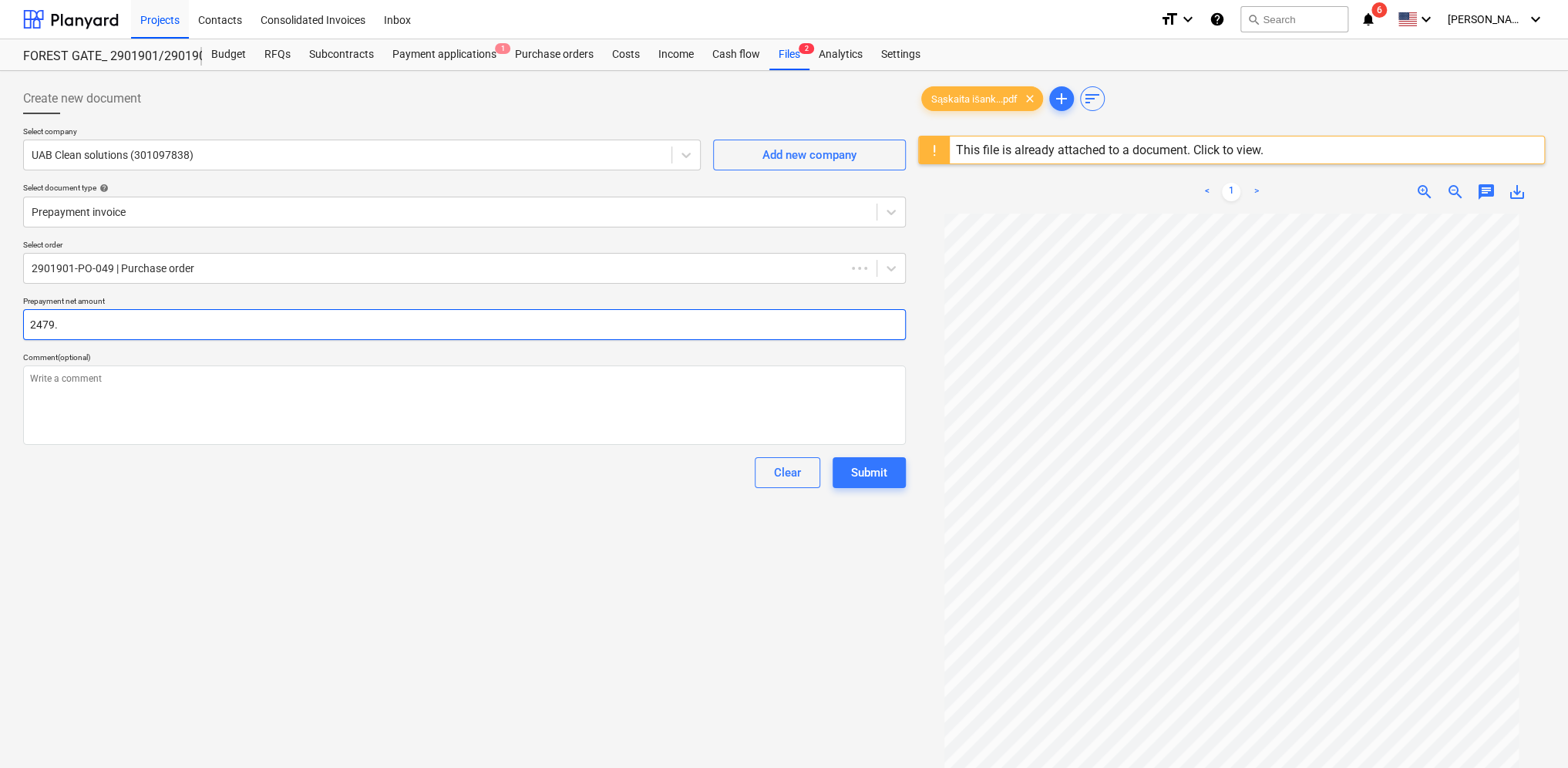
type textarea "x"
type input "2479.3"
type textarea "x"
type input "2479.34"
type textarea "x"
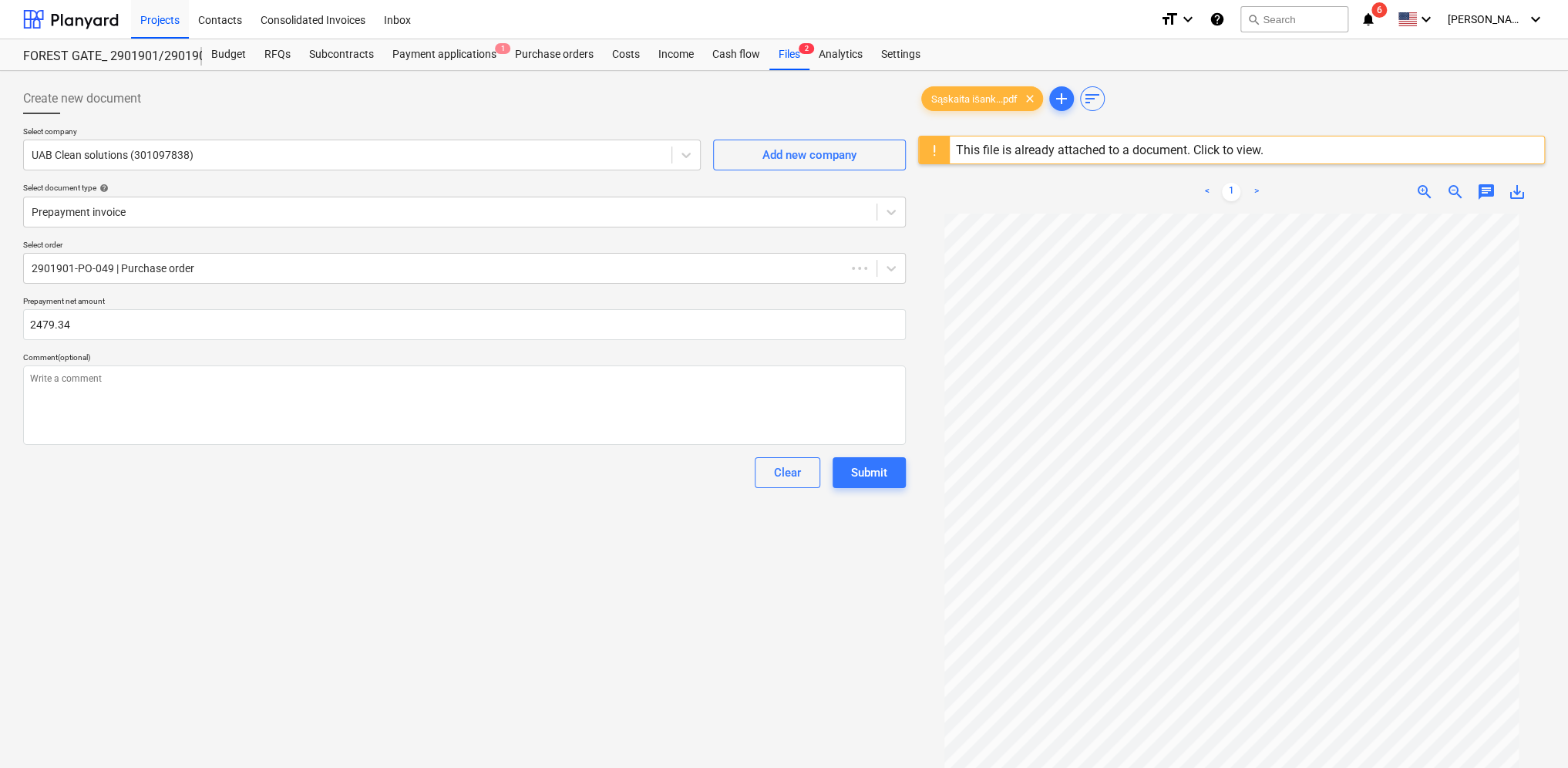
type input "2,479.34"
click at [110, 504] on div "Create new document Select company UAB Clean solutions (301097838) Add new comp…" at bounding box center [465, 511] width 895 height 868
click at [139, 380] on textarea at bounding box center [465, 405] width 883 height 80
type textarea "x"
type textarea "P"
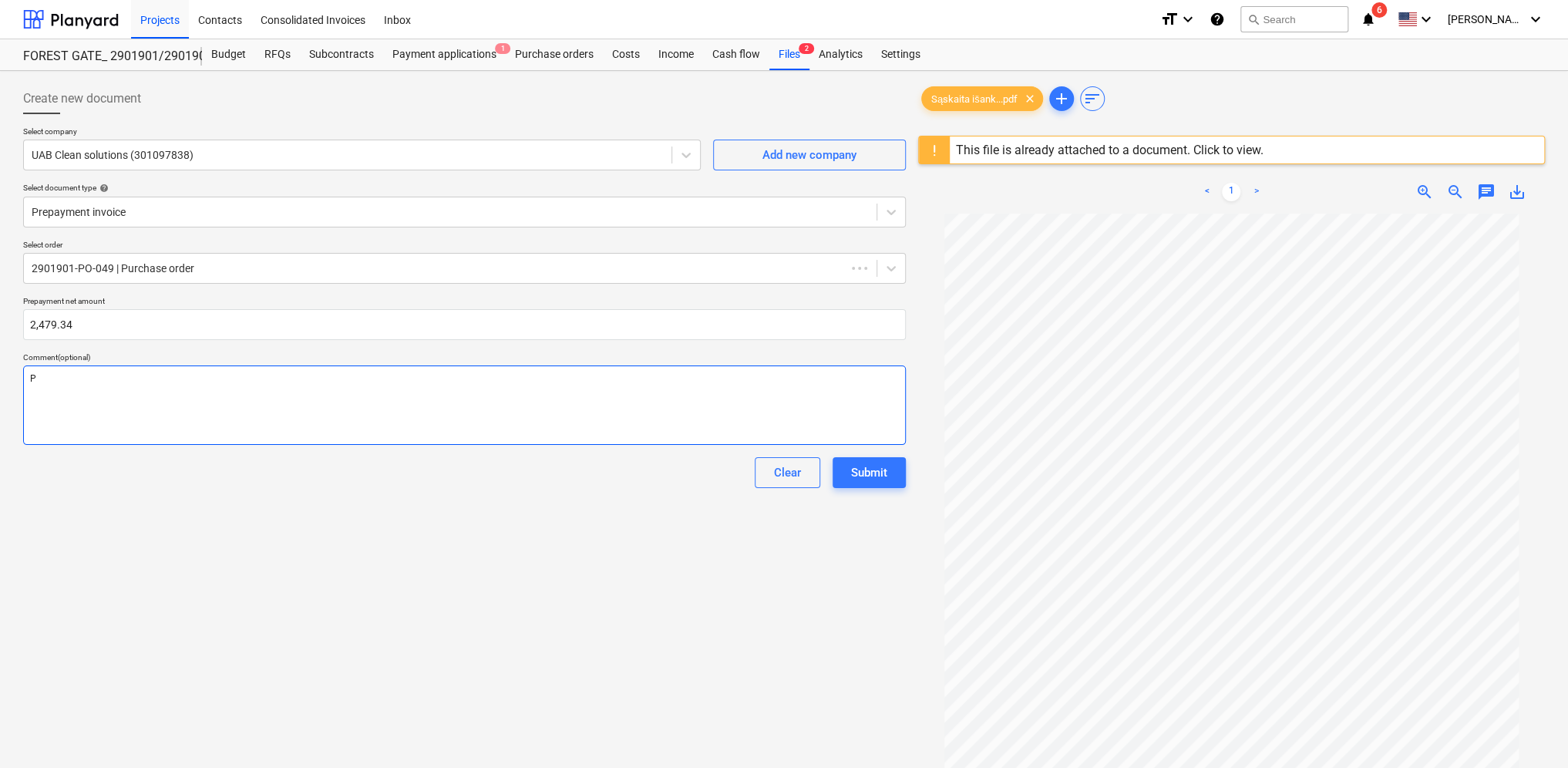
type textarea "x"
type textarea "Pa"
type textarea "x"
type textarea "Pag"
type textarea "x"
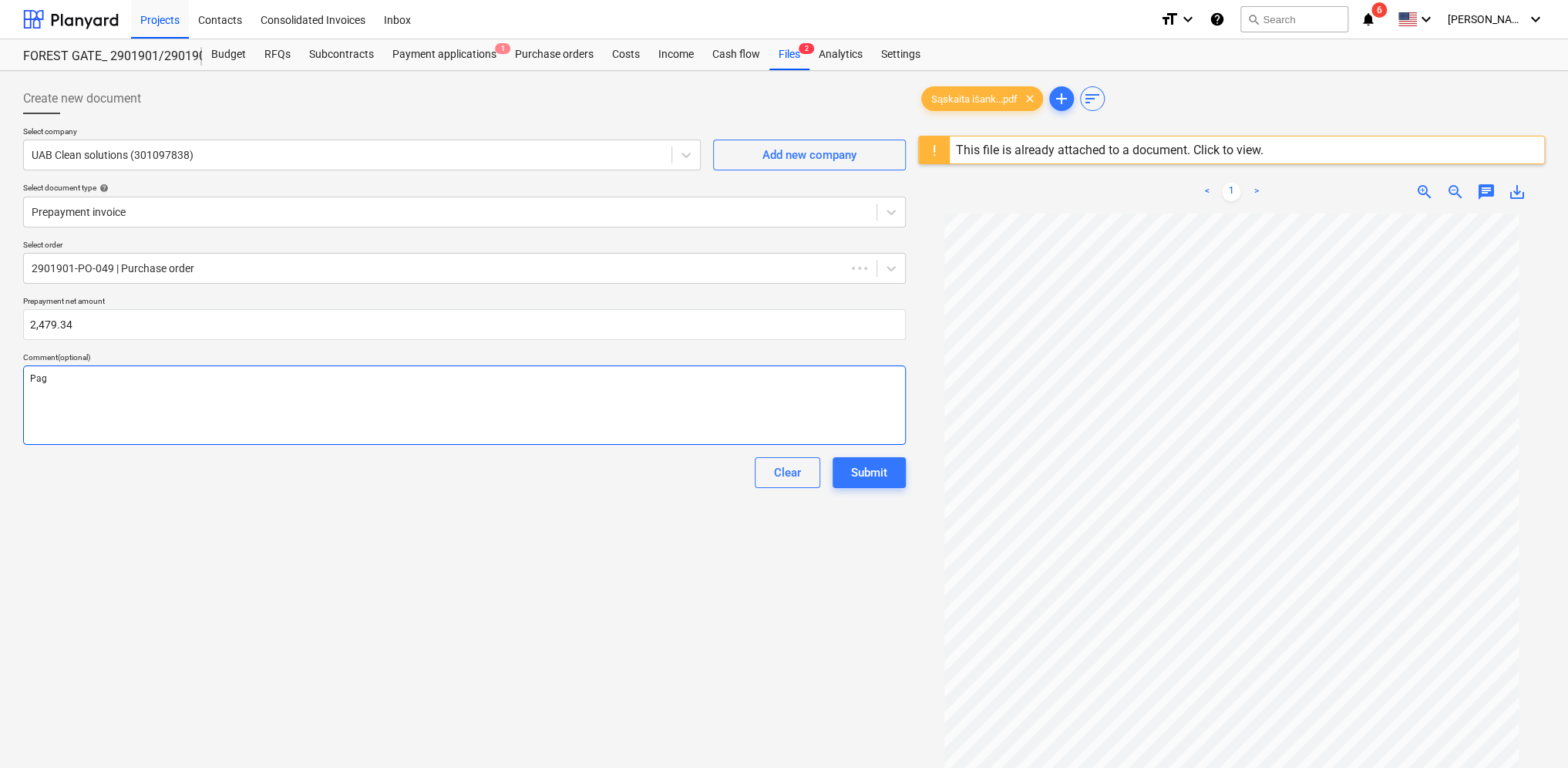
type textarea "Paga"
type textarea "x"
type textarea "Pagal"
type textarea "x"
type textarea "Pagal"
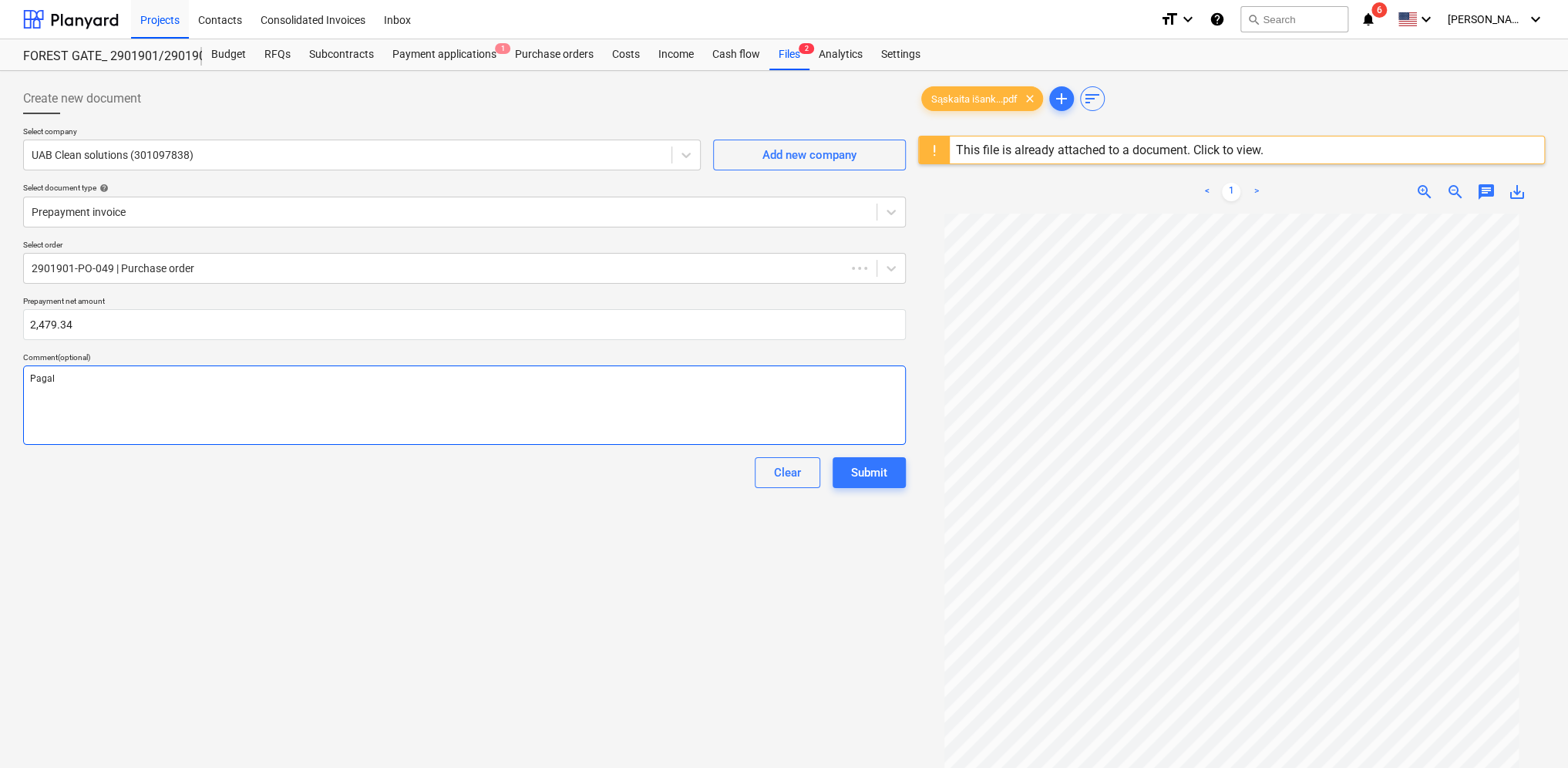
type textarea "x"
type textarea "Pagal g"
type textarea "x"
type textarea "Pagal ga"
type textarea "x"
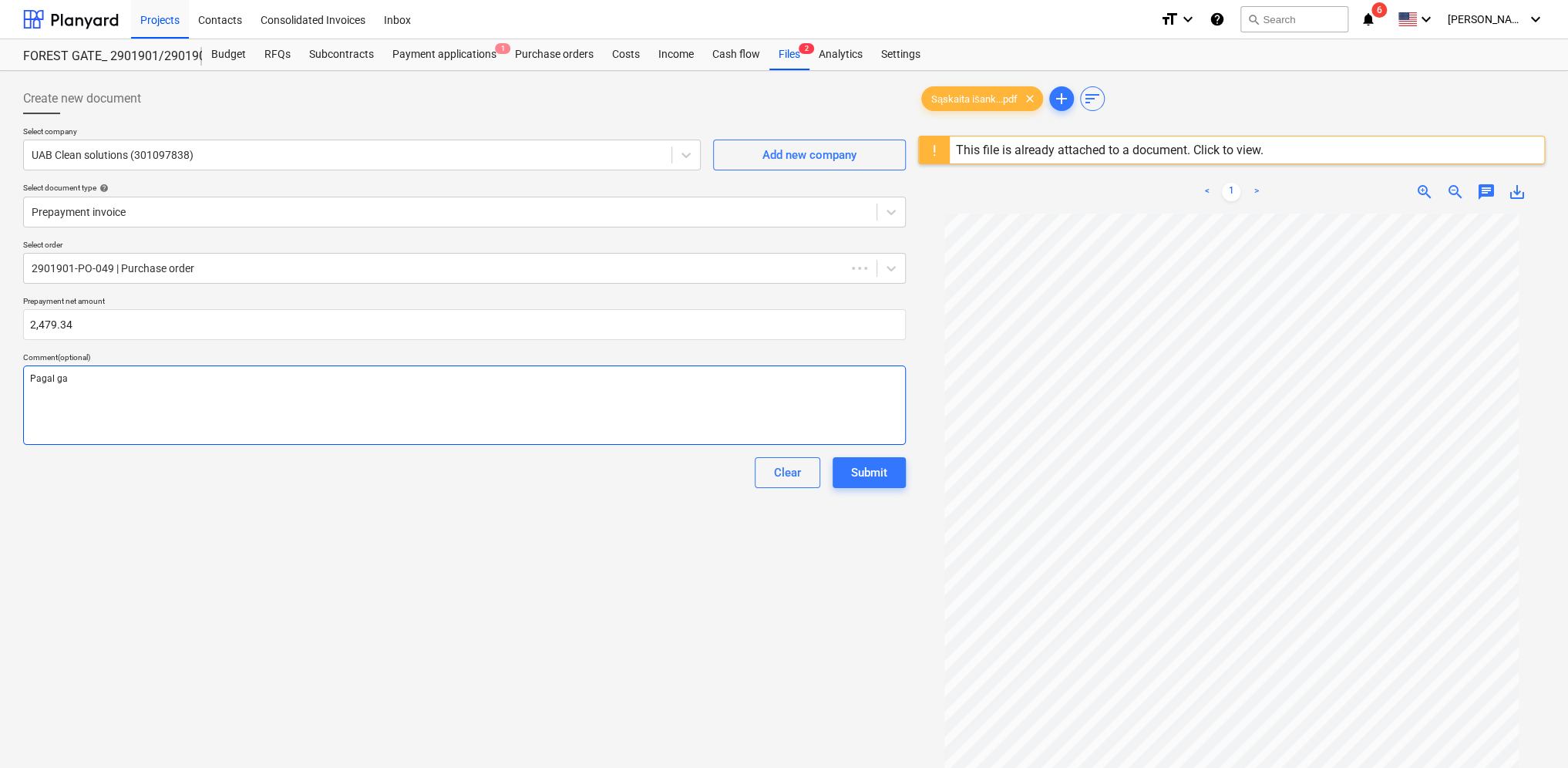
type textarea "Pagal gal"
type textarea "x"
type textarea "Pagal gali"
type textarea "x"
type textarea "Pagal galim"
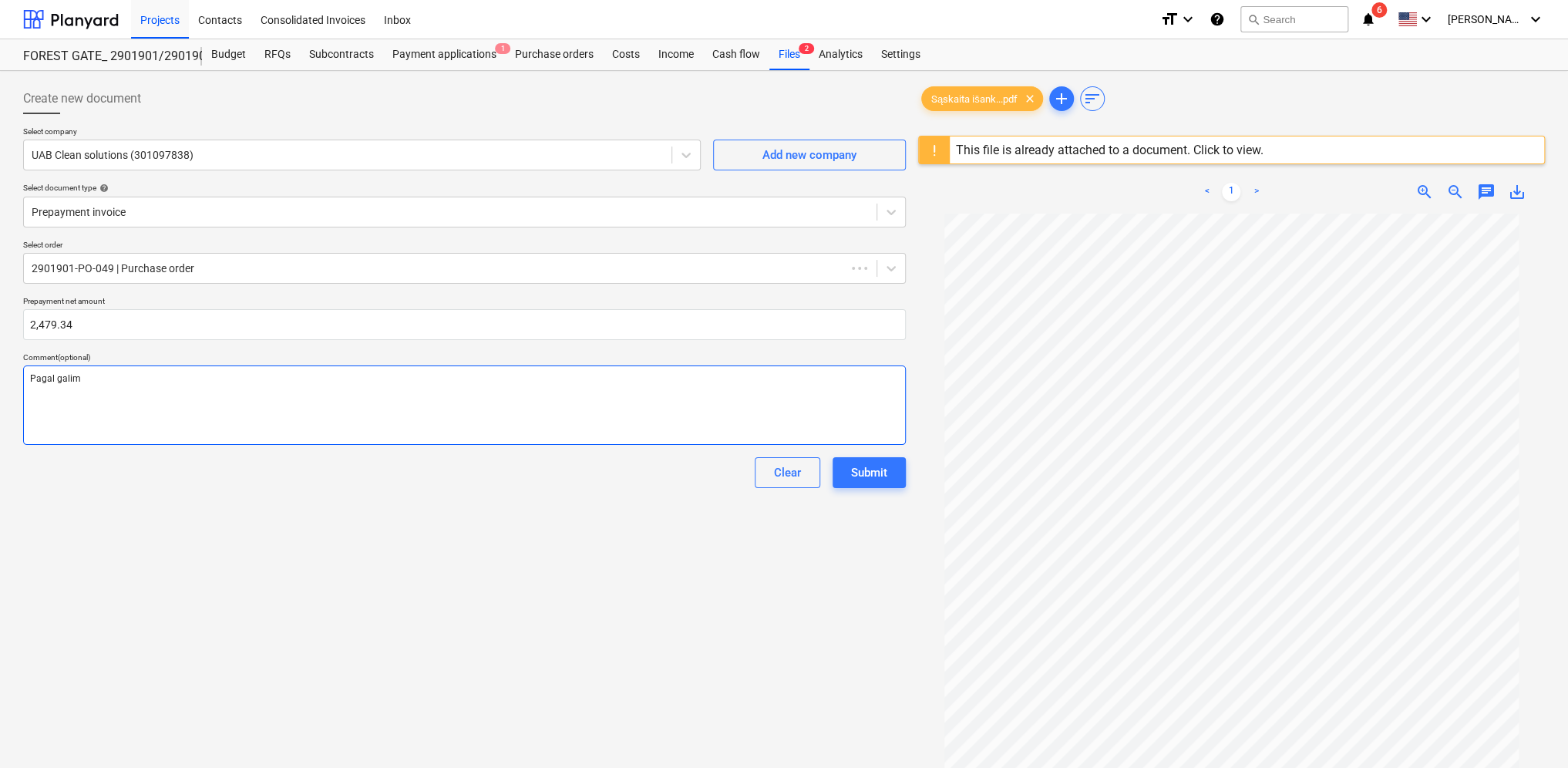
type textarea "x"
type textarea "Pagal galimy"
type textarea "x"
type textarea "Pagal galimyb"
type textarea "x"
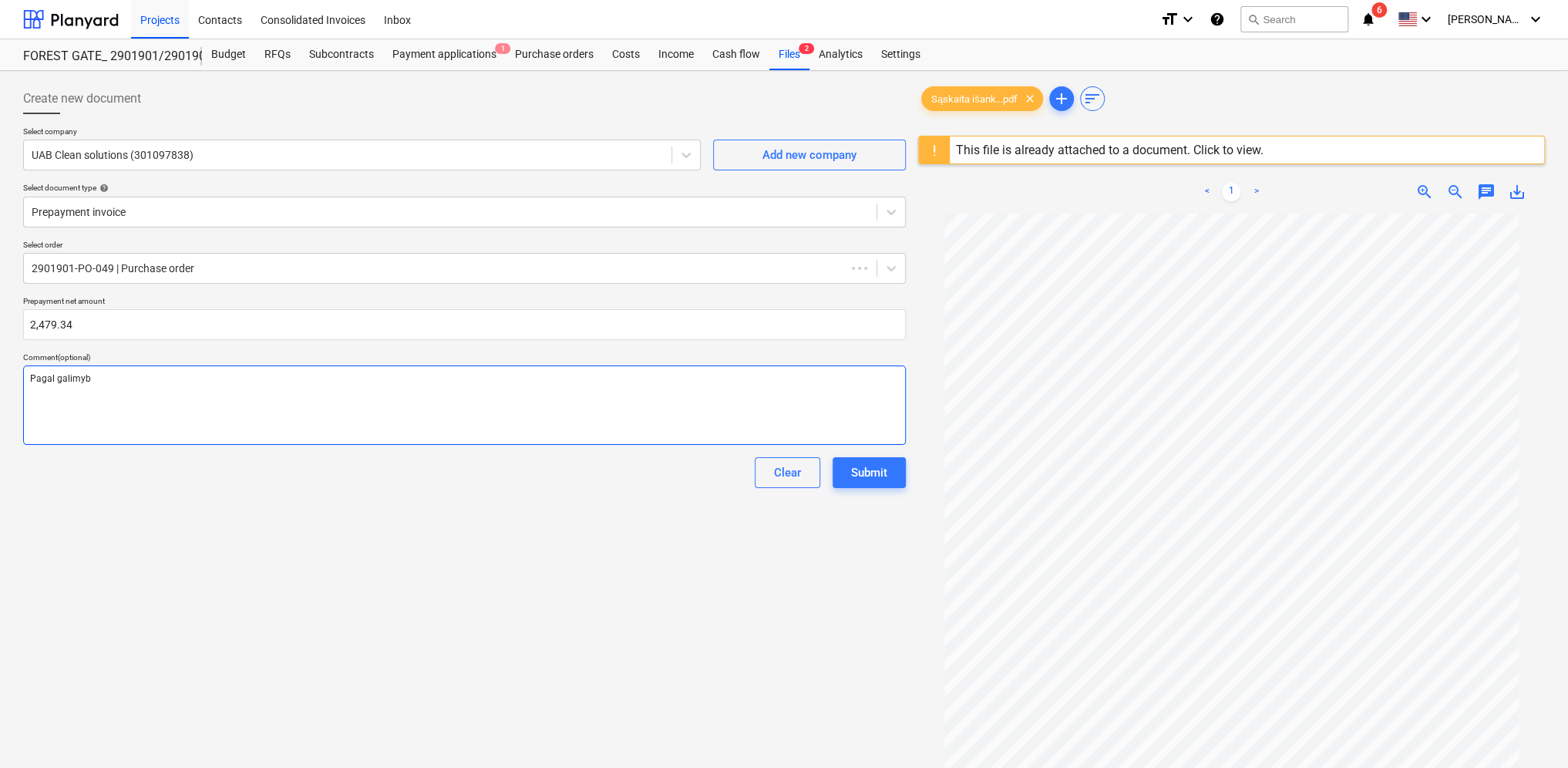
type textarea "Pagal galimybe"
type textarea "x"
type textarea "Pagal galimybes"
type textarea "x"
type textarea "Pagal galimybes"
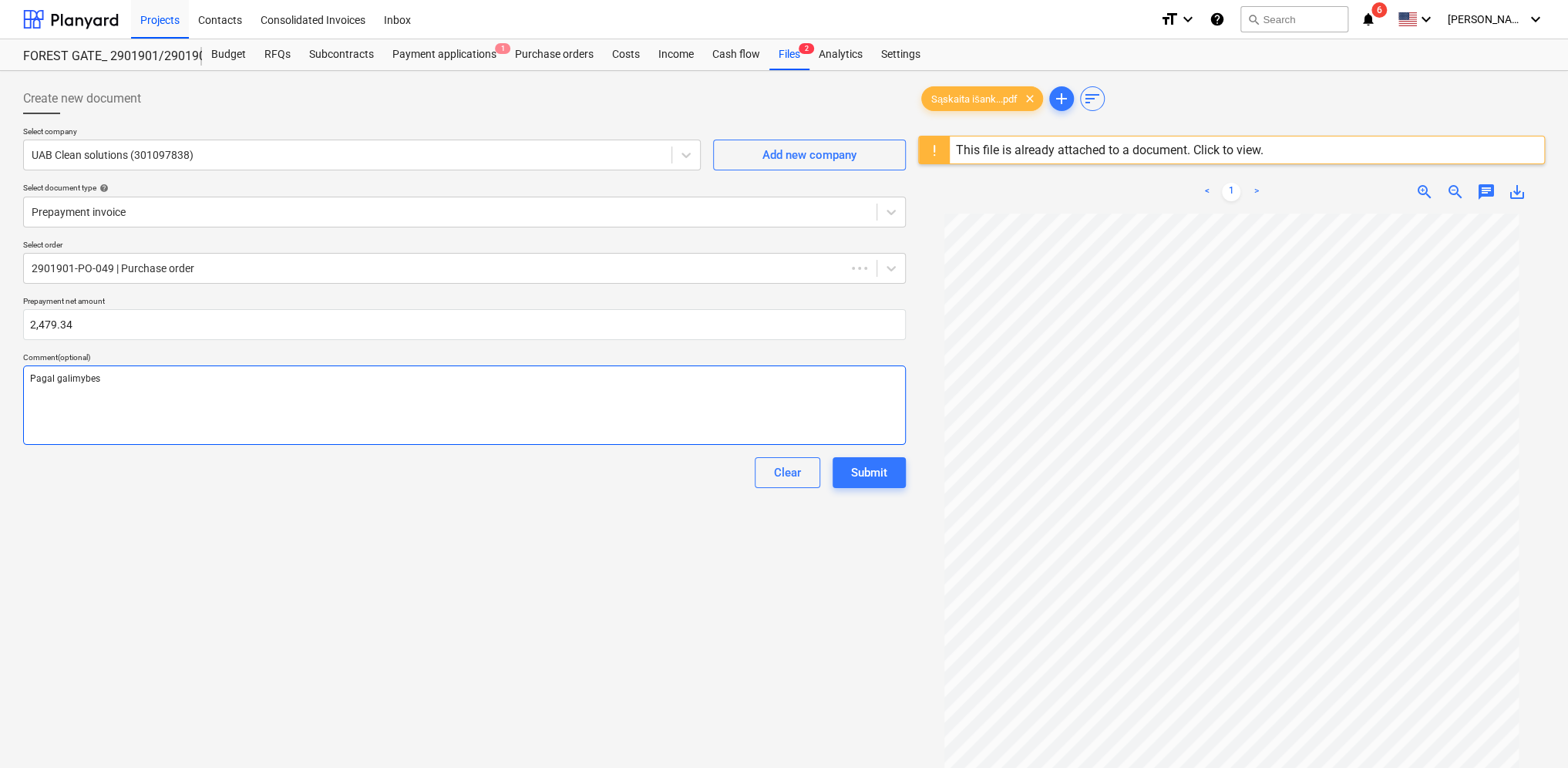
type textarea "x"
type textarea "Pagal galimybes a"
type textarea "x"
type textarea "Pagal galimybes ap"
type textarea "x"
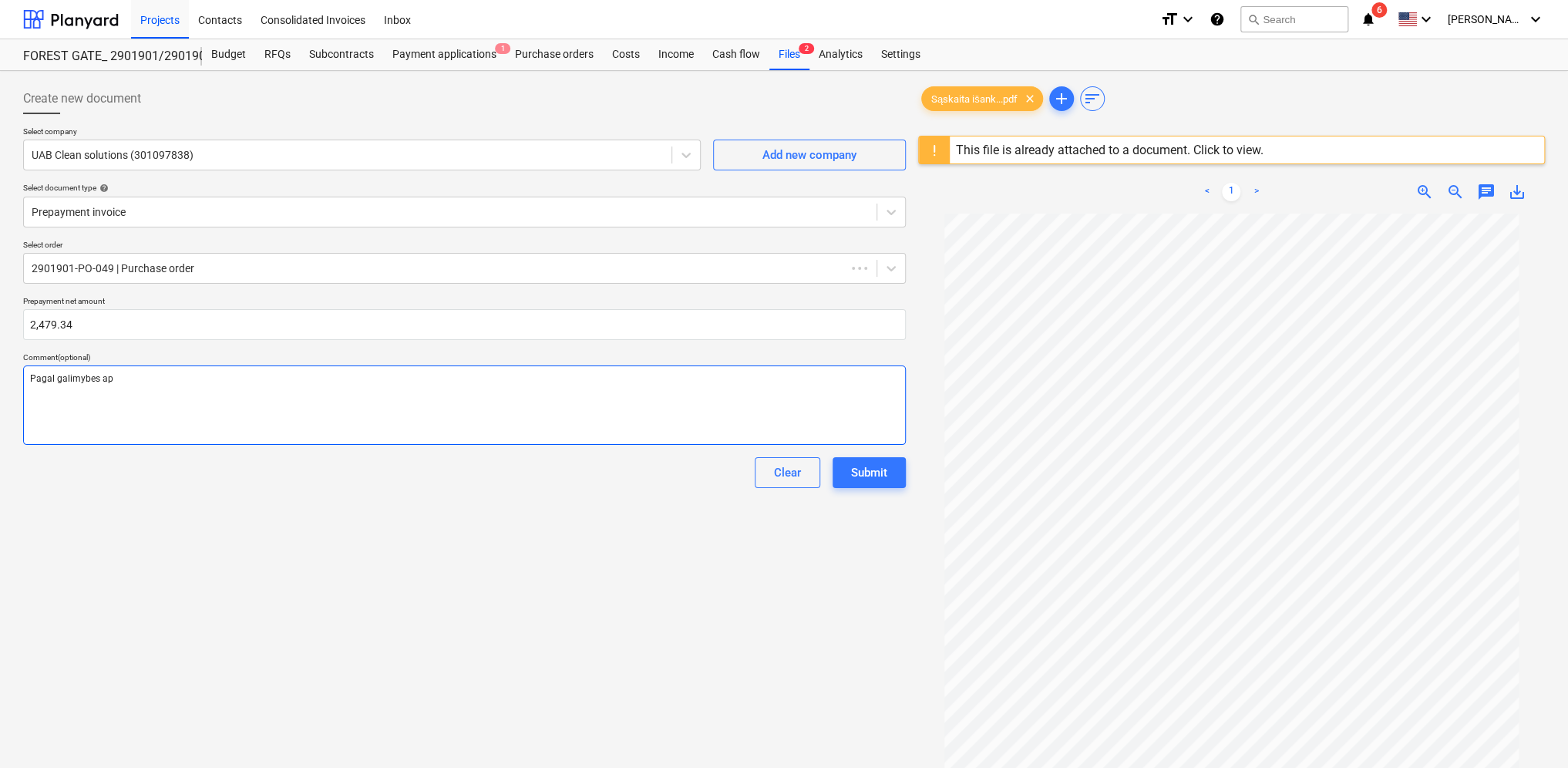
type textarea "Pagal galimybes apm"
type textarea "x"
type textarea "Pagal galimybes apmo"
drag, startPoint x: 194, startPoint y: 494, endPoint x: 182, endPoint y: 487, distance: 13.9
click at [195, 493] on div "Create new document Select company UAB Clean solutions (301097838) Add new comp…" at bounding box center [465, 511] width 895 height 868
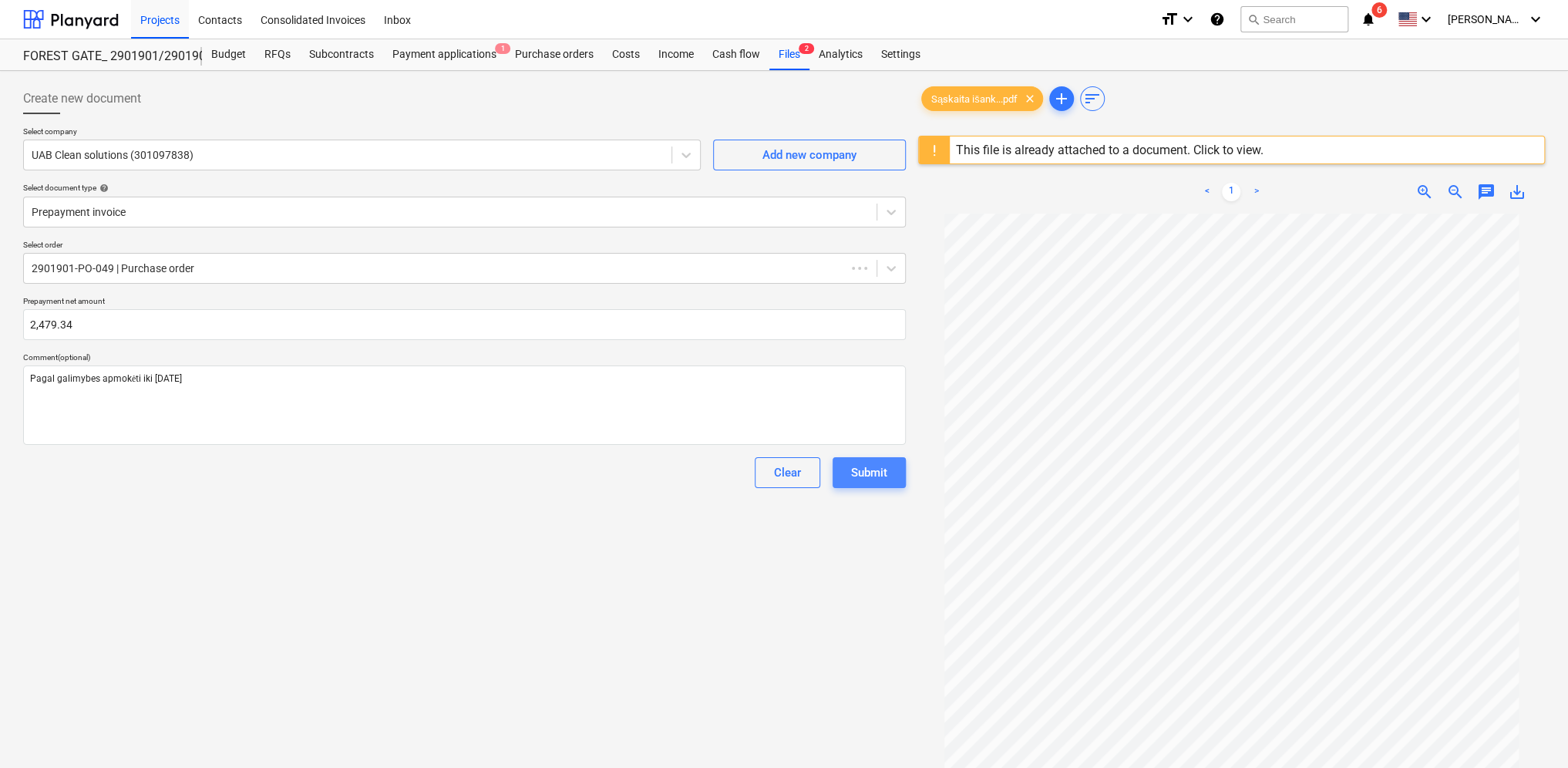
click at [887, 472] on button "Submit" at bounding box center [869, 472] width 73 height 31
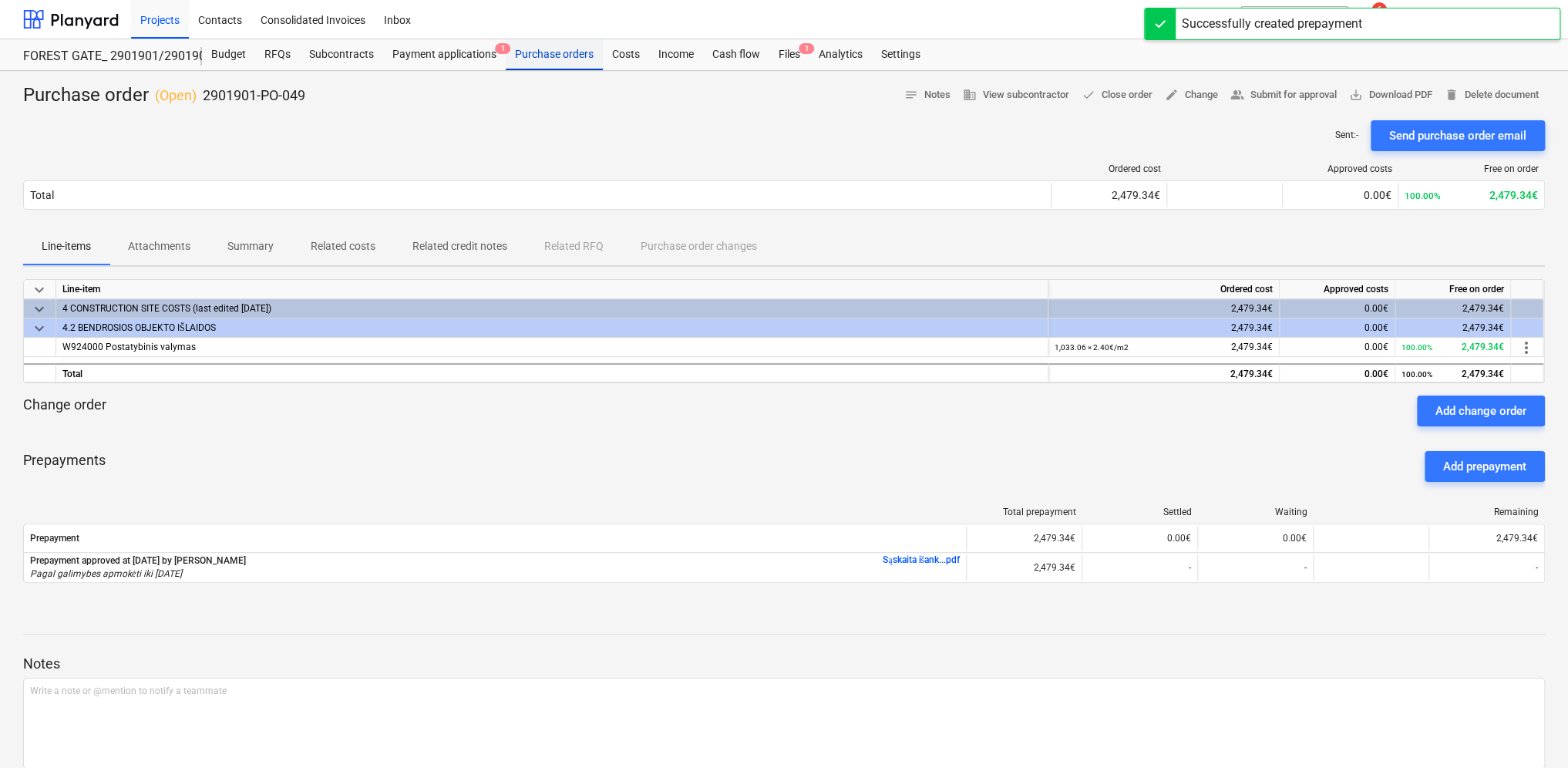
click at [565, 54] on div "Purchase orders" at bounding box center [554, 55] width 97 height 31
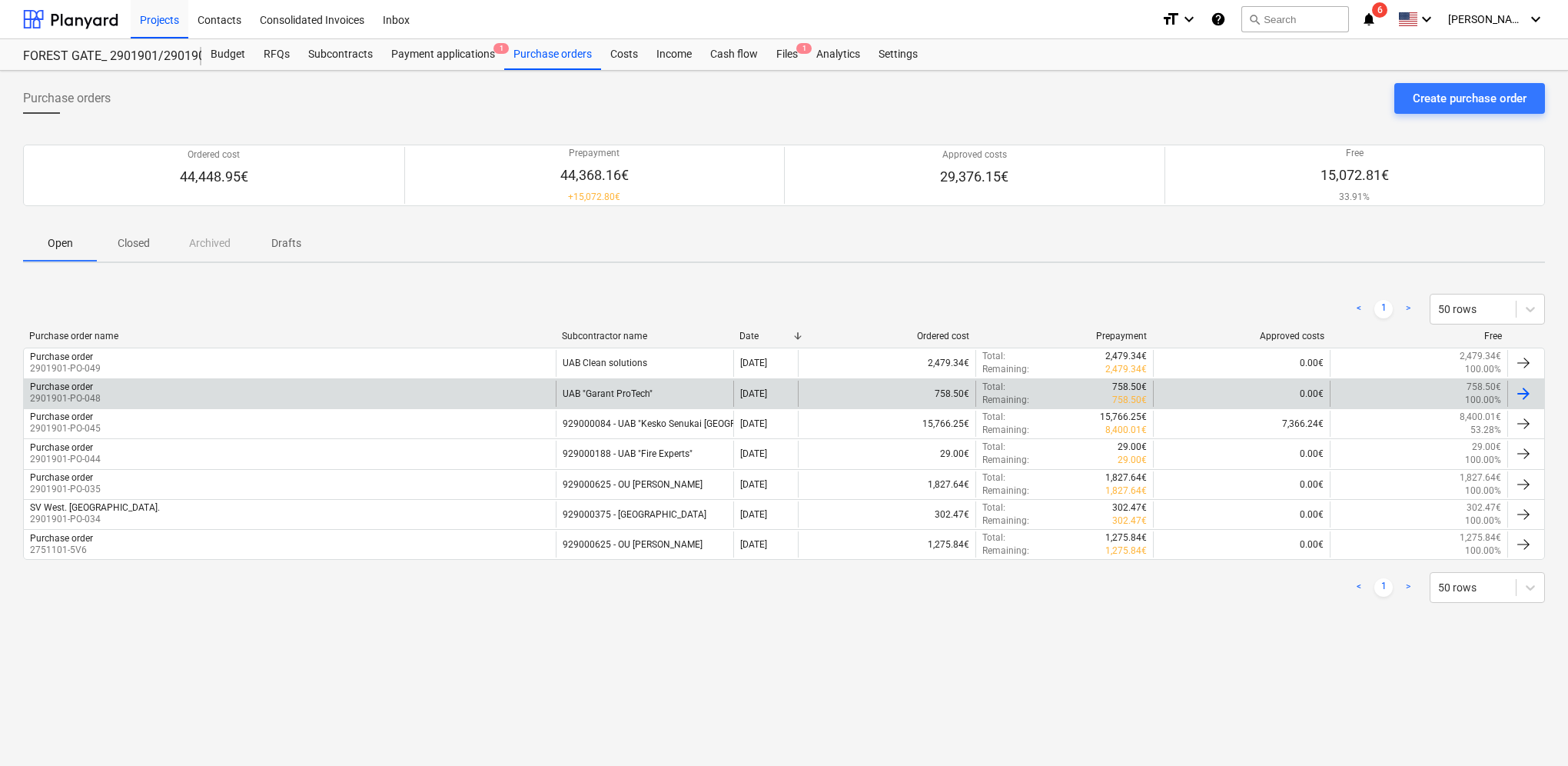
click at [620, 397] on div "UAB "Garant ProTech"" at bounding box center [644, 394] width 177 height 26
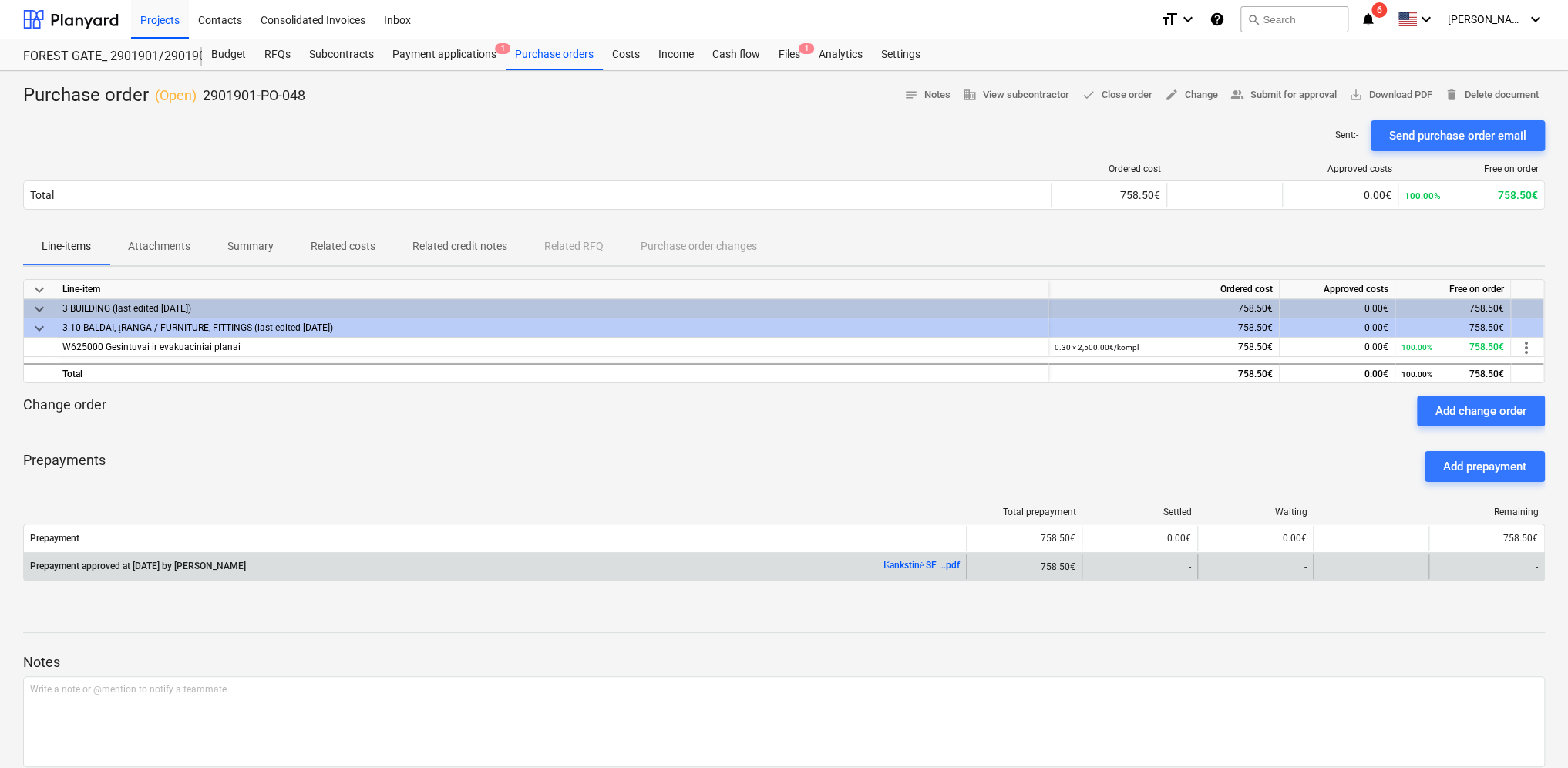
click at [190, 568] on p "Prepayment approved at [DATE] by [PERSON_NAME]" at bounding box center [138, 566] width 216 height 13
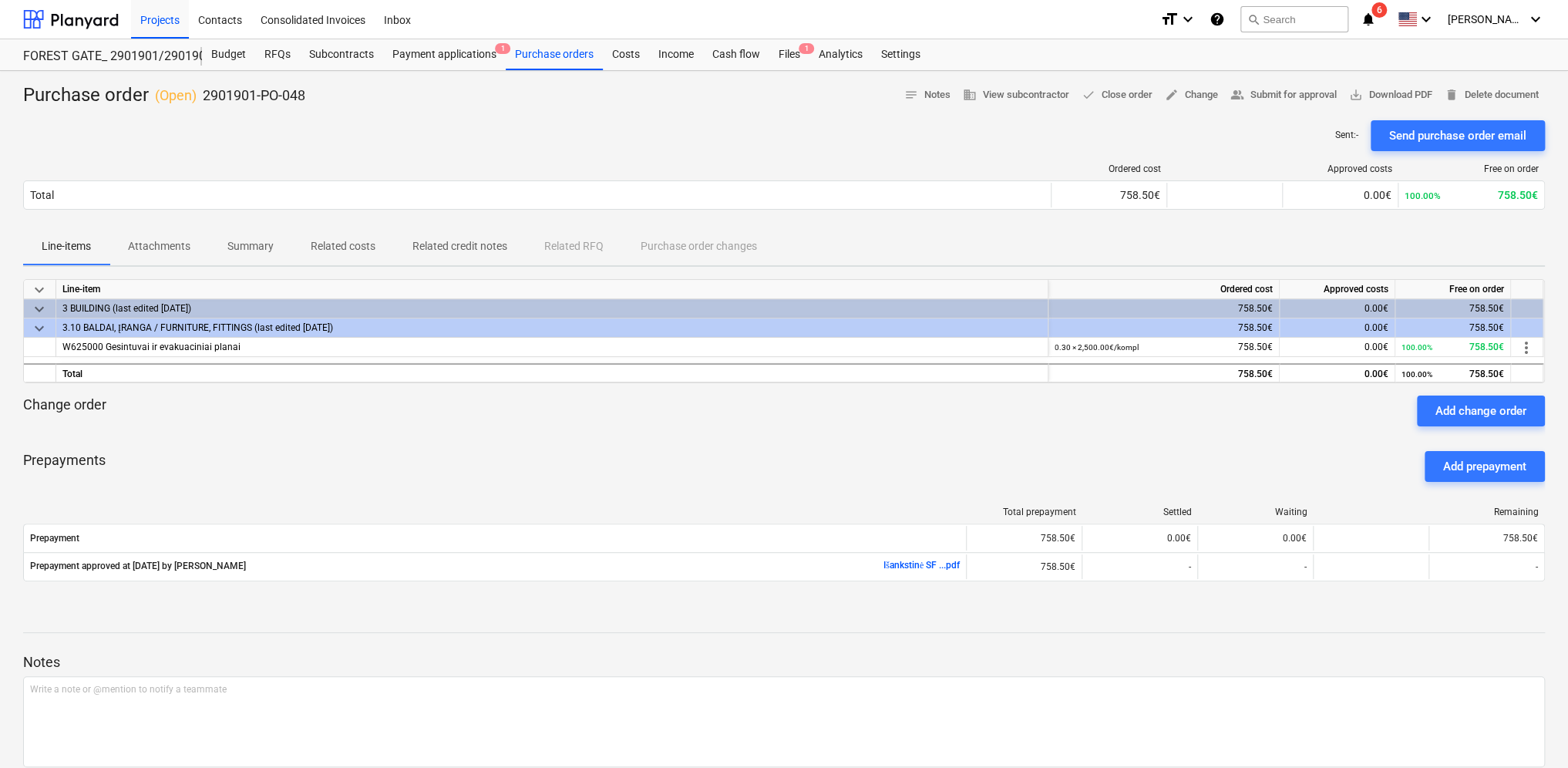
click at [465, 139] on div "Sent : - Send purchase order email" at bounding box center [784, 136] width 1522 height 31
